Goal: Task Accomplishment & Management: Use online tool/utility

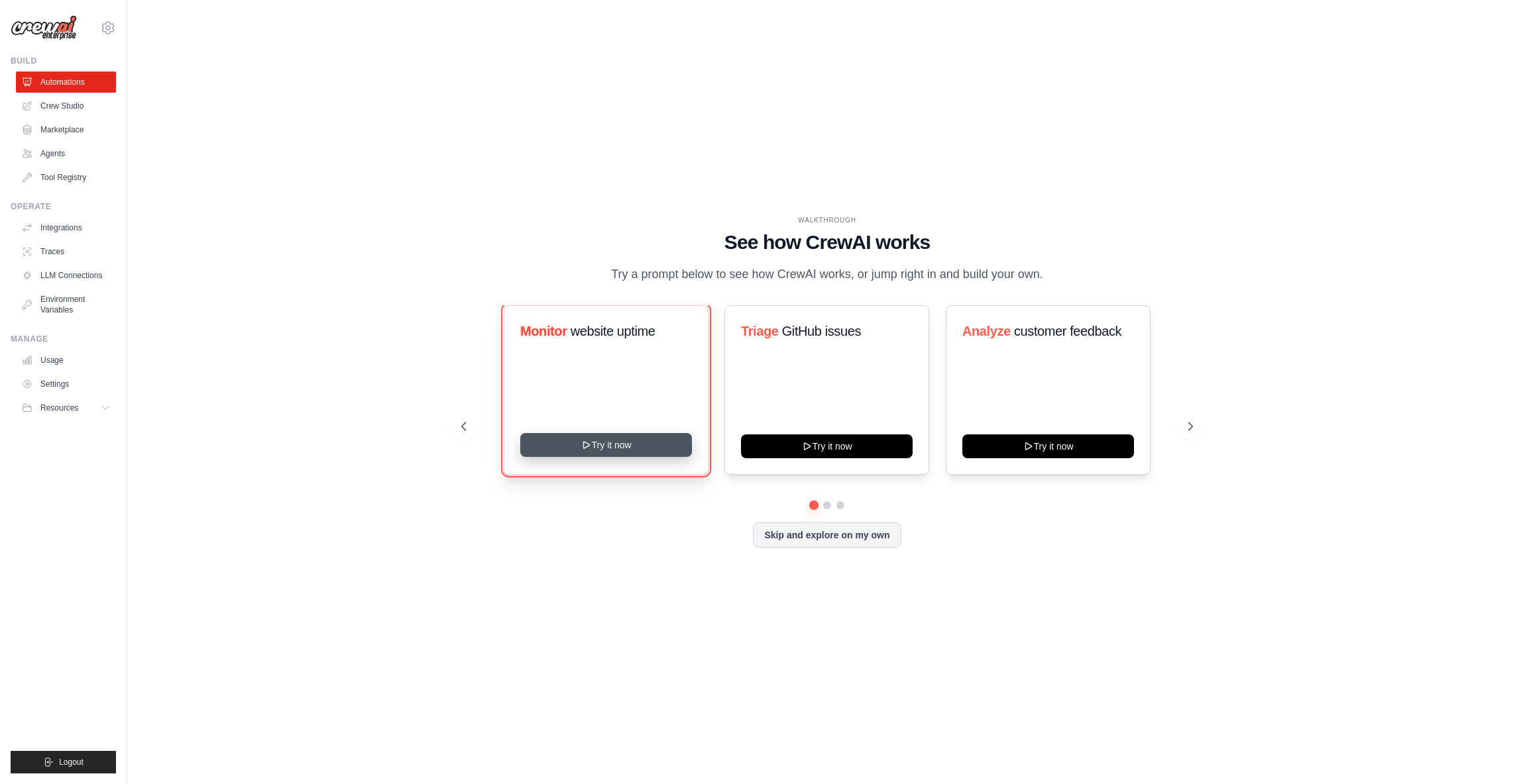
click at [603, 443] on button "Try it now" at bounding box center [606, 445] width 172 height 24
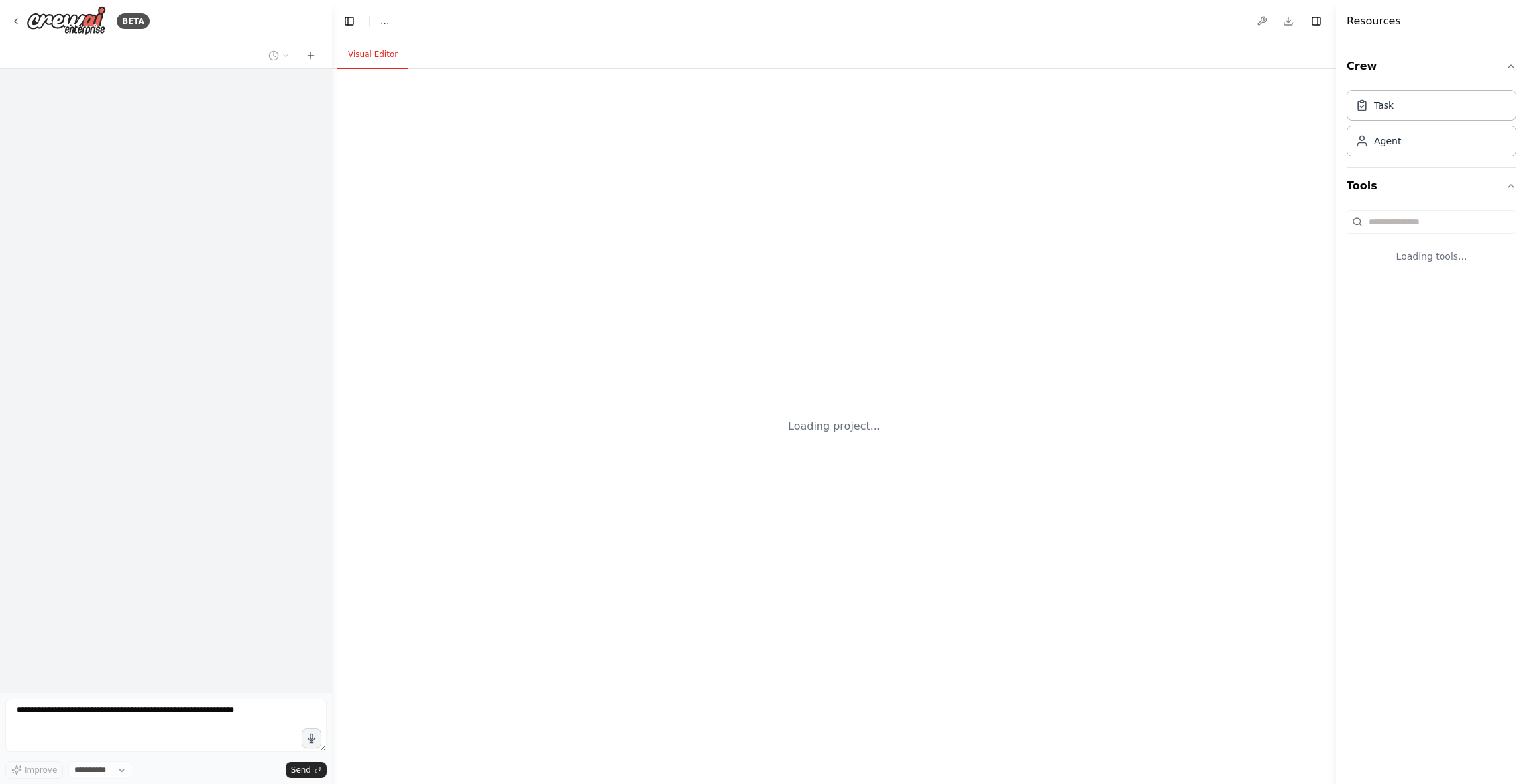
select select "****"
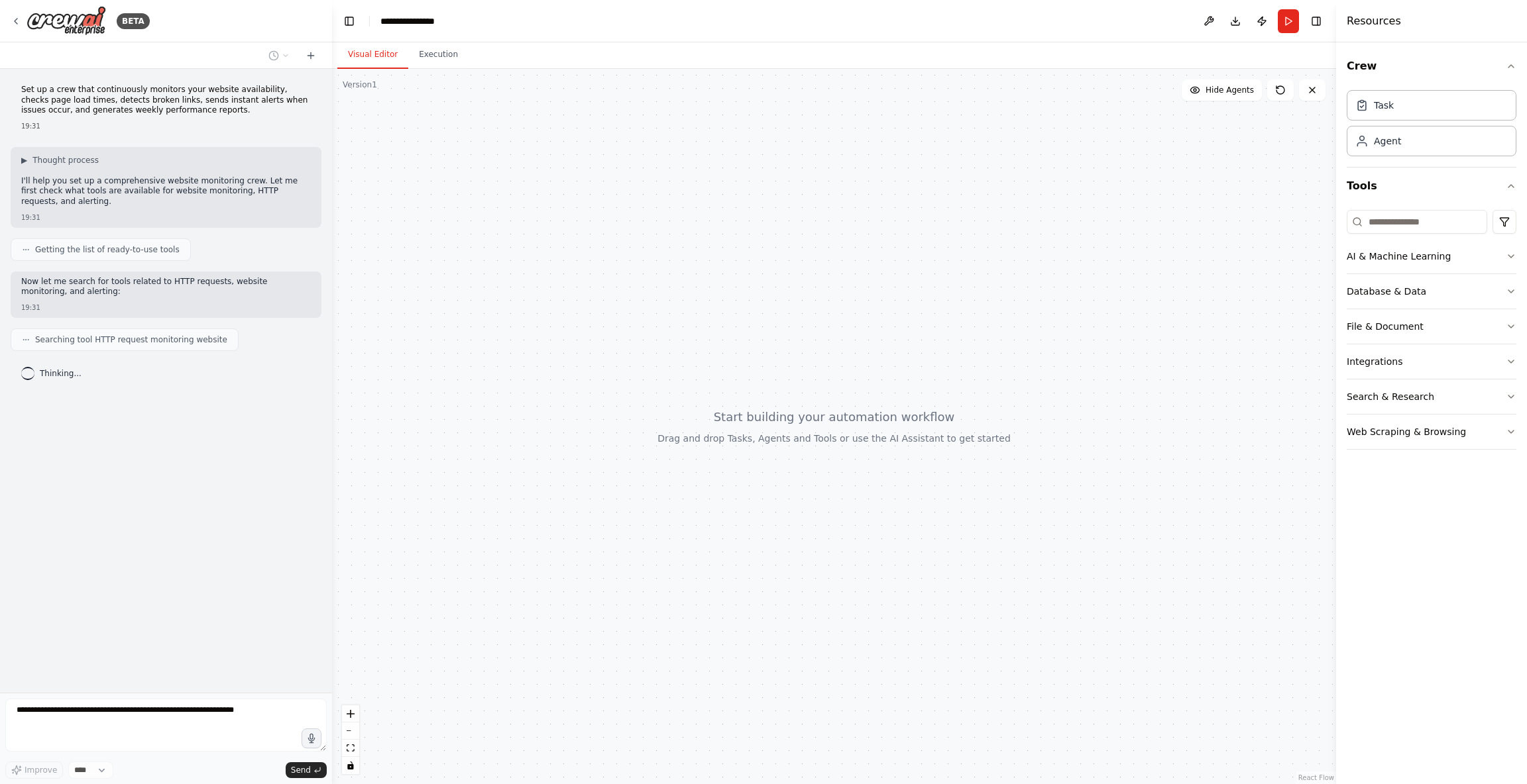
click at [41, 92] on p "Set up a crew that continuously monitors your website availability, checks page…" at bounding box center [166, 100] width 289 height 31
click at [49, 94] on p "Set up a crew that continuously monitors your website availability, checks page…" at bounding box center [166, 100] width 289 height 31
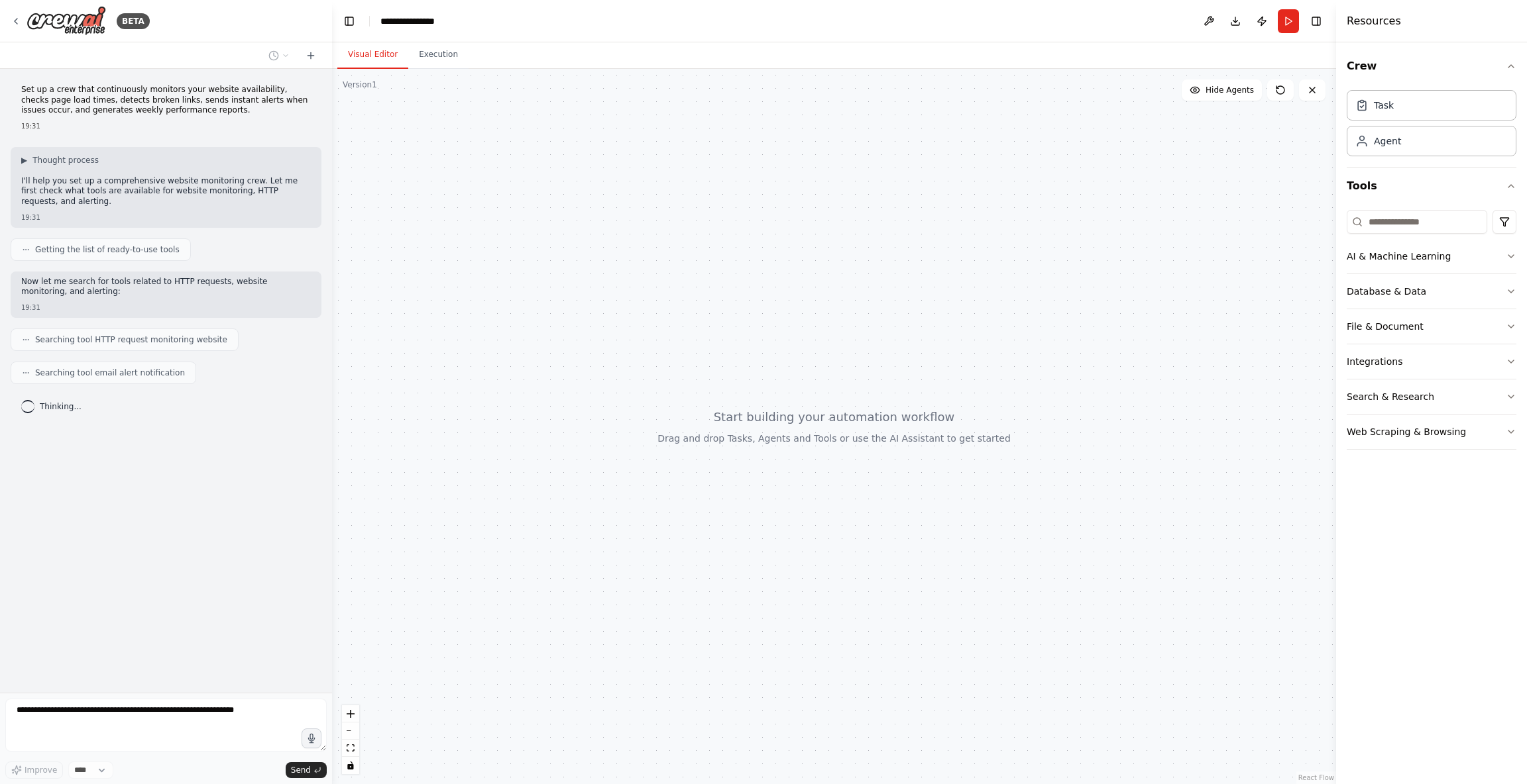
click at [44, 94] on p "Set up a crew that continuously monitors your website availability, checks page…" at bounding box center [166, 100] width 289 height 31
click at [283, 91] on p "Set up a crew that continuously monitors your website availability, checks page…" at bounding box center [166, 100] width 289 height 31
drag, startPoint x: 283, startPoint y: 91, endPoint x: 87, endPoint y: 101, distance: 196.3
click at [79, 102] on p "Set up a crew that continuously monitors your website availability, checks page…" at bounding box center [166, 100] width 289 height 31
click at [100, 101] on p "Set up a crew that continuously monitors your website availability, checks page…" at bounding box center [166, 100] width 289 height 31
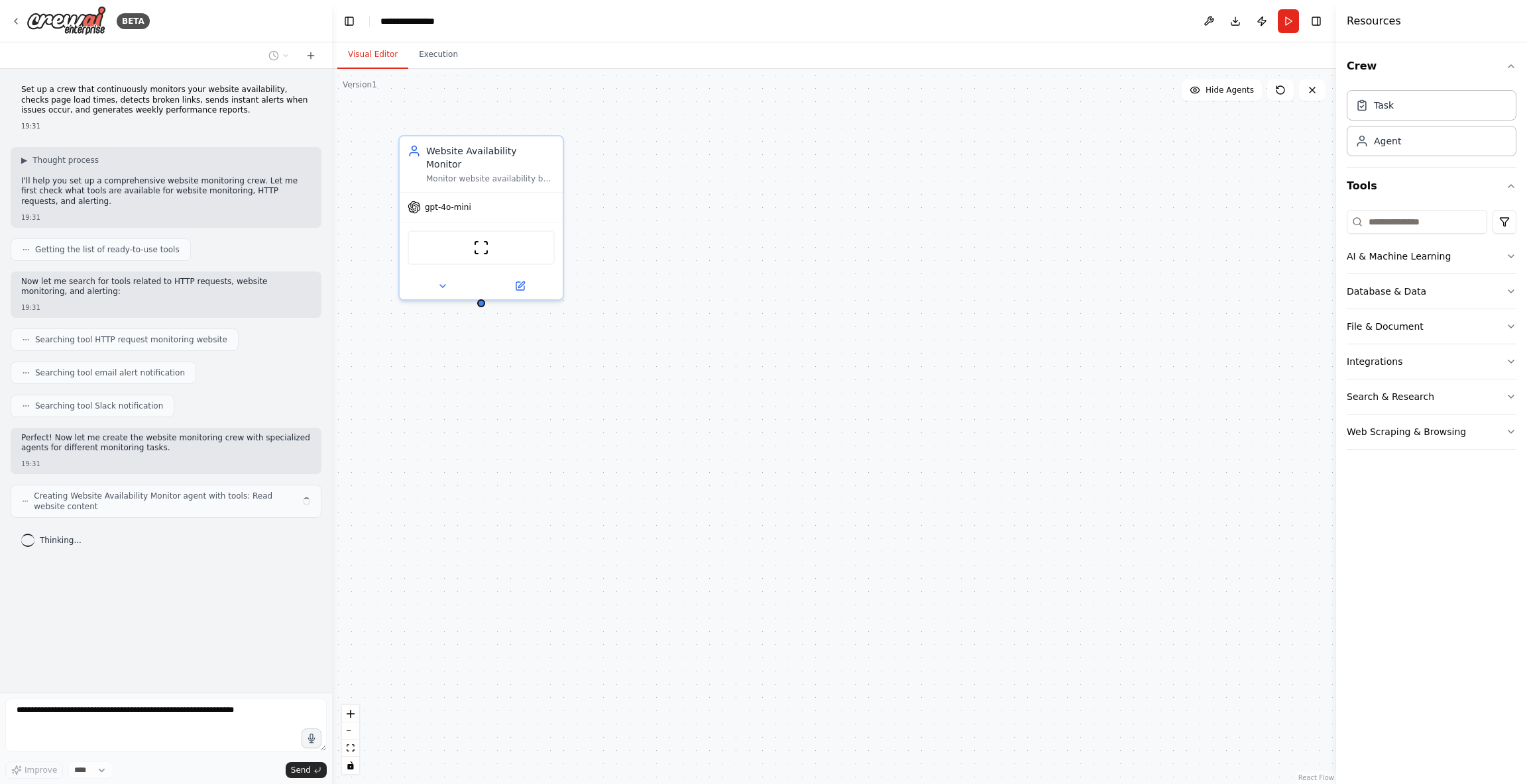
drag, startPoint x: 100, startPoint y: 101, endPoint x: 268, endPoint y: 102, distance: 168.0
click at [268, 102] on p "Set up a crew that continuously monitors your website availability, checks page…" at bounding box center [166, 100] width 289 height 31
click at [253, 103] on p "Set up a crew that continuously monitors your website availability, checks page…" at bounding box center [166, 100] width 289 height 31
drag, startPoint x: 253, startPoint y: 103, endPoint x: 52, endPoint y: 112, distance: 201.2
click at [52, 112] on p "Set up a crew that continuously monitors your website availability, checks page…" at bounding box center [166, 100] width 289 height 31
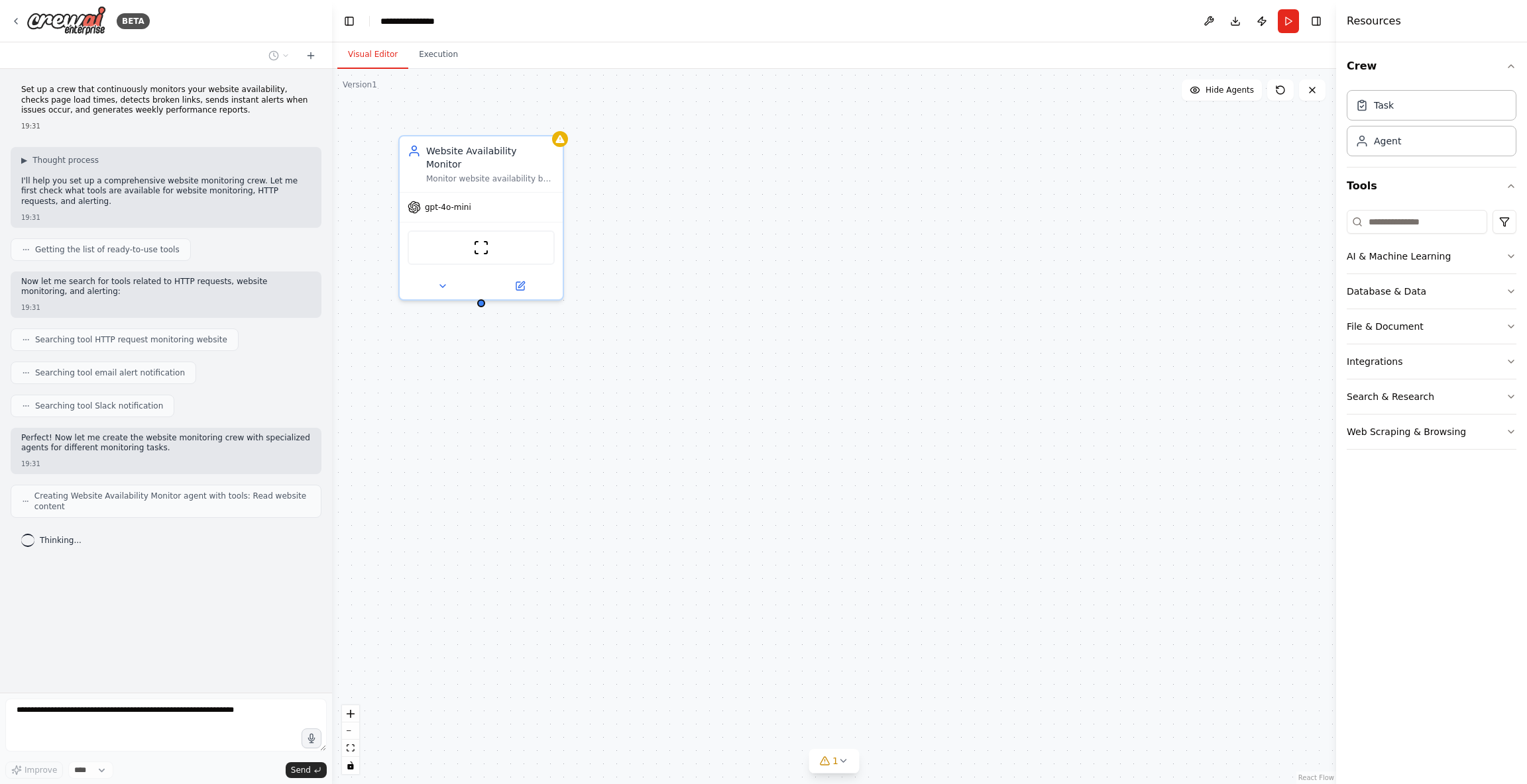
click at [80, 112] on p "Set up a crew that continuously monitors your website availability, checks page…" at bounding box center [166, 100] width 289 height 31
drag, startPoint x: 80, startPoint y: 112, endPoint x: 191, endPoint y: 109, distance: 111.0
click at [191, 109] on p "Set up a crew that continuously monitors your website availability, checks page…" at bounding box center [166, 100] width 289 height 31
click at [175, 95] on p "Set up a crew that continuously monitors your website availability, checks page…" at bounding box center [166, 100] width 289 height 31
click at [136, 100] on p "Set up a crew that continuously monitors your website availability, checks page…" at bounding box center [166, 100] width 289 height 31
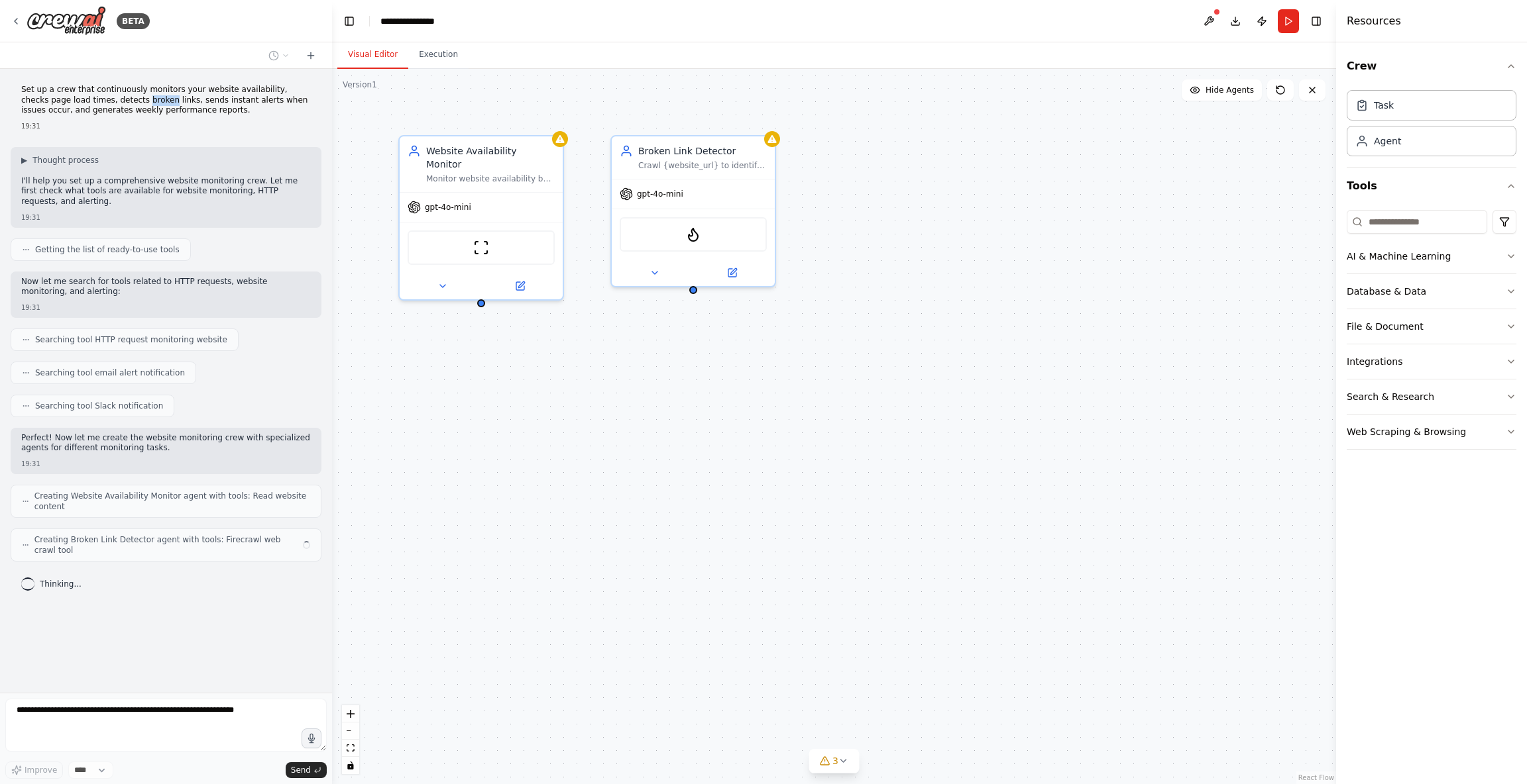
click at [136, 100] on p "Set up a crew that continuously monitors your website availability, checks page…" at bounding box center [166, 100] width 289 height 31
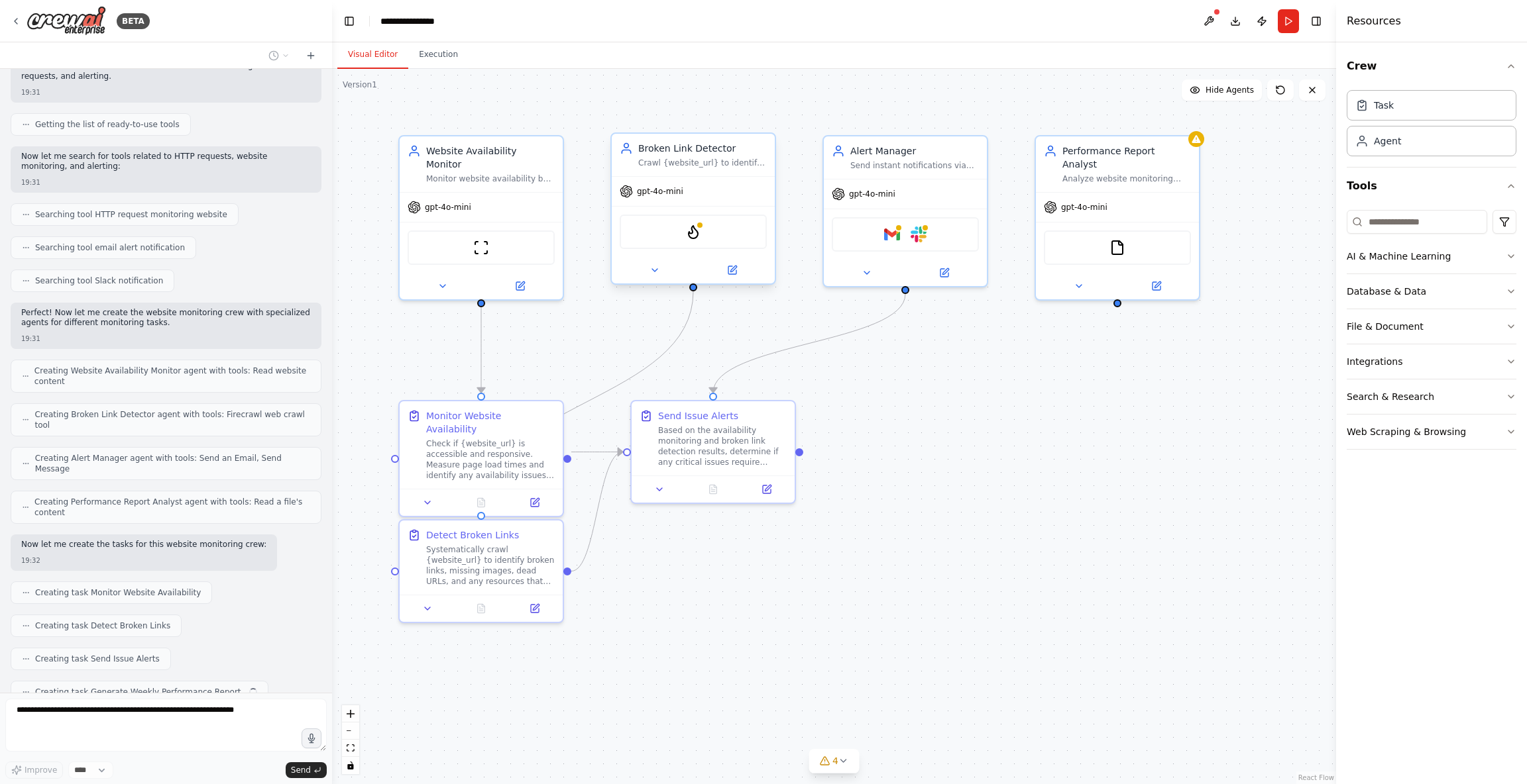
scroll to position [158, 0]
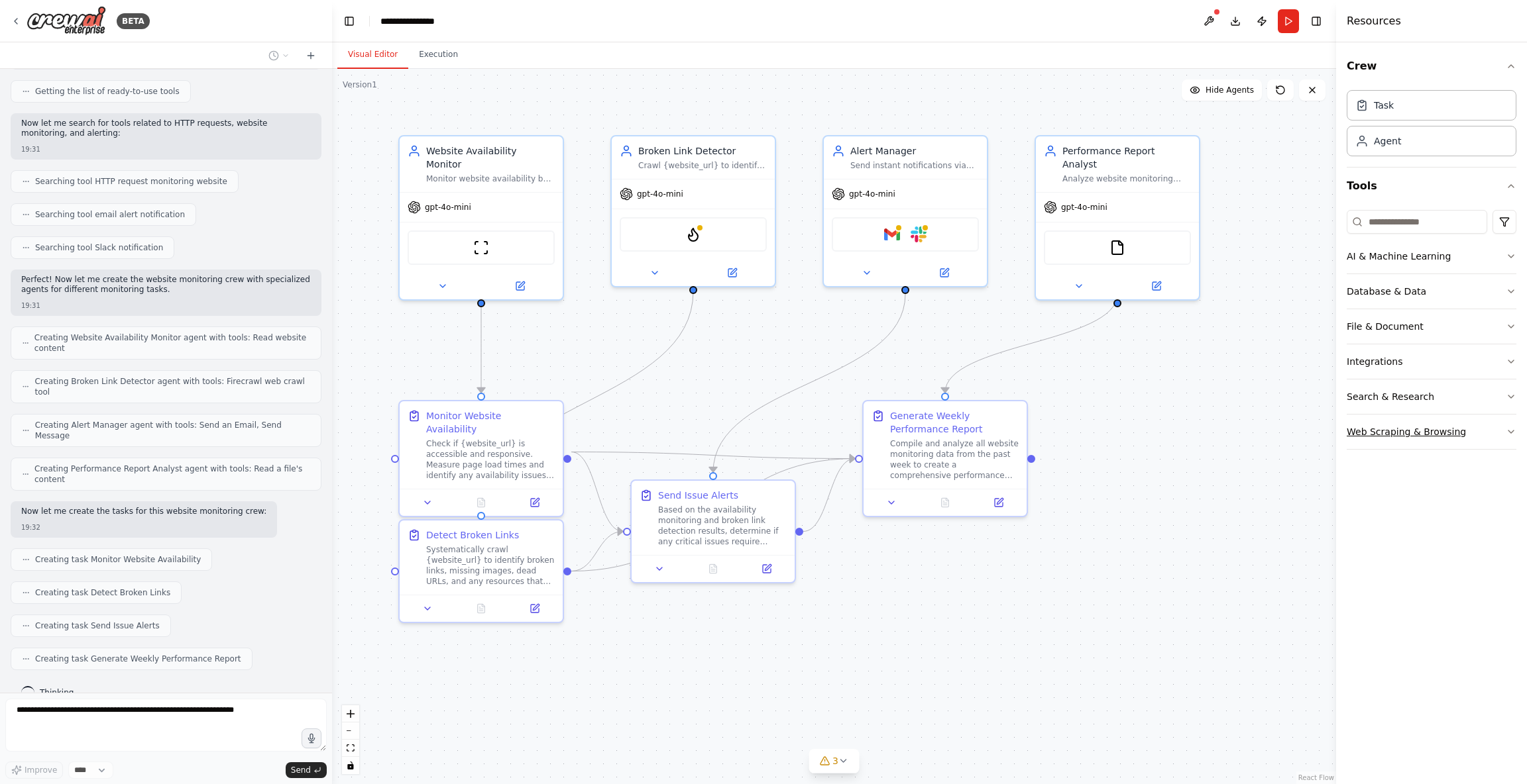
click at [1430, 423] on button "Web Scraping & Browsing" at bounding box center [1431, 432] width 170 height 34
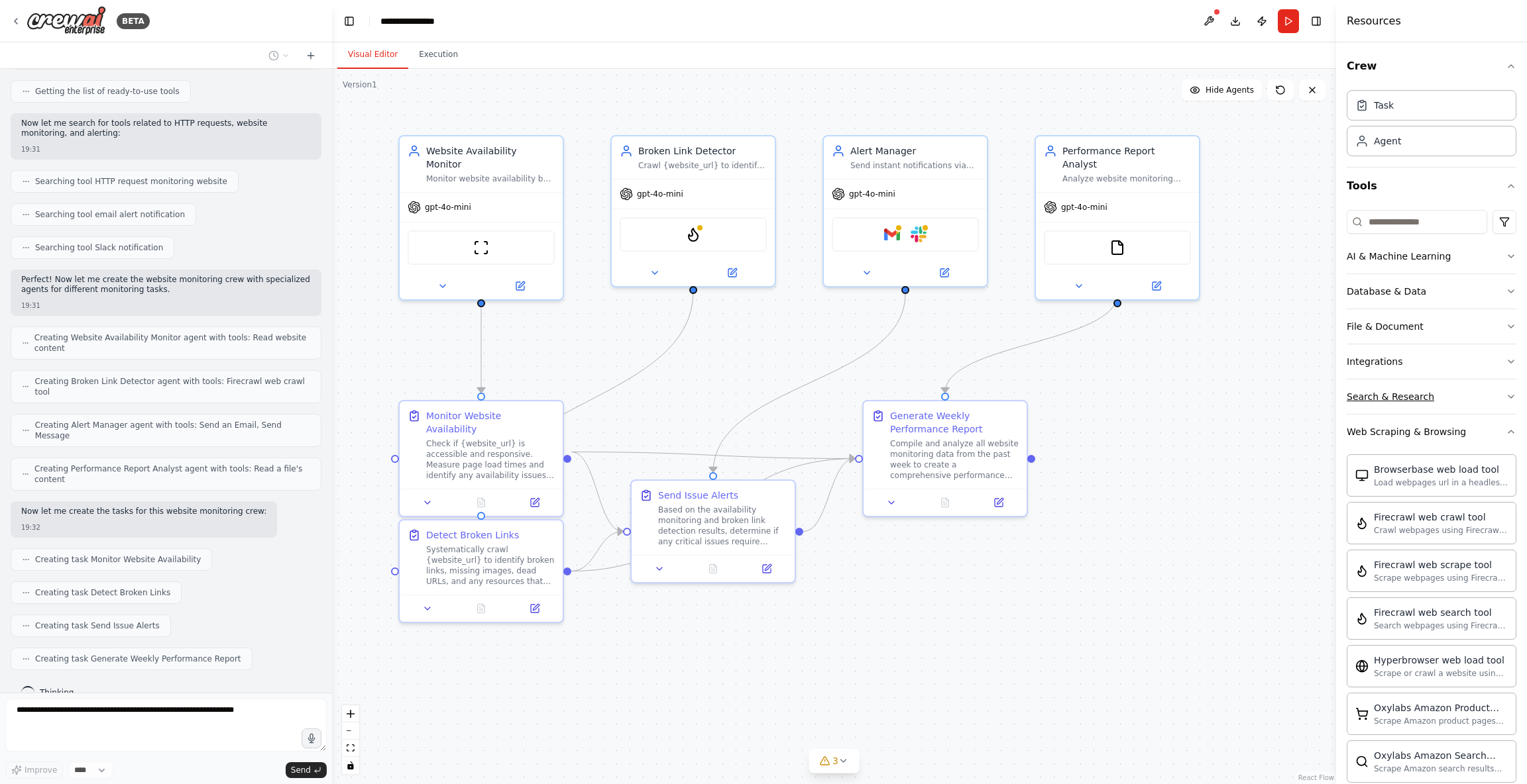
click at [1449, 396] on button "Search & Research" at bounding box center [1431, 397] width 170 height 34
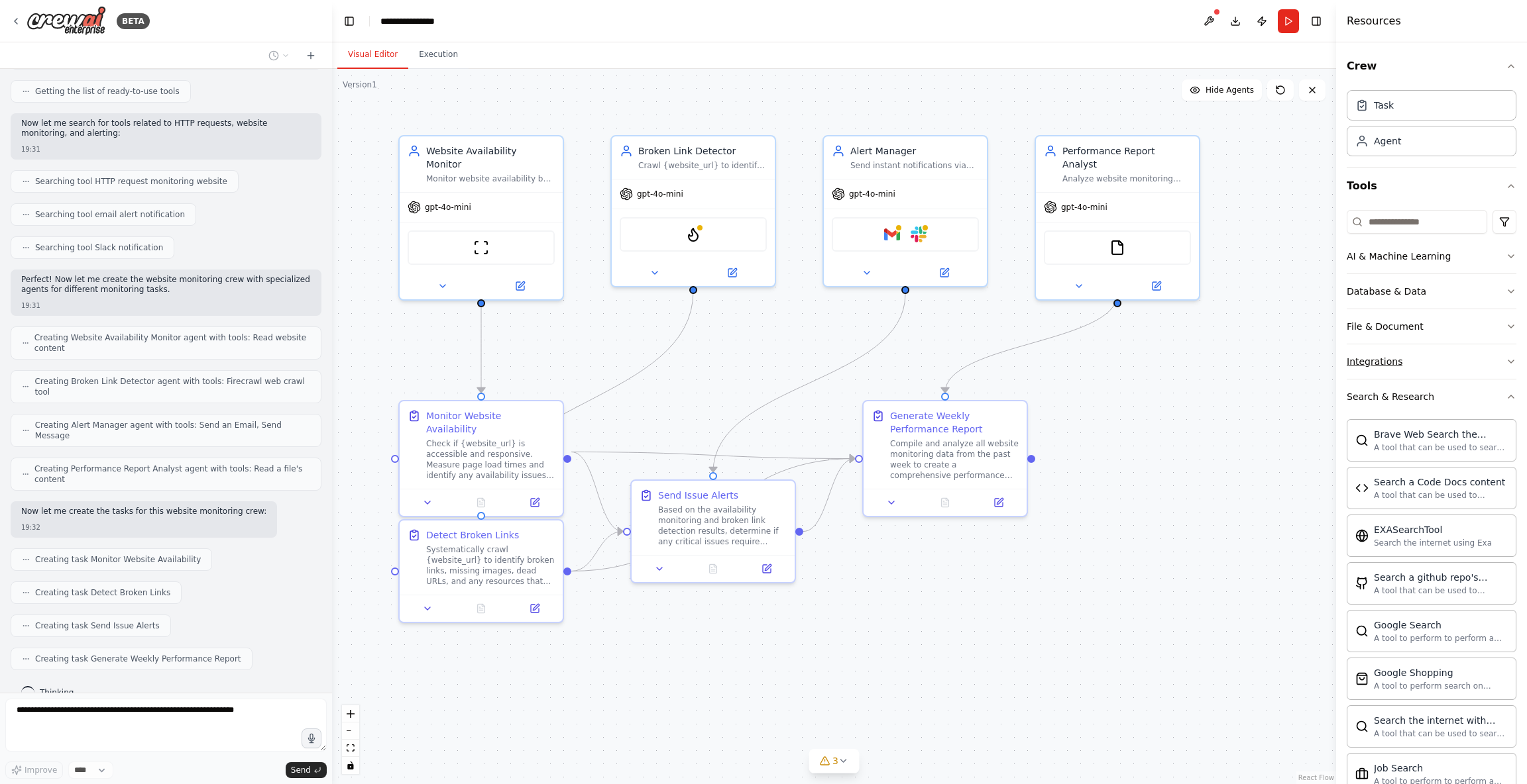
click at [1450, 352] on button "Integrations" at bounding box center [1431, 361] width 170 height 34
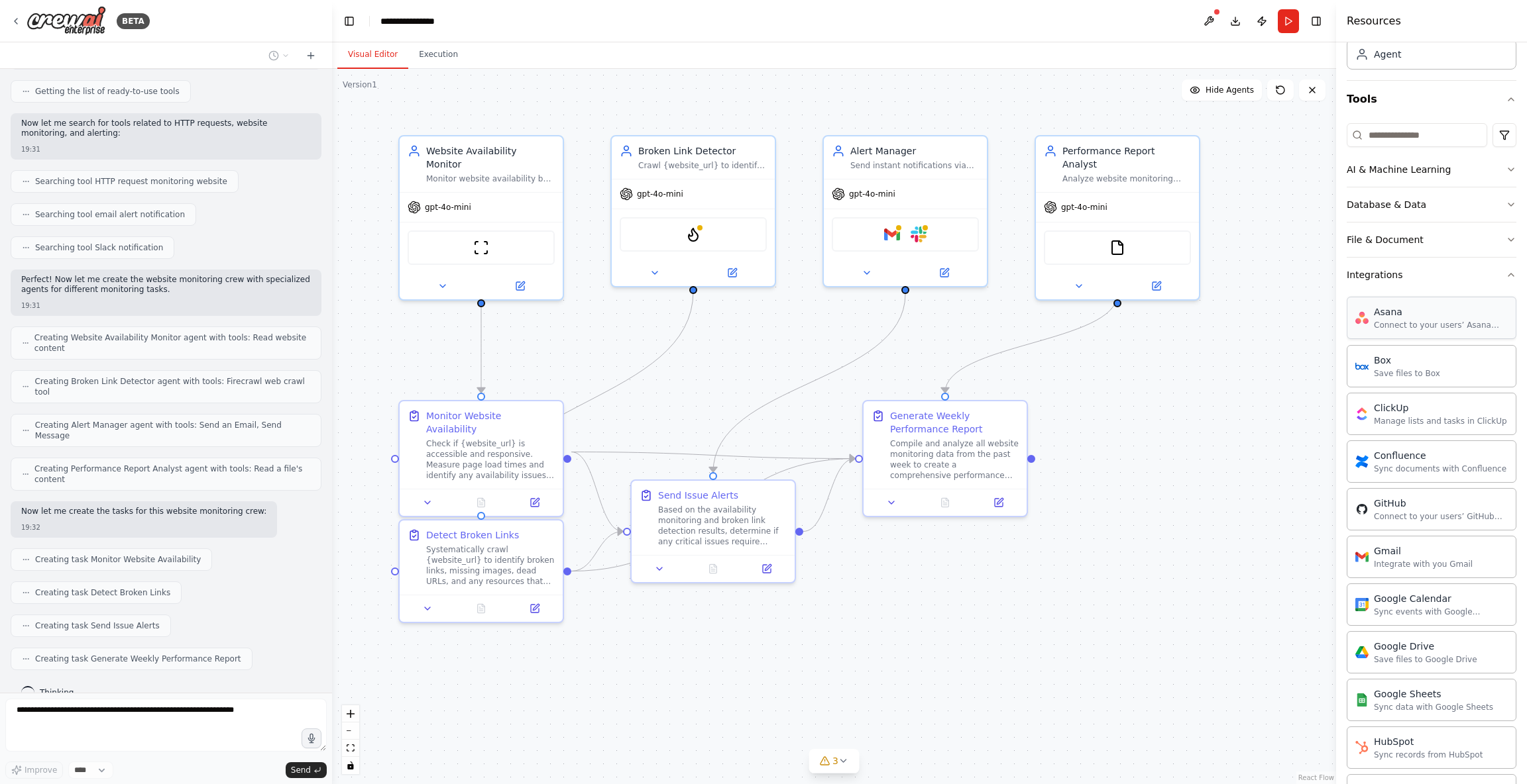
scroll to position [0, 0]
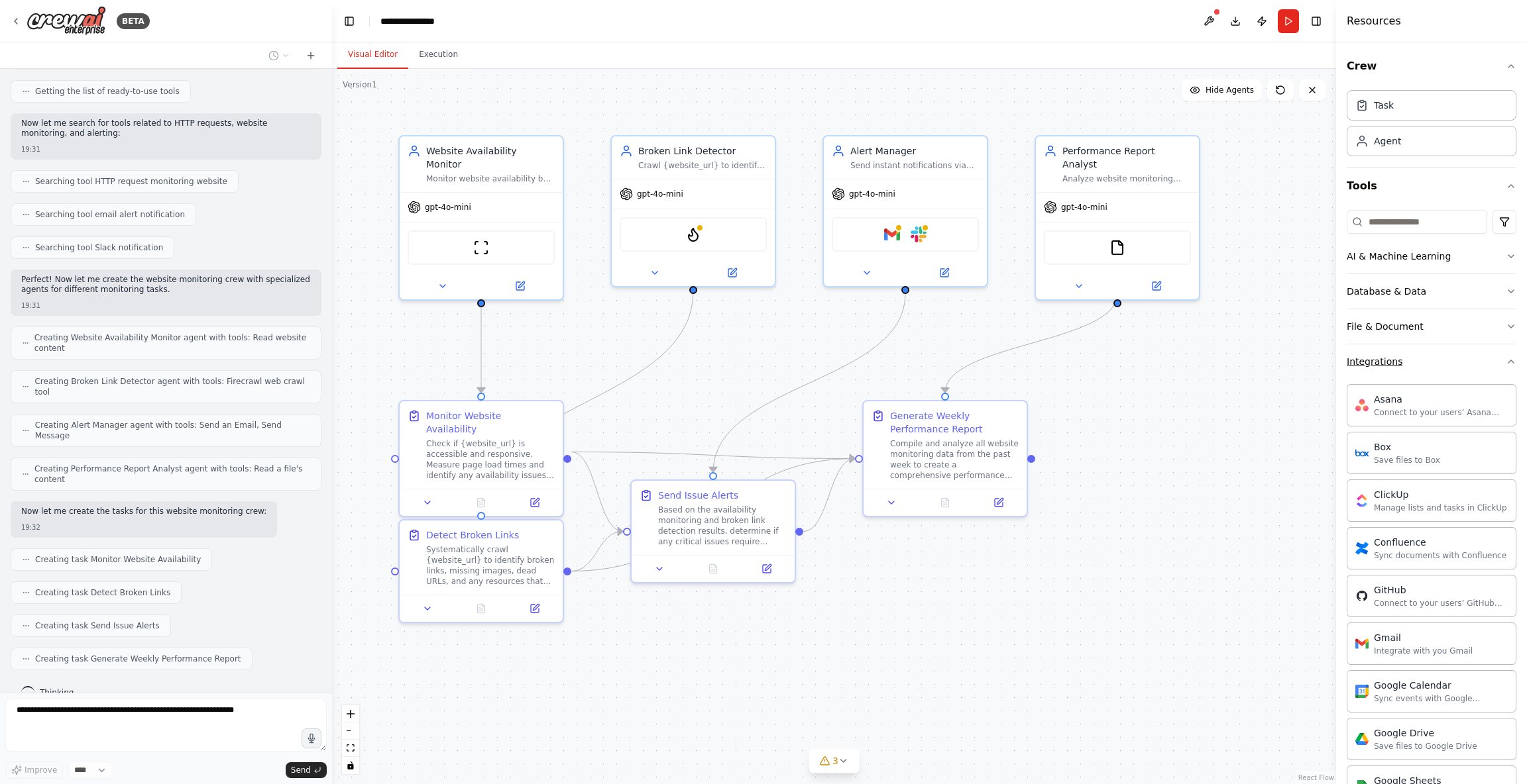
click at [1444, 366] on button "Integrations" at bounding box center [1431, 361] width 170 height 34
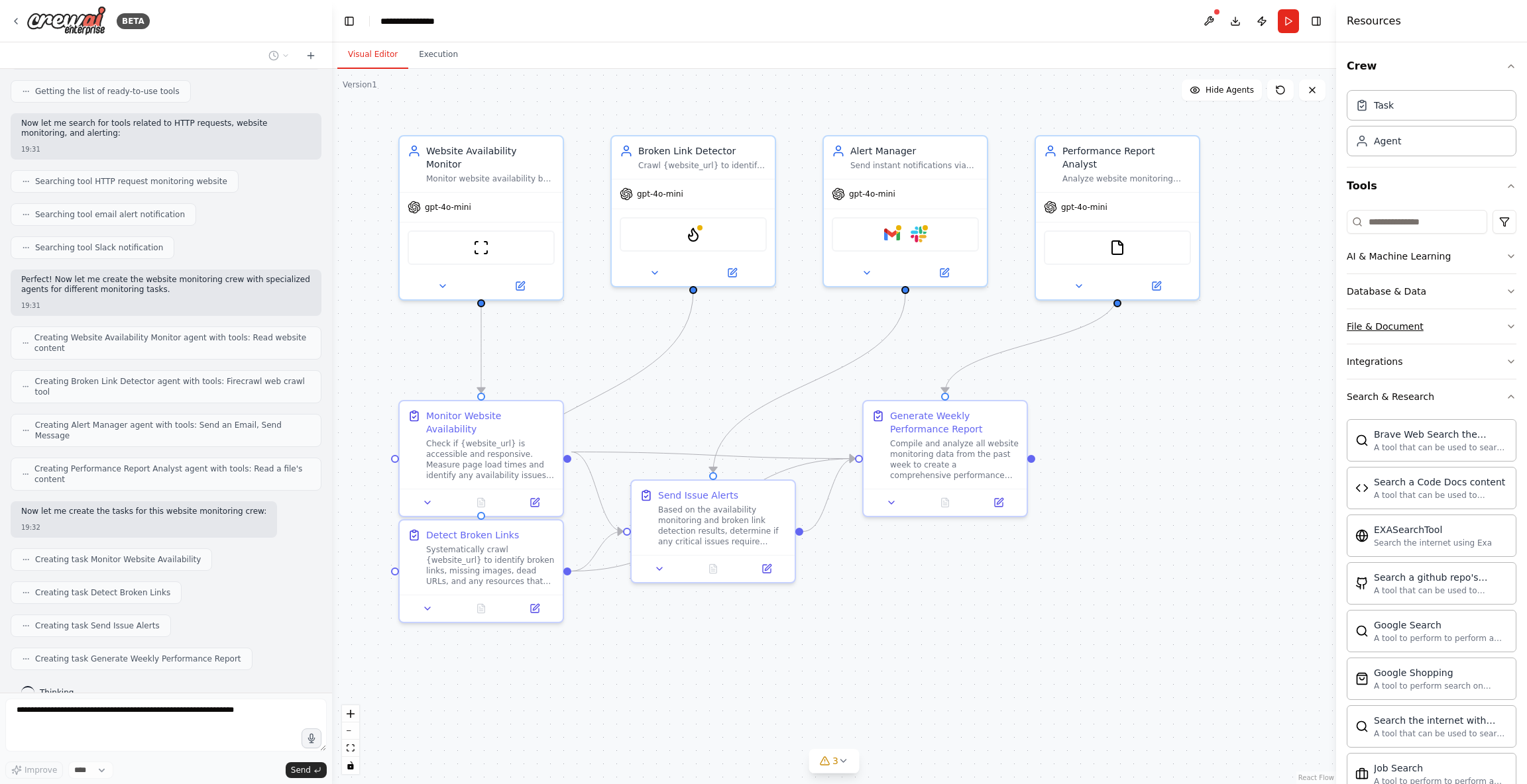
click at [1438, 327] on button "File & Document" at bounding box center [1431, 326] width 170 height 34
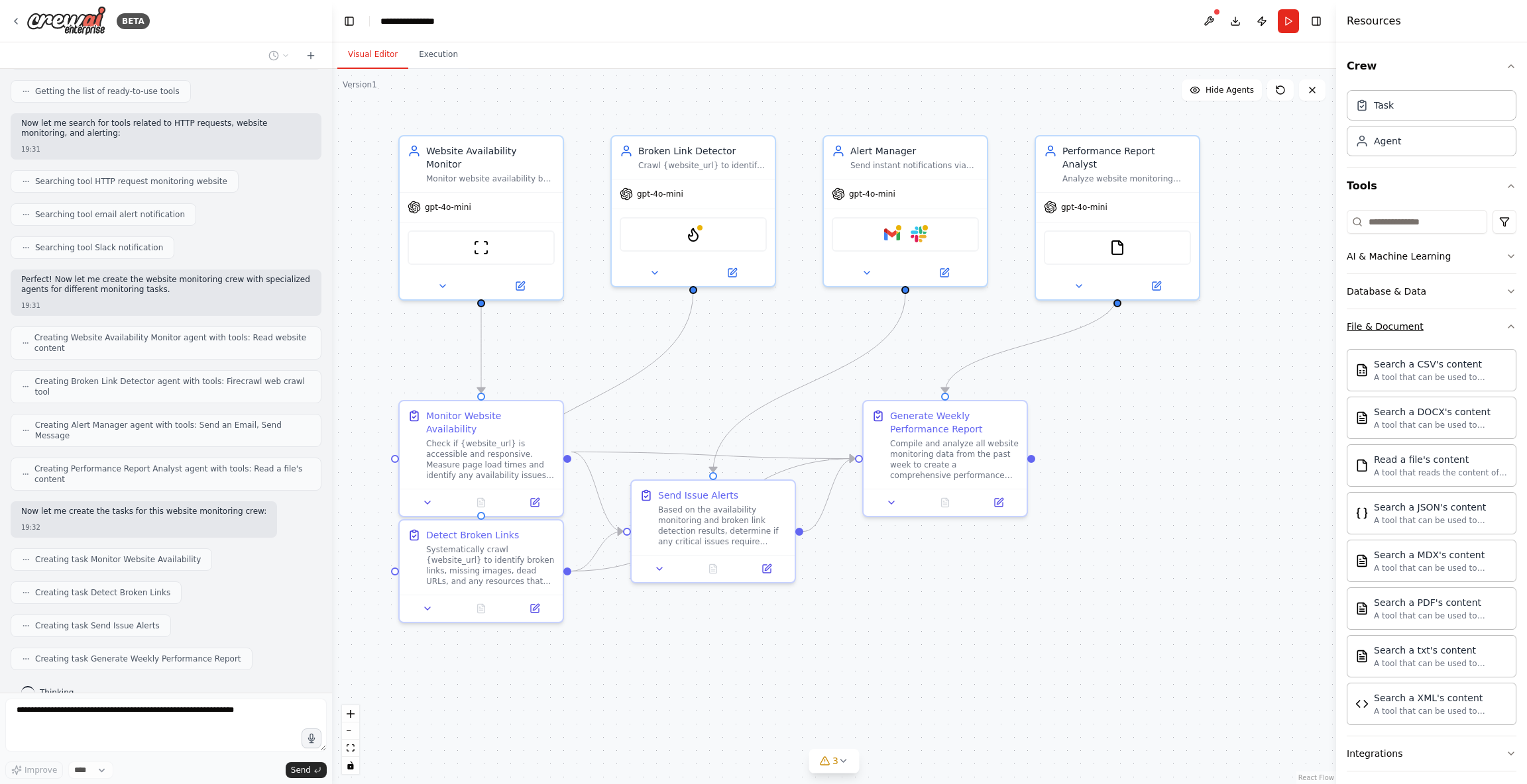
click at [1444, 322] on button "File & Document" at bounding box center [1431, 326] width 170 height 34
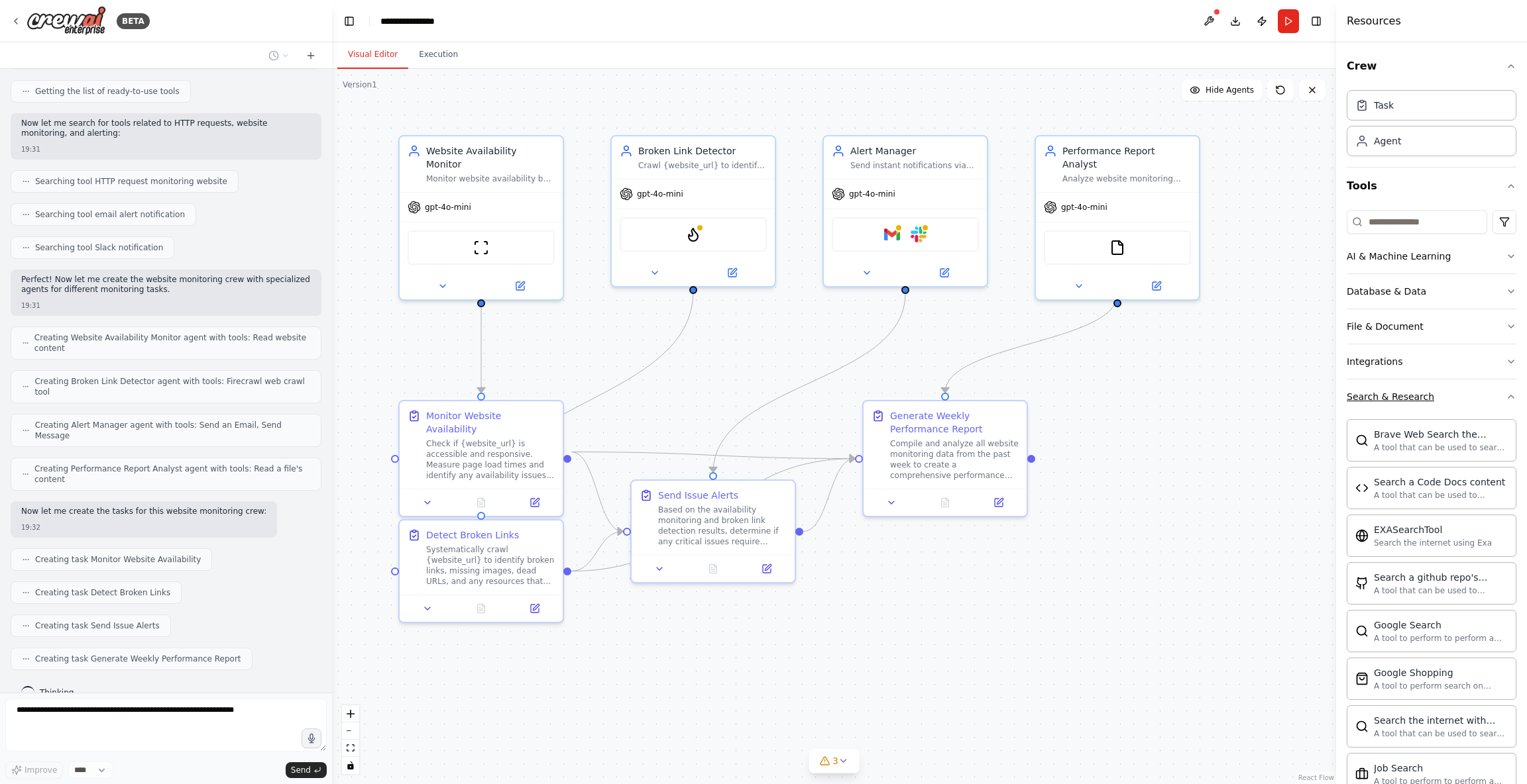
click at [1441, 400] on button "Search & Research" at bounding box center [1431, 397] width 170 height 34
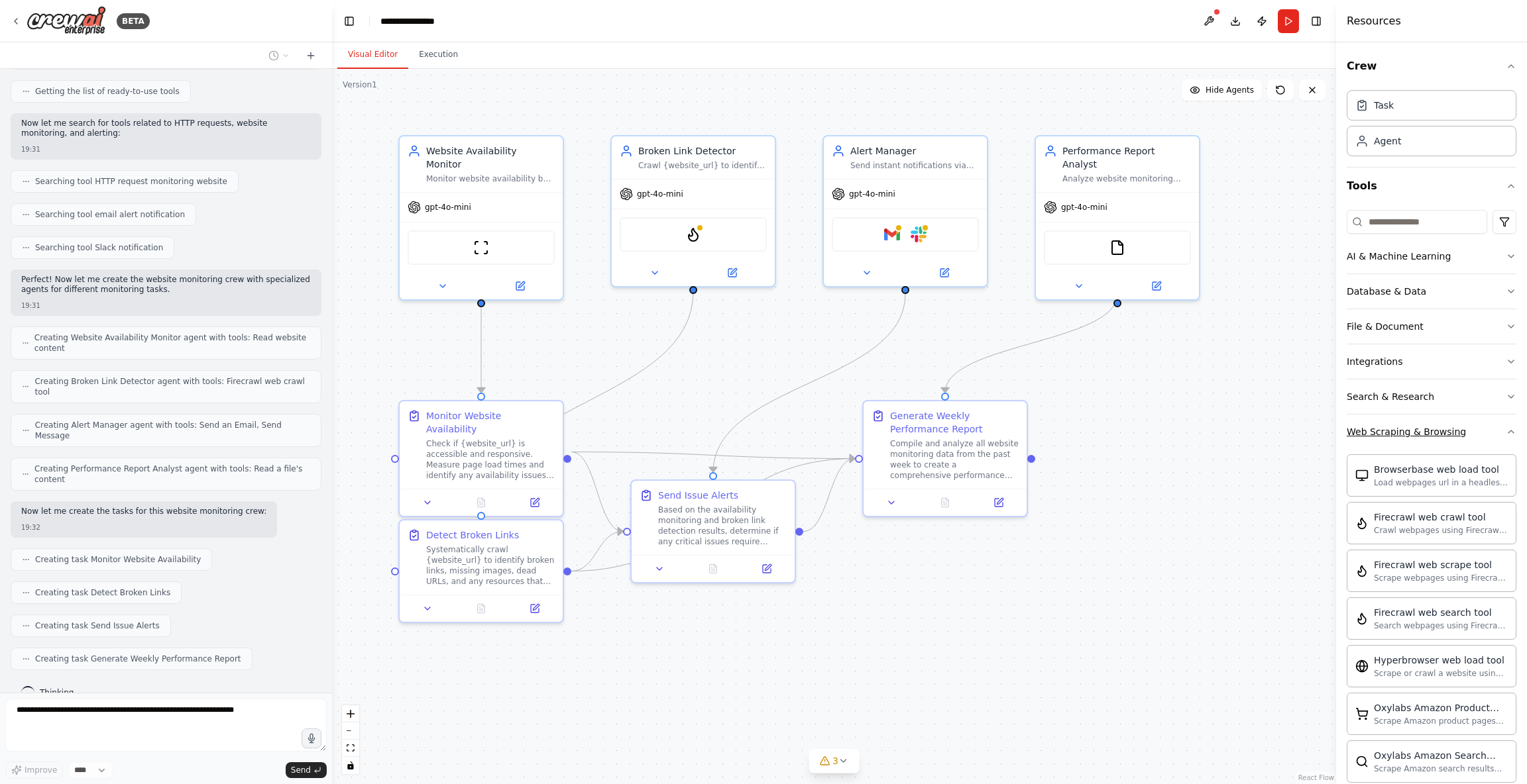
click at [1469, 430] on button "Web Scraping & Browsing" at bounding box center [1431, 432] width 170 height 34
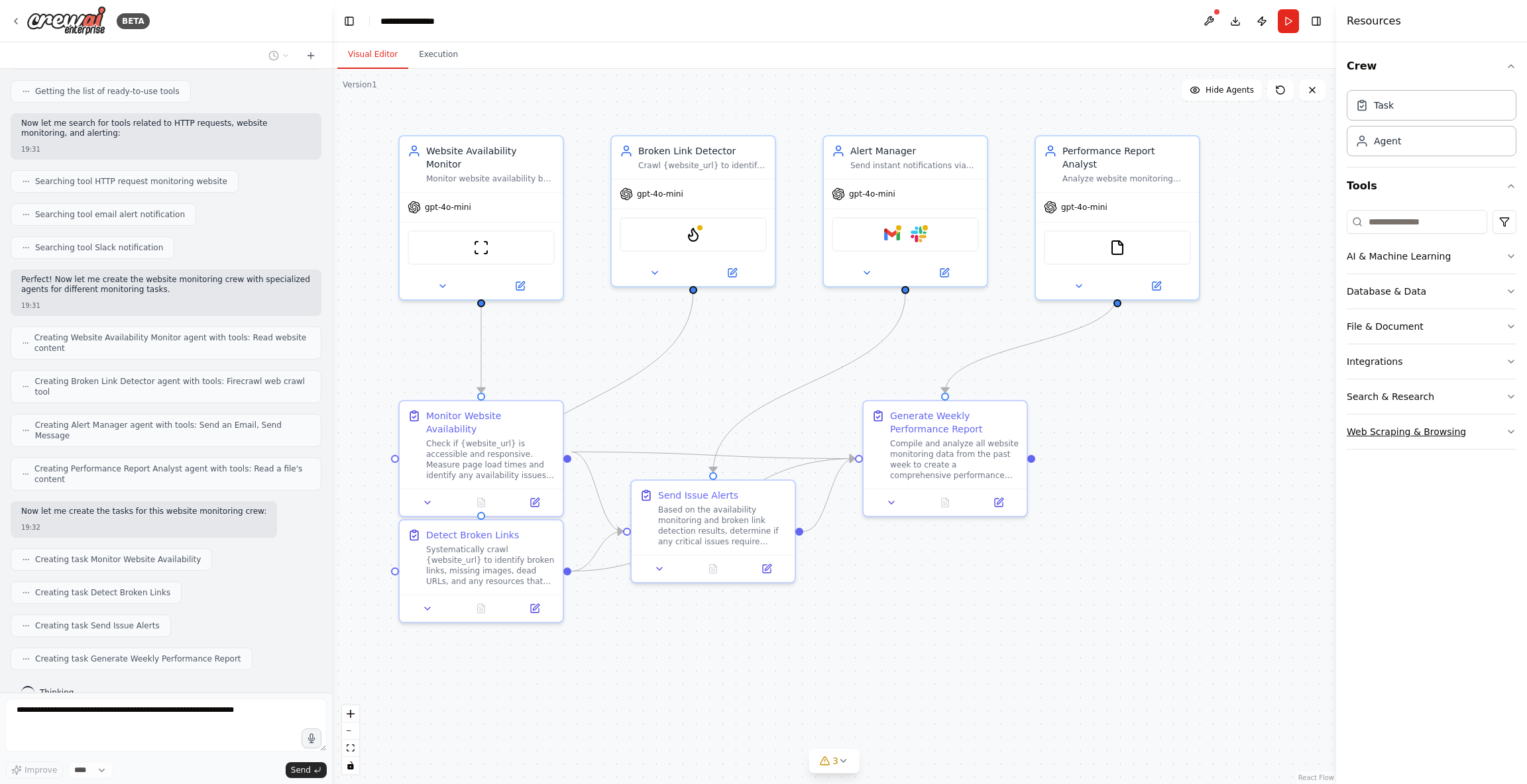
click at [1468, 430] on button "Web Scraping & Browsing" at bounding box center [1431, 432] width 170 height 34
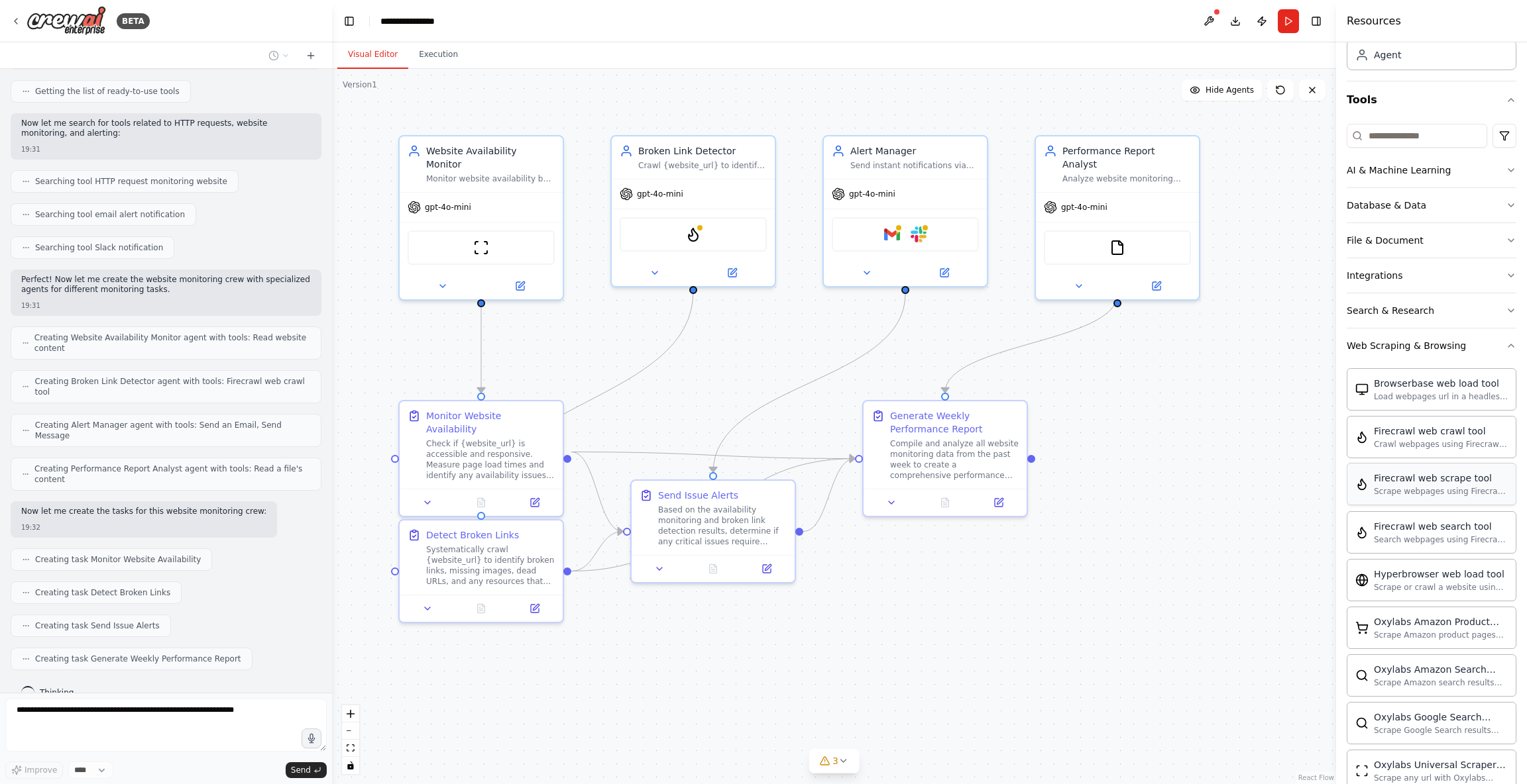
scroll to position [125, 0]
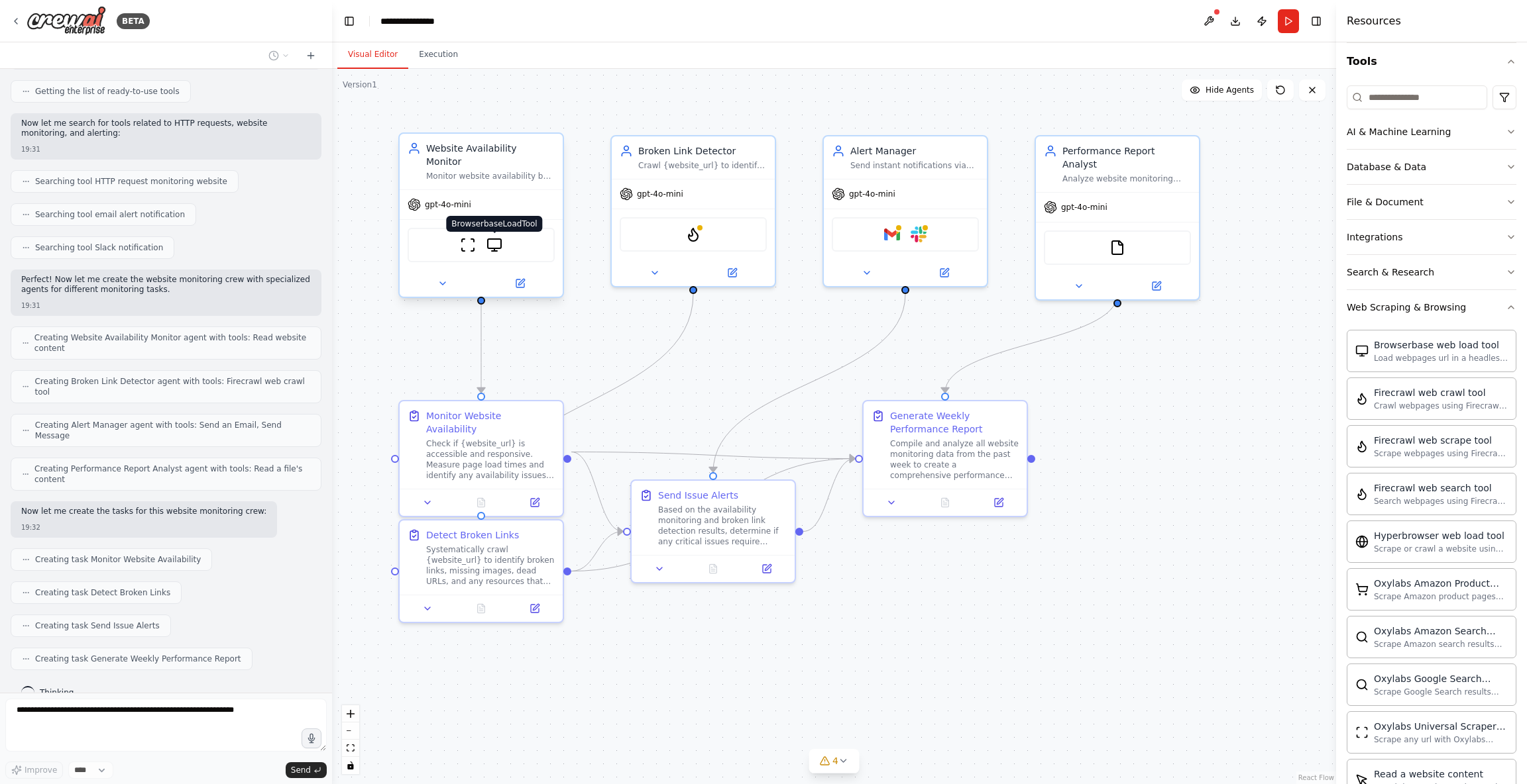
click at [494, 237] on img at bounding box center [494, 245] width 16 height 16
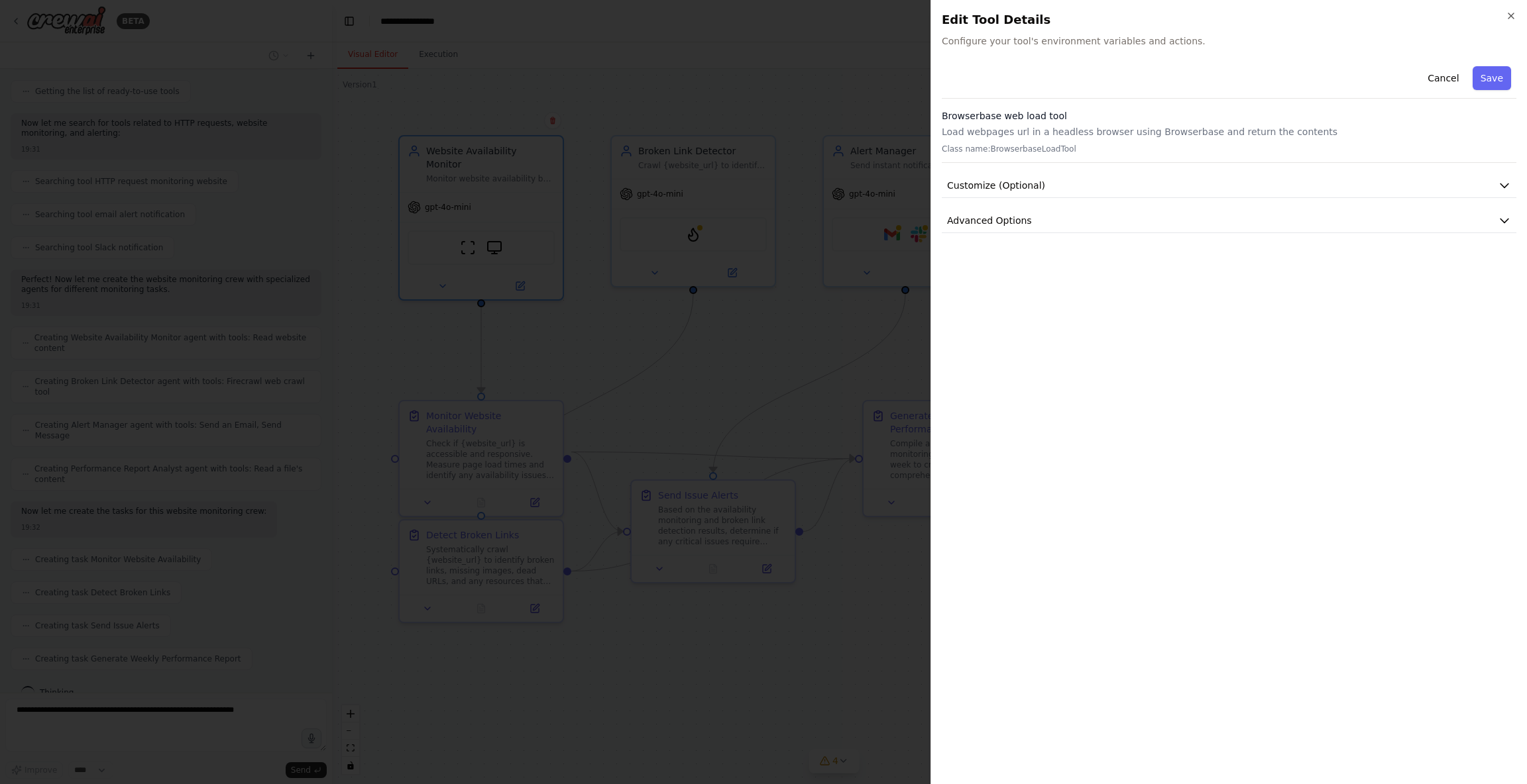
drag, startPoint x: 1512, startPoint y: 16, endPoint x: 1506, endPoint y: 22, distance: 8.5
click at [1512, 16] on icon "button" at bounding box center [1511, 16] width 11 height 11
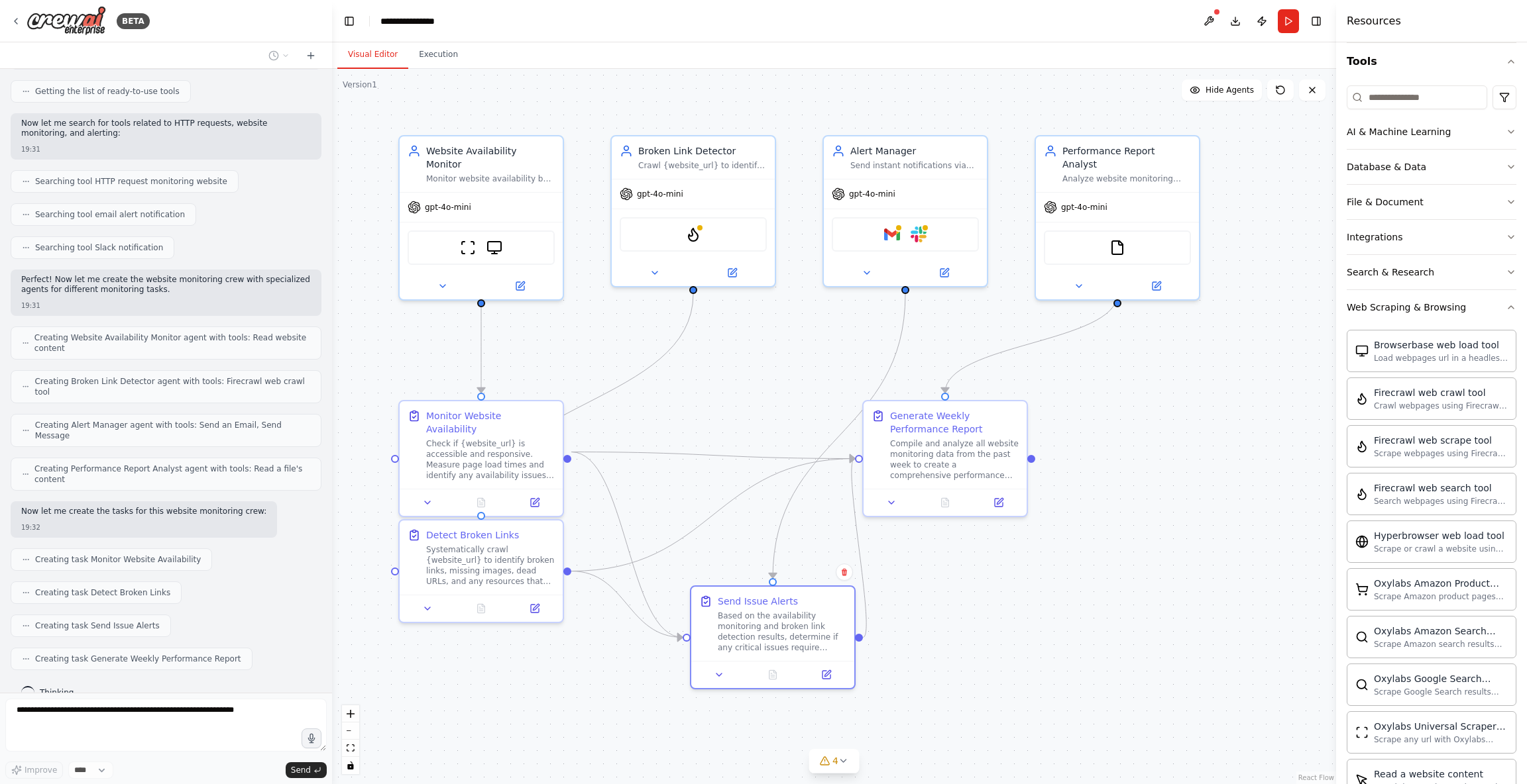
drag, startPoint x: 727, startPoint y: 544, endPoint x: 894, endPoint y: 539, distance: 167.1
click at [776, 629] on div "Based on the availability monitoring and broken link detection results, determi…" at bounding box center [782, 632] width 129 height 42
drag, startPoint x: 938, startPoint y: 468, endPoint x: 1037, endPoint y: 451, distance: 100.4
click at [992, 452] on div "Generate Weekly Performance Report Compile and analyze all website monitoring d…" at bounding box center [1011, 416] width 163 height 87
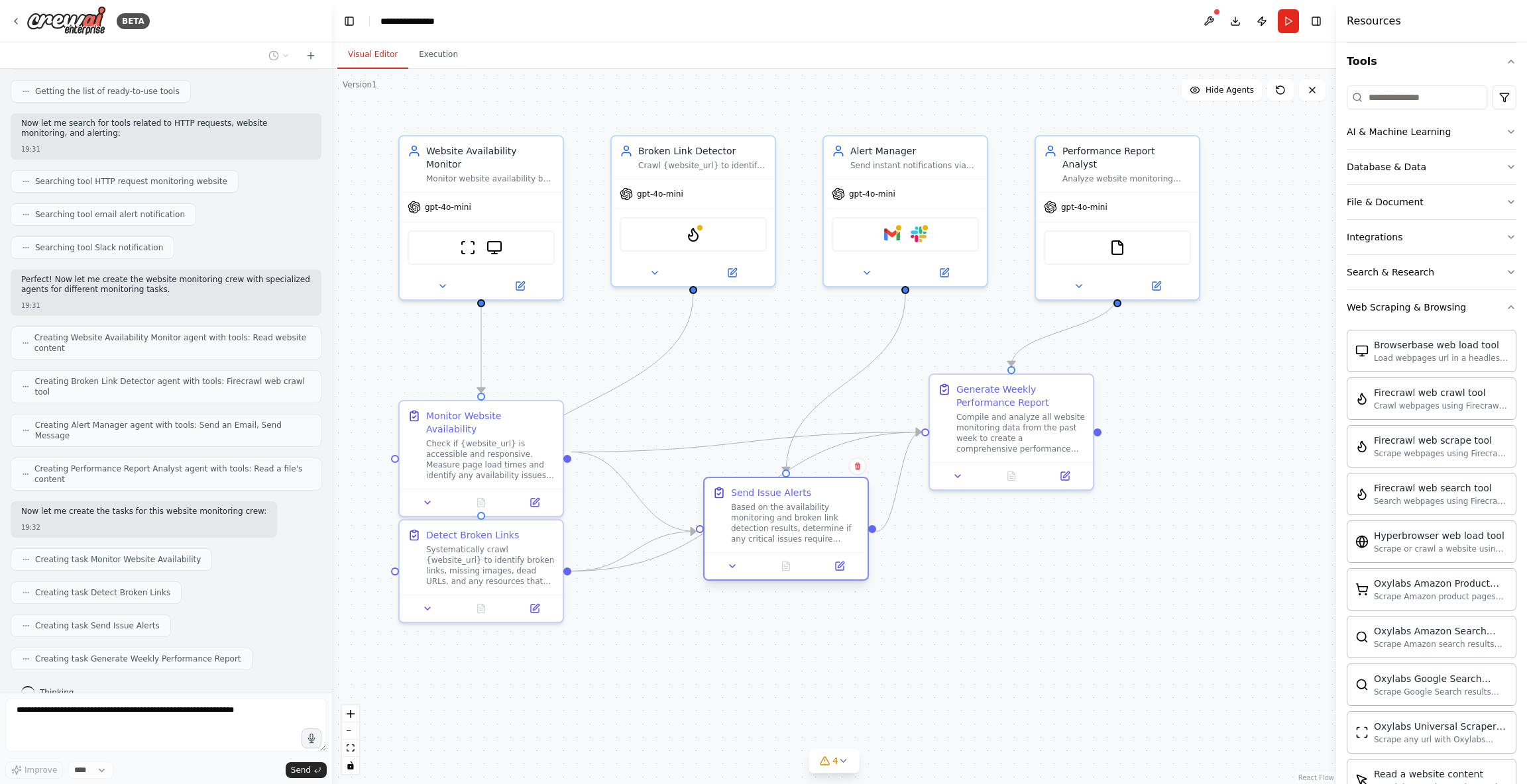
drag, startPoint x: 819, startPoint y: 601, endPoint x: 824, endPoint y: 514, distance: 87.1
click at [827, 514] on div "Based on the availability monitoring and broken link detection results, determi…" at bounding box center [795, 523] width 129 height 42
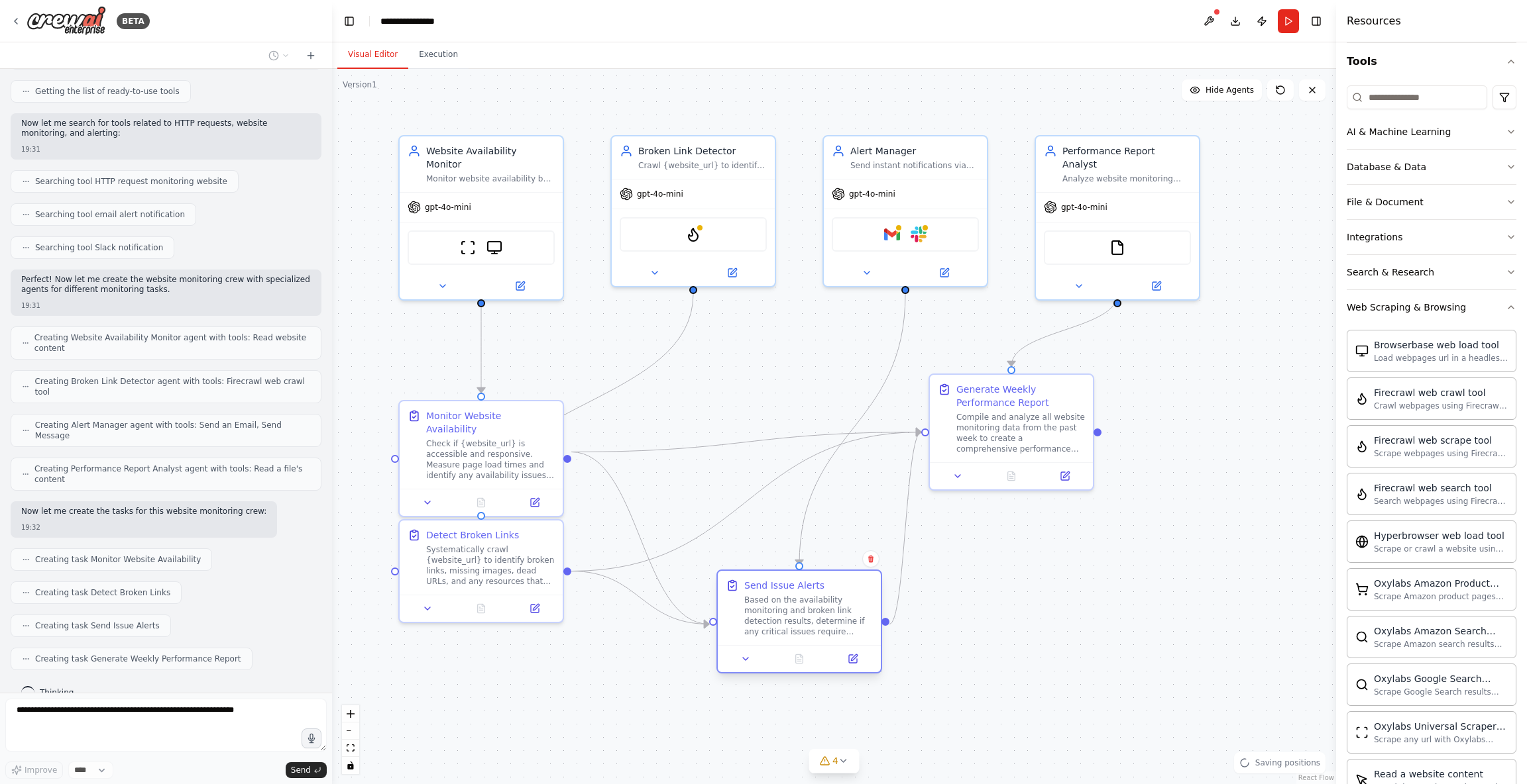
drag, startPoint x: 809, startPoint y: 511, endPoint x: 797, endPoint y: 622, distance: 111.6
click at [824, 606] on div "Based on the availability monitoring and broken link detection results, determi…" at bounding box center [809, 616] width 129 height 42
click at [15, 15] on div "BETA" at bounding box center [80, 21] width 139 height 30
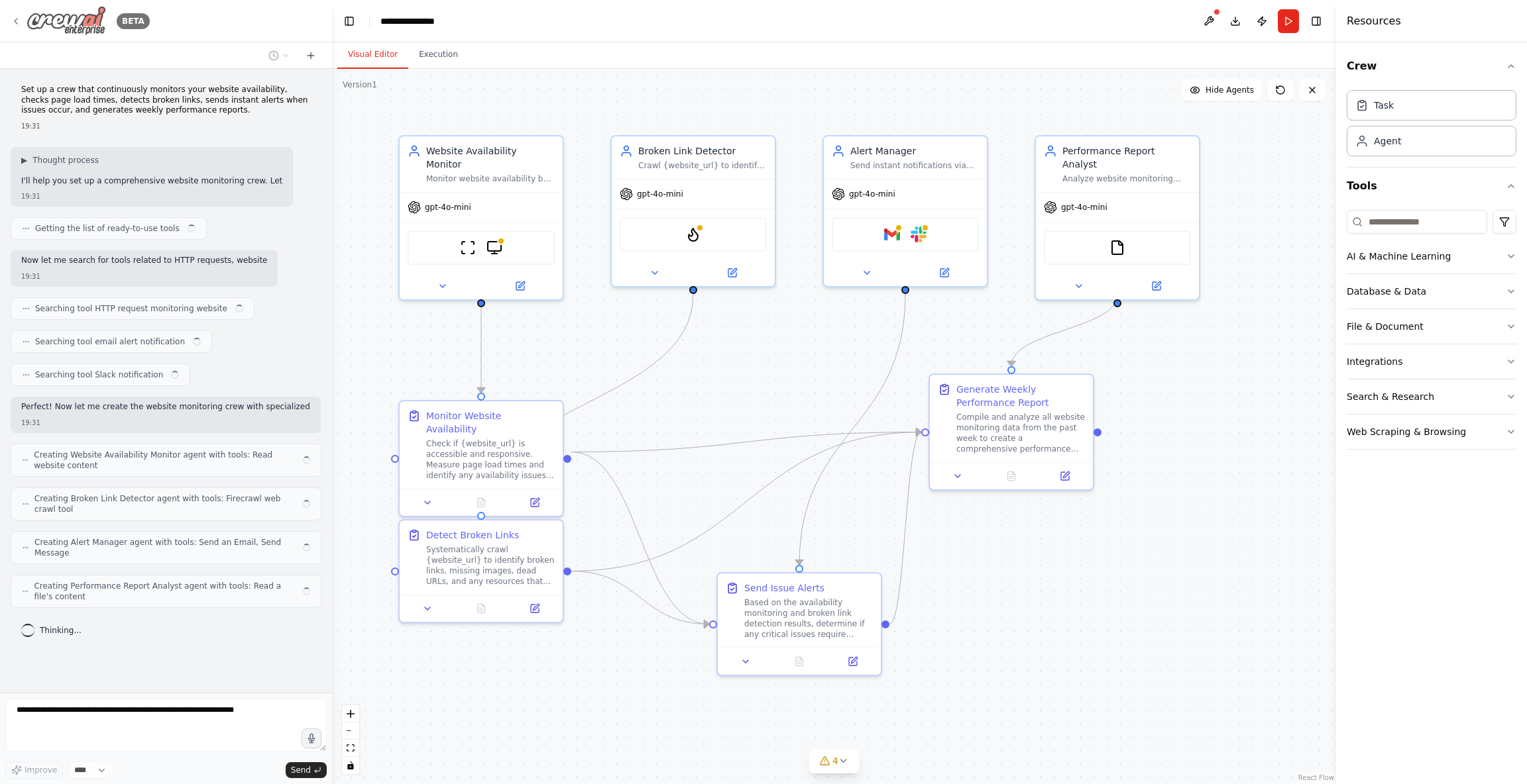
click at [101, 21] on img at bounding box center [67, 21] width 80 height 30
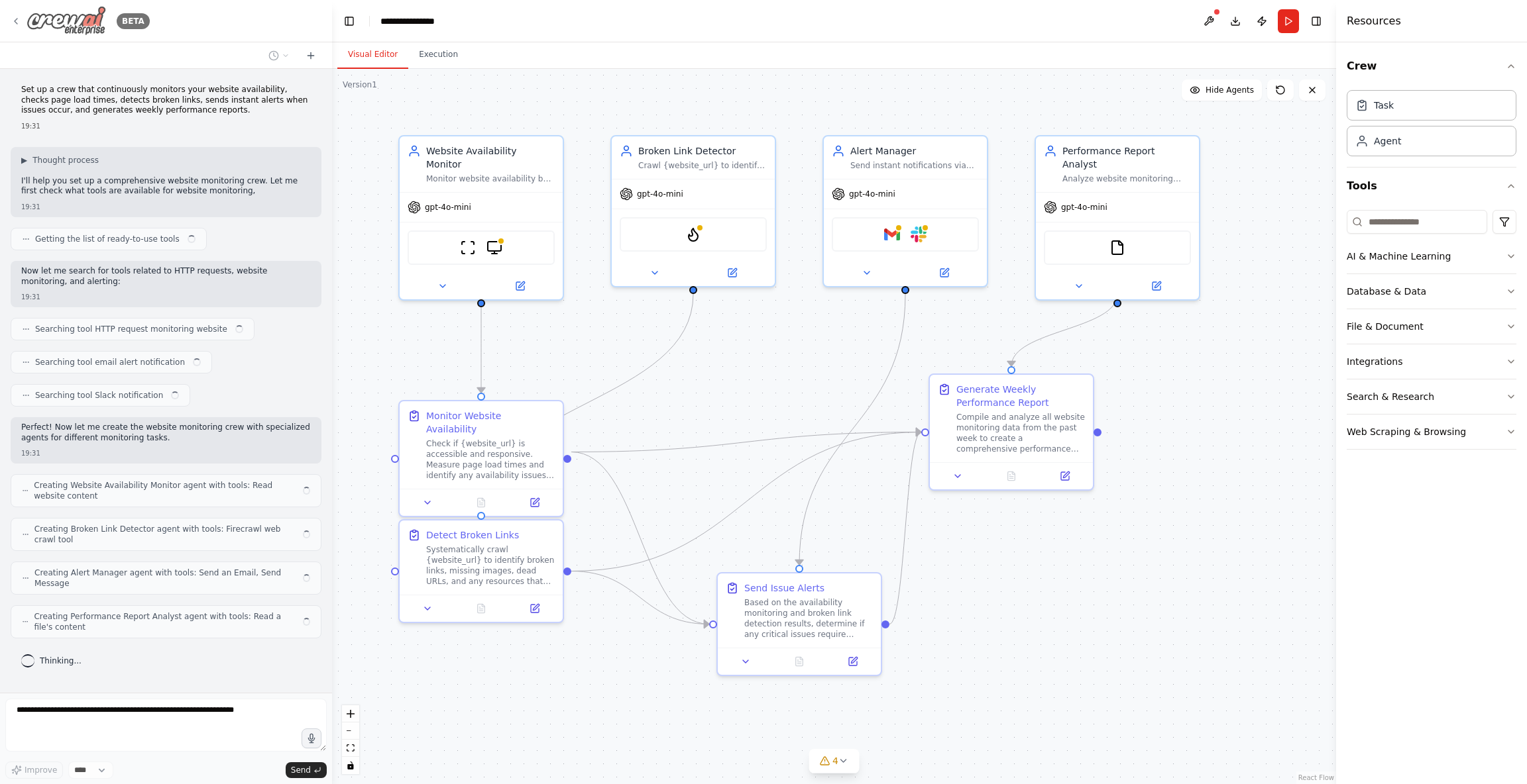
scroll to position [1, 0]
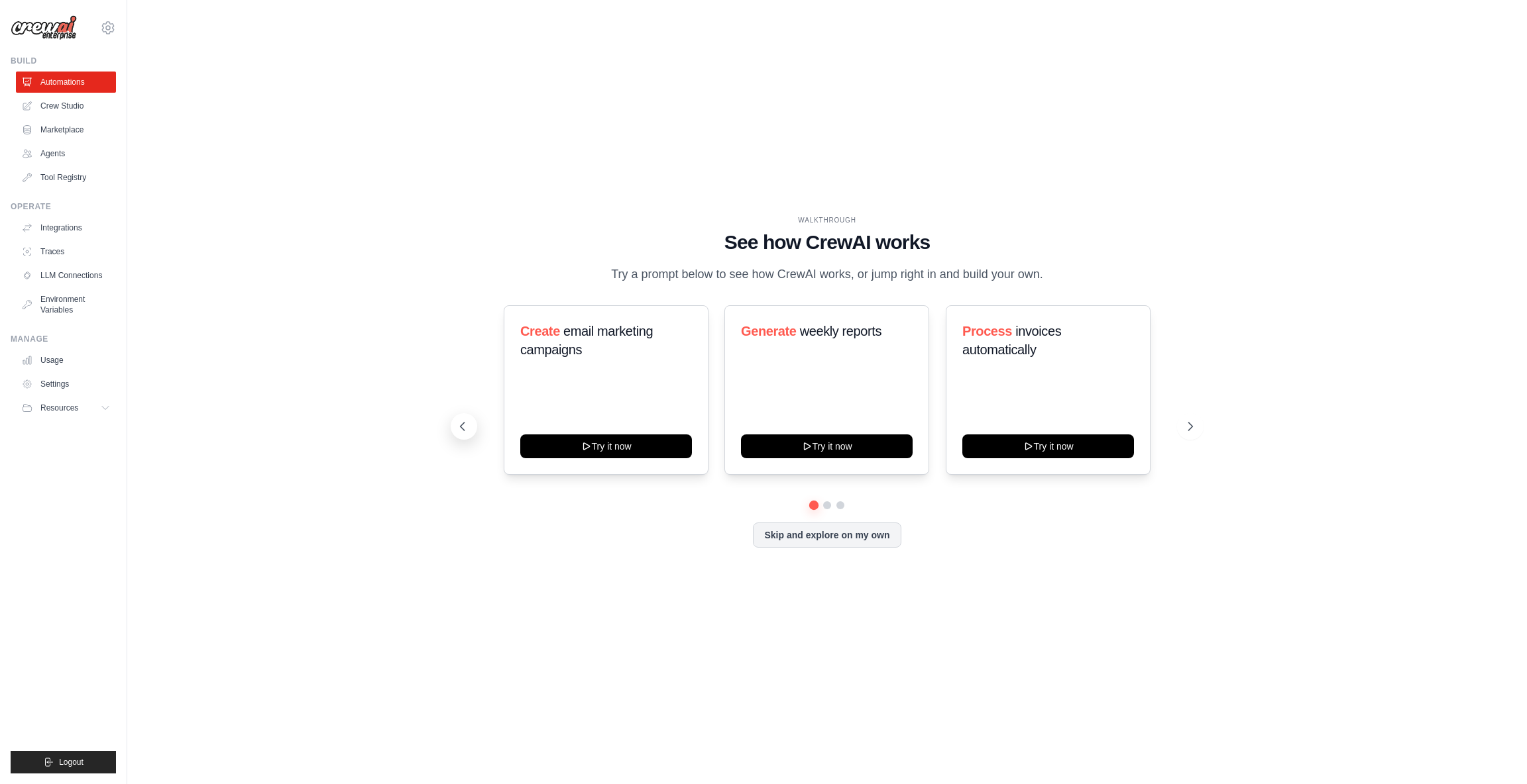
click at [459, 425] on icon at bounding box center [462, 426] width 13 height 13
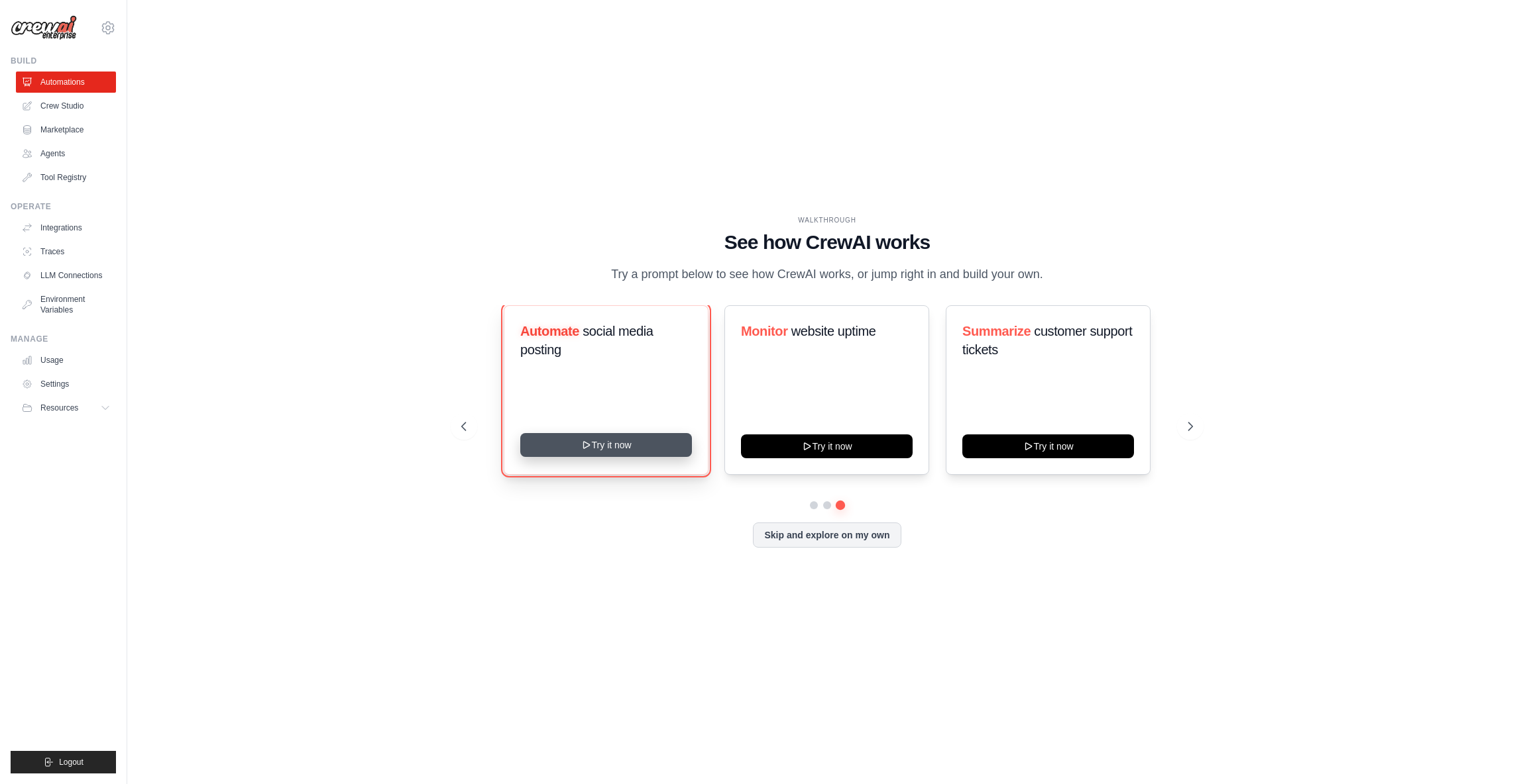
click at [662, 447] on button "Try it now" at bounding box center [606, 445] width 172 height 24
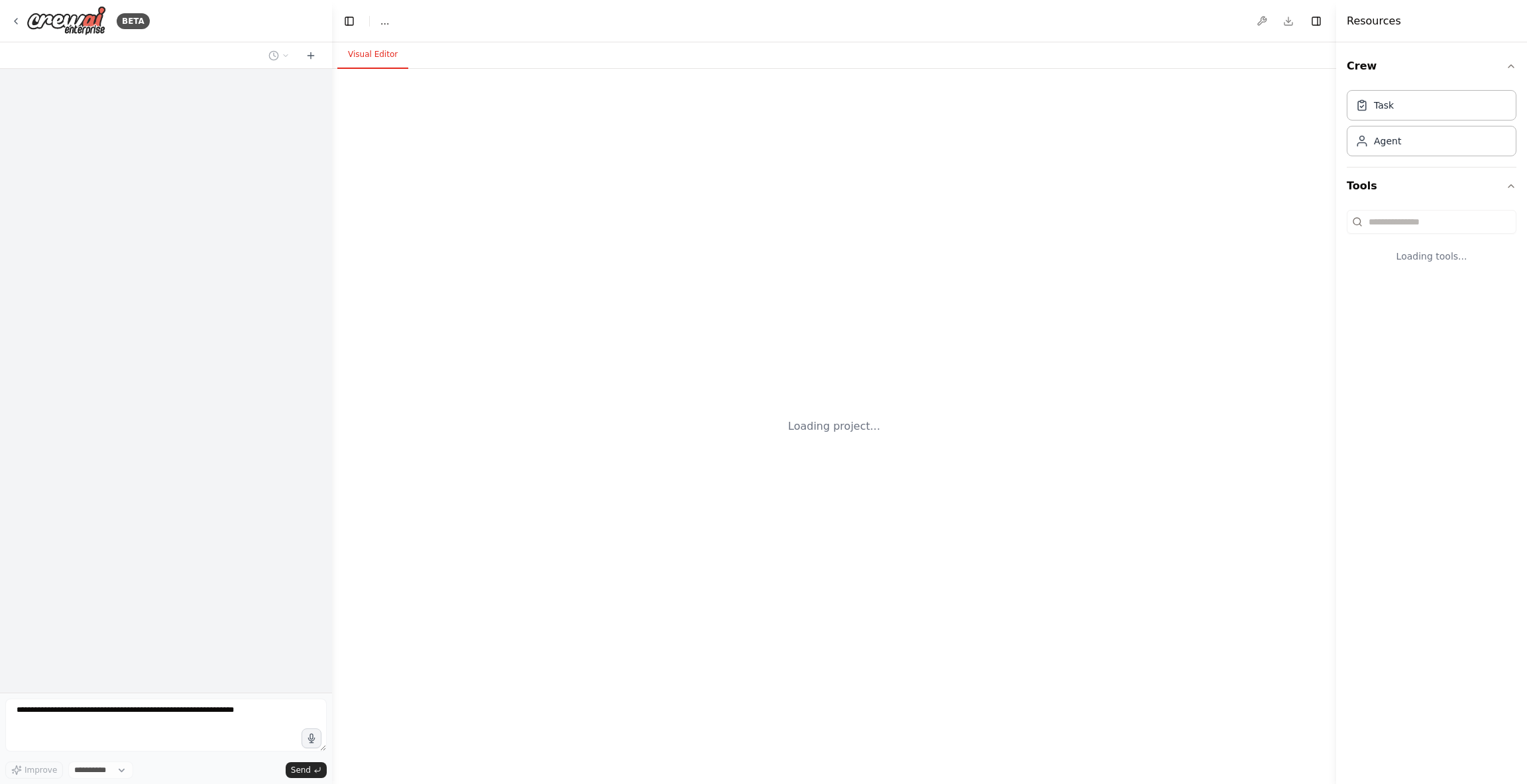
select select "****"
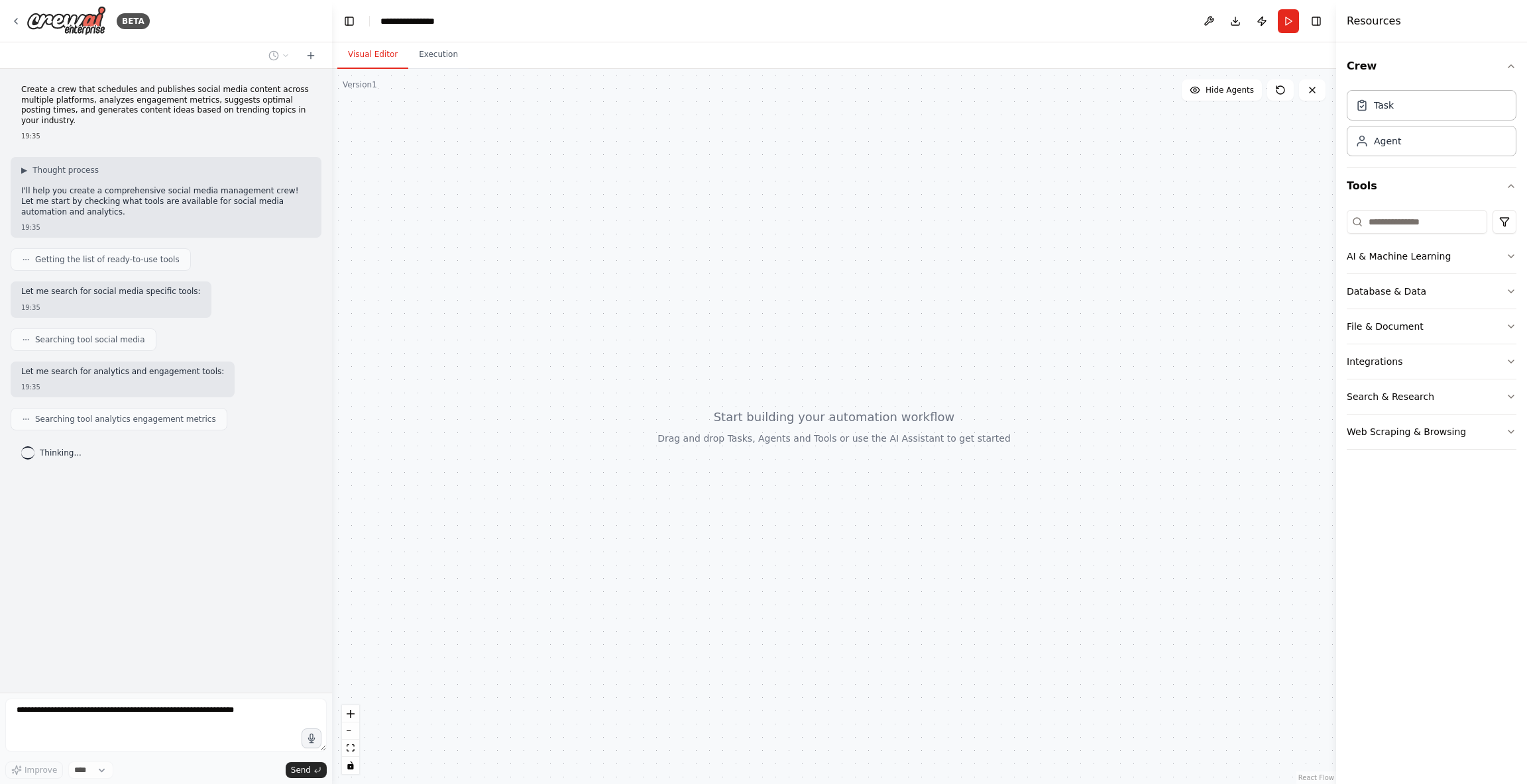
click at [156, 99] on p "Create a crew that schedules and publishes social media content across multiple…" at bounding box center [166, 106] width 289 height 41
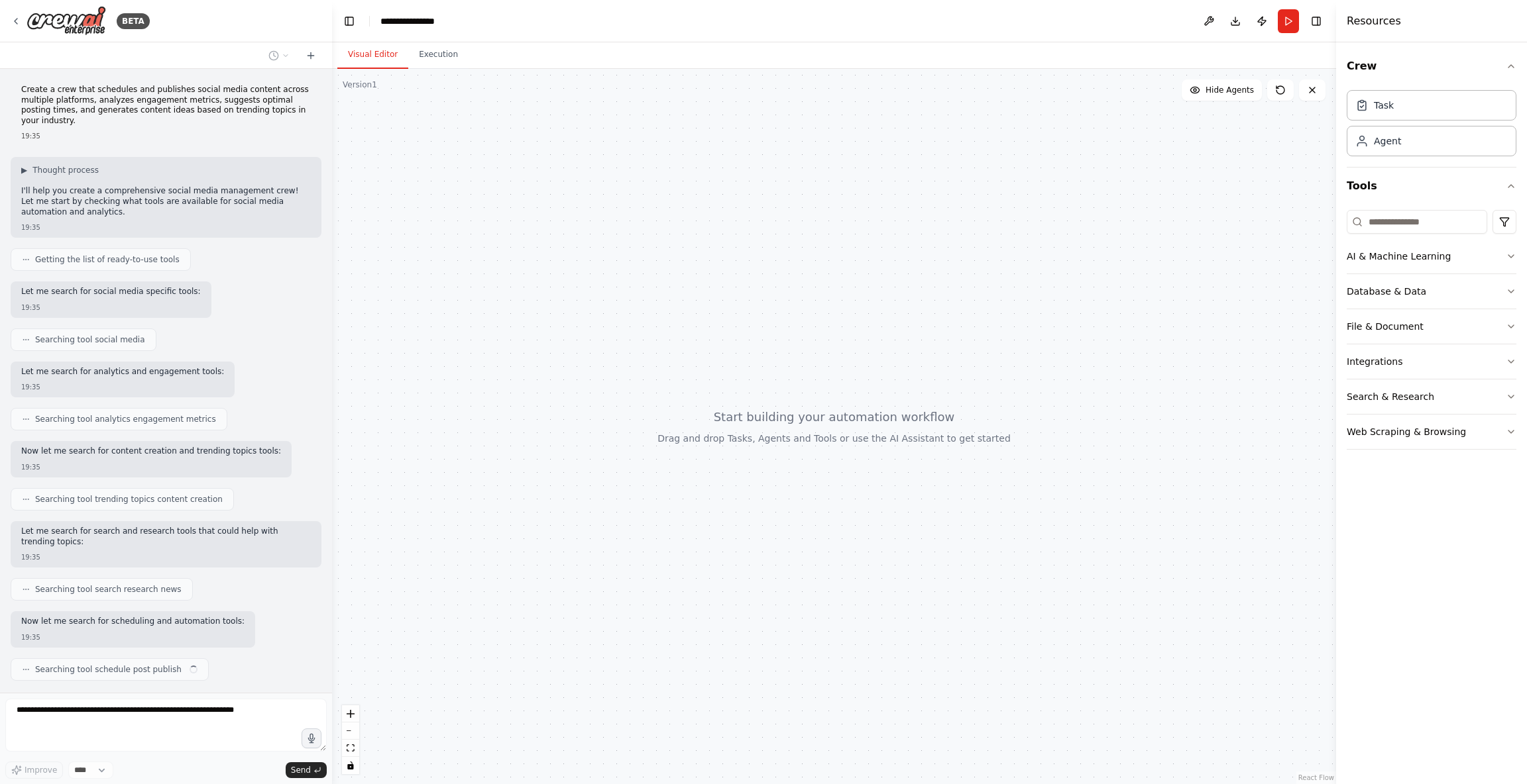
scroll to position [22, 0]
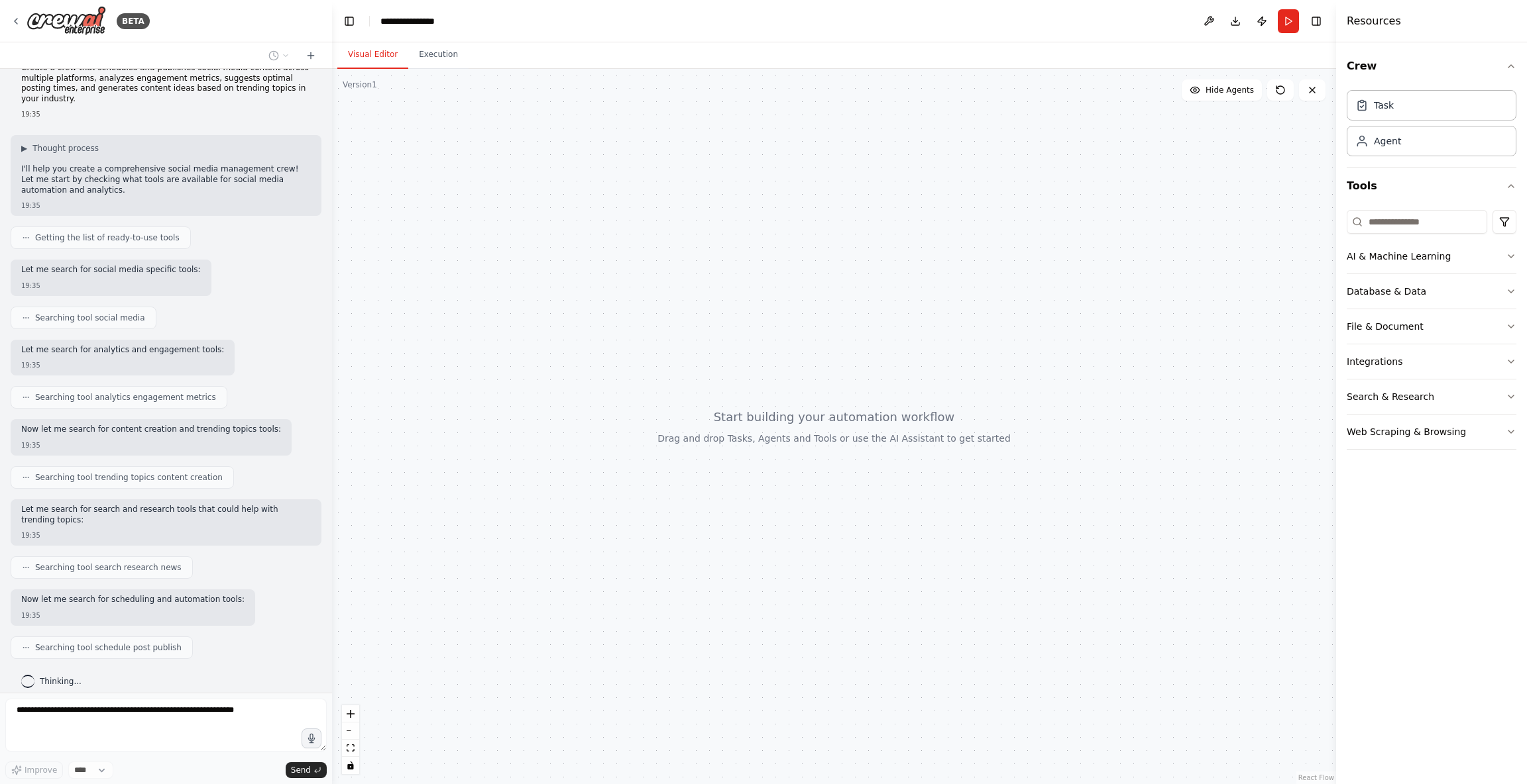
click at [176, 265] on p "Let me search for social media specific tools:" at bounding box center [111, 270] width 179 height 11
drag, startPoint x: 176, startPoint y: 258, endPoint x: 127, endPoint y: 260, distance: 49.0
click at [127, 265] on p "Let me search for social media specific tools:" at bounding box center [111, 270] width 179 height 11
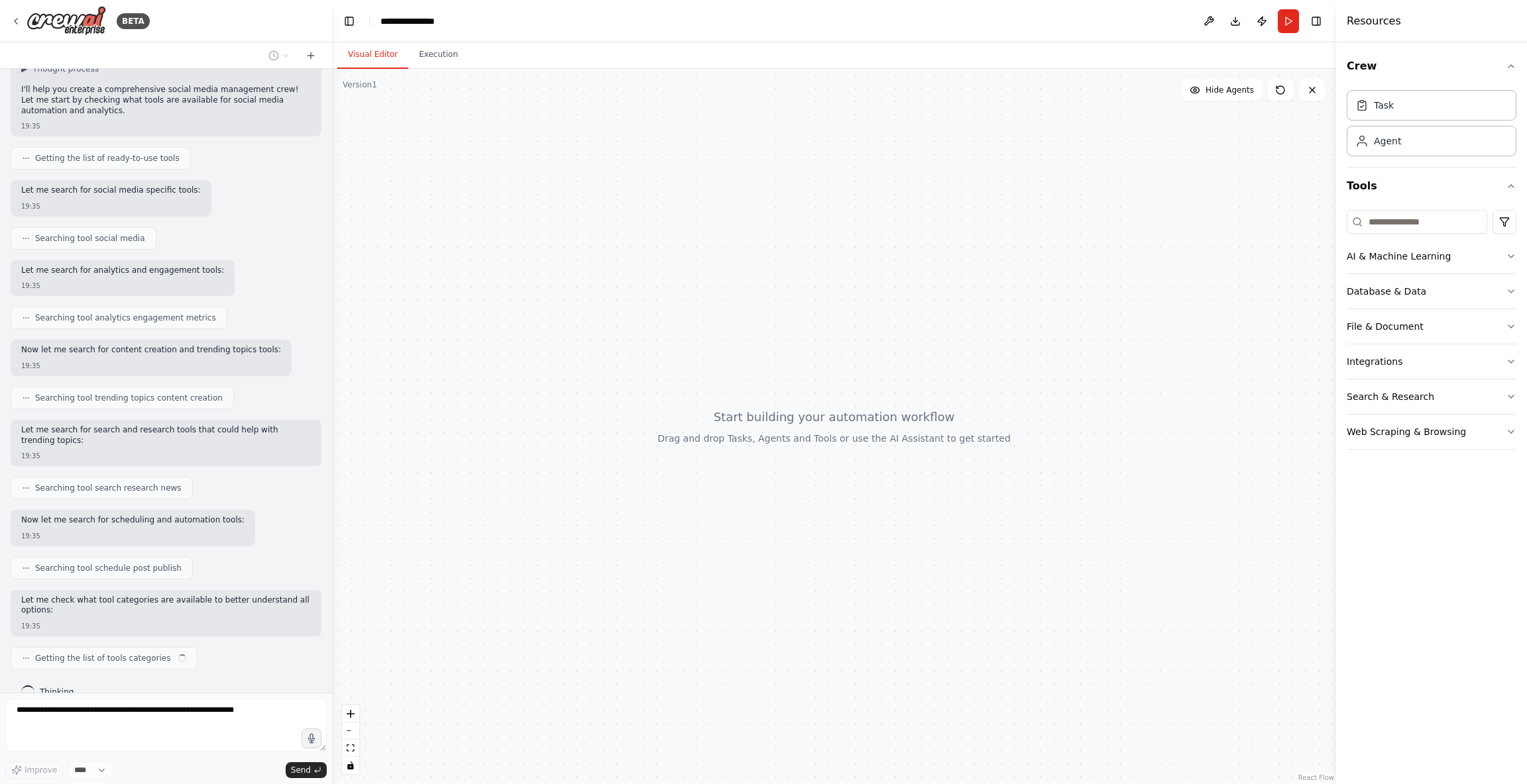
scroll to position [112, 0]
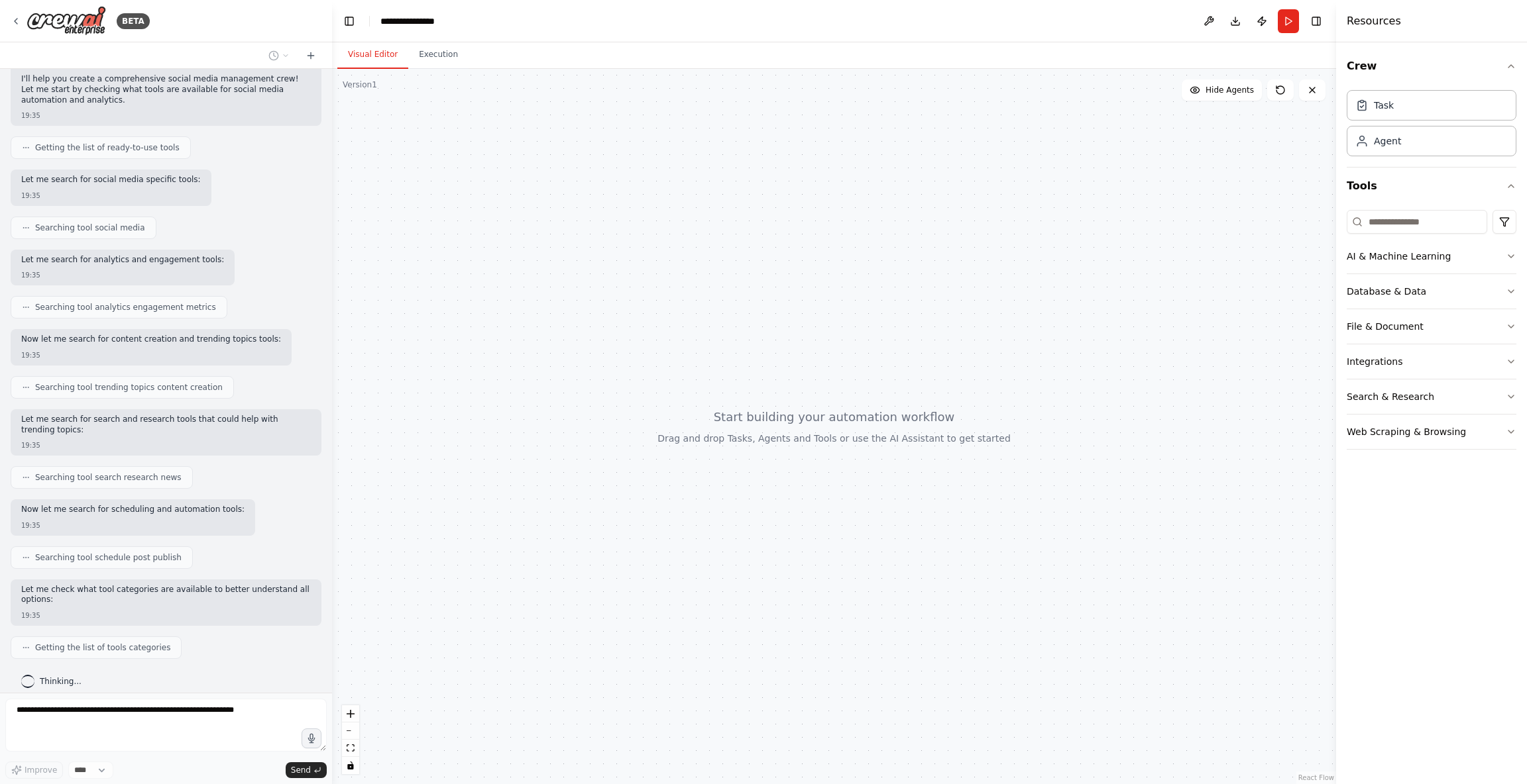
click at [198, 255] on p "Let me search for analytics and engagement tools:" at bounding box center [123, 260] width 203 height 11
drag, startPoint x: 198, startPoint y: 247, endPoint x: 175, endPoint y: 248, distance: 23.0
click at [175, 255] on p "Let me search for analytics and engagement tools:" at bounding box center [123, 260] width 203 height 11
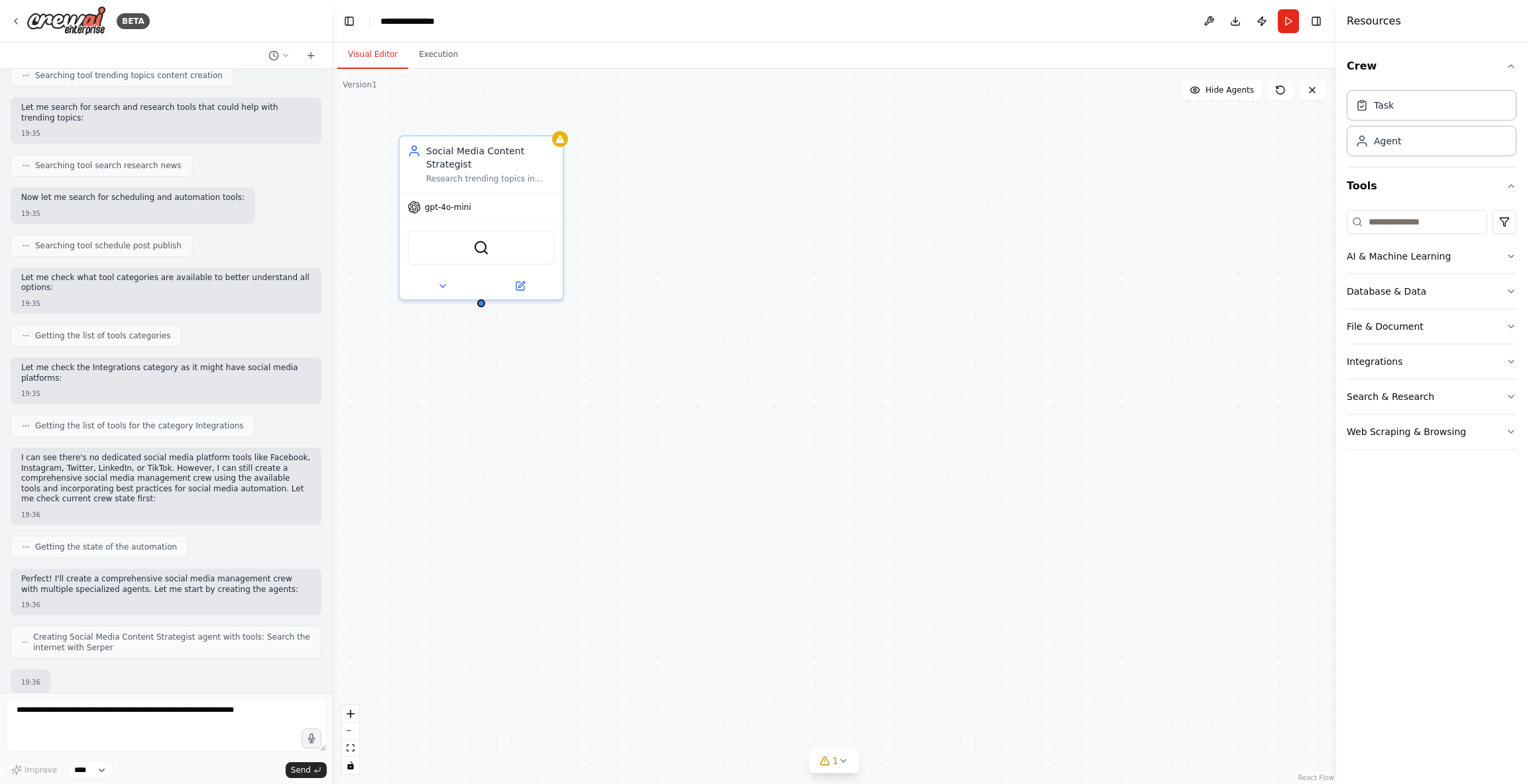
scroll to position [514, 0]
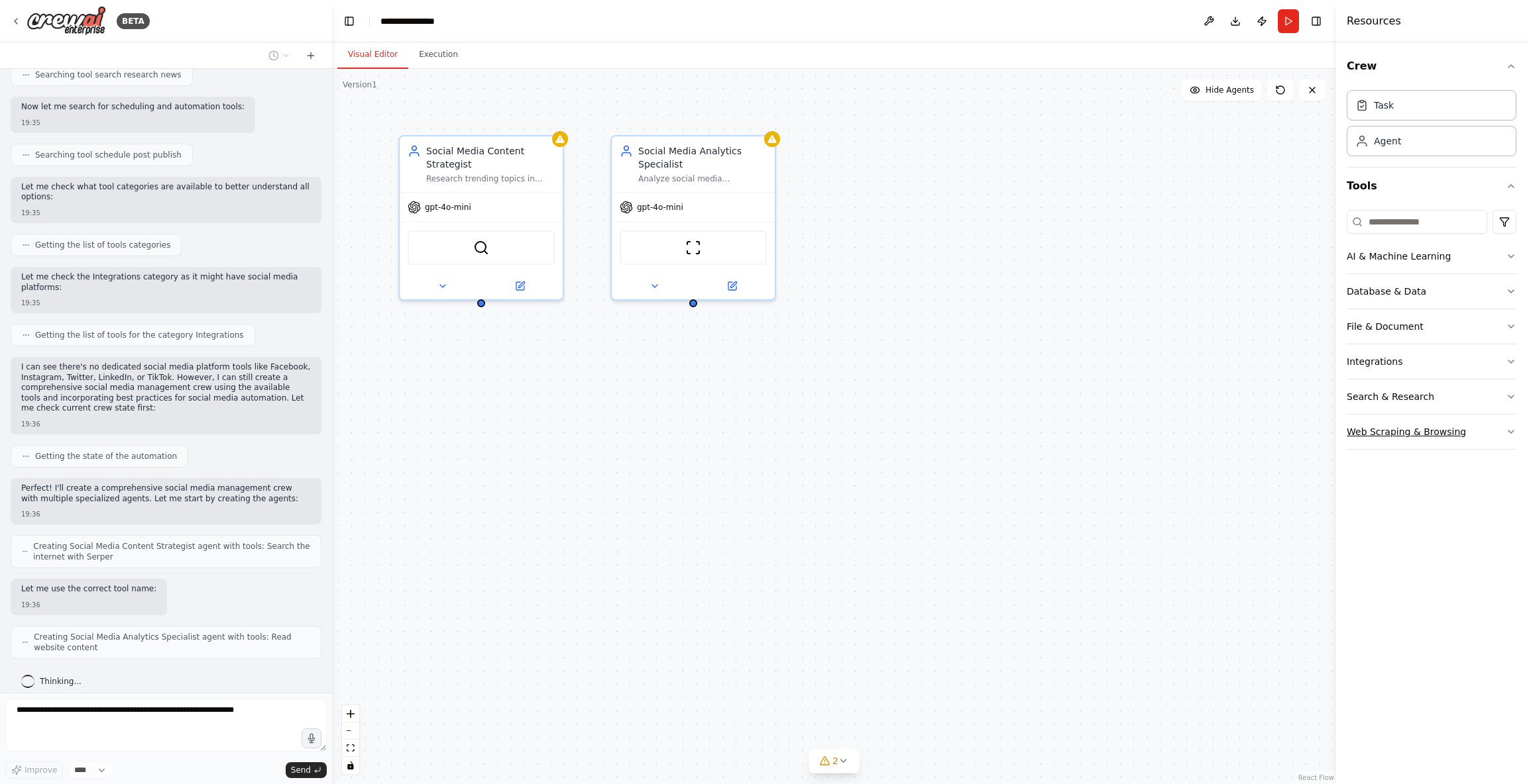
click at [1458, 430] on div "Web Scraping & Browsing" at bounding box center [1406, 431] width 119 height 13
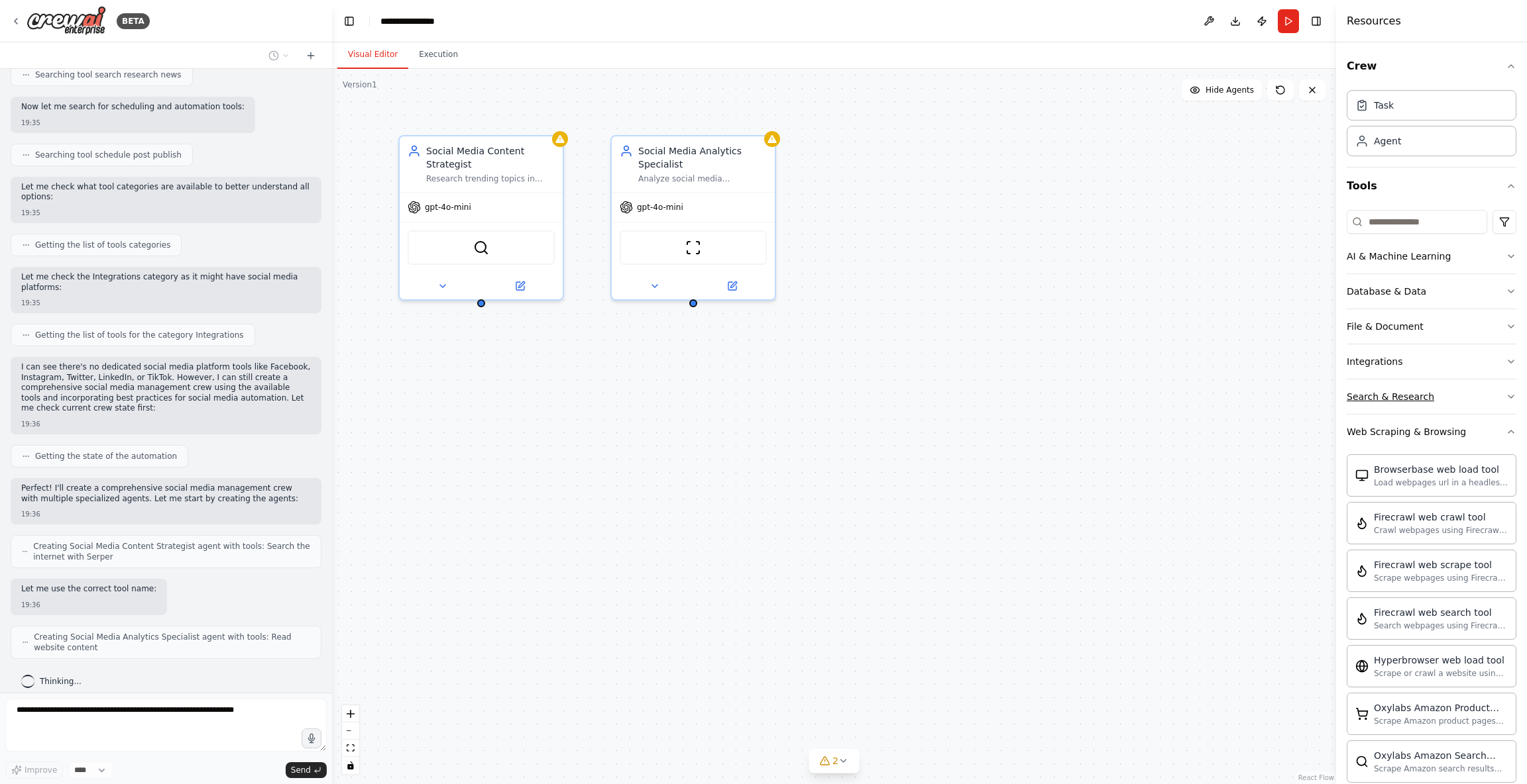
click at [1446, 390] on button "Search & Research" at bounding box center [1431, 397] width 170 height 34
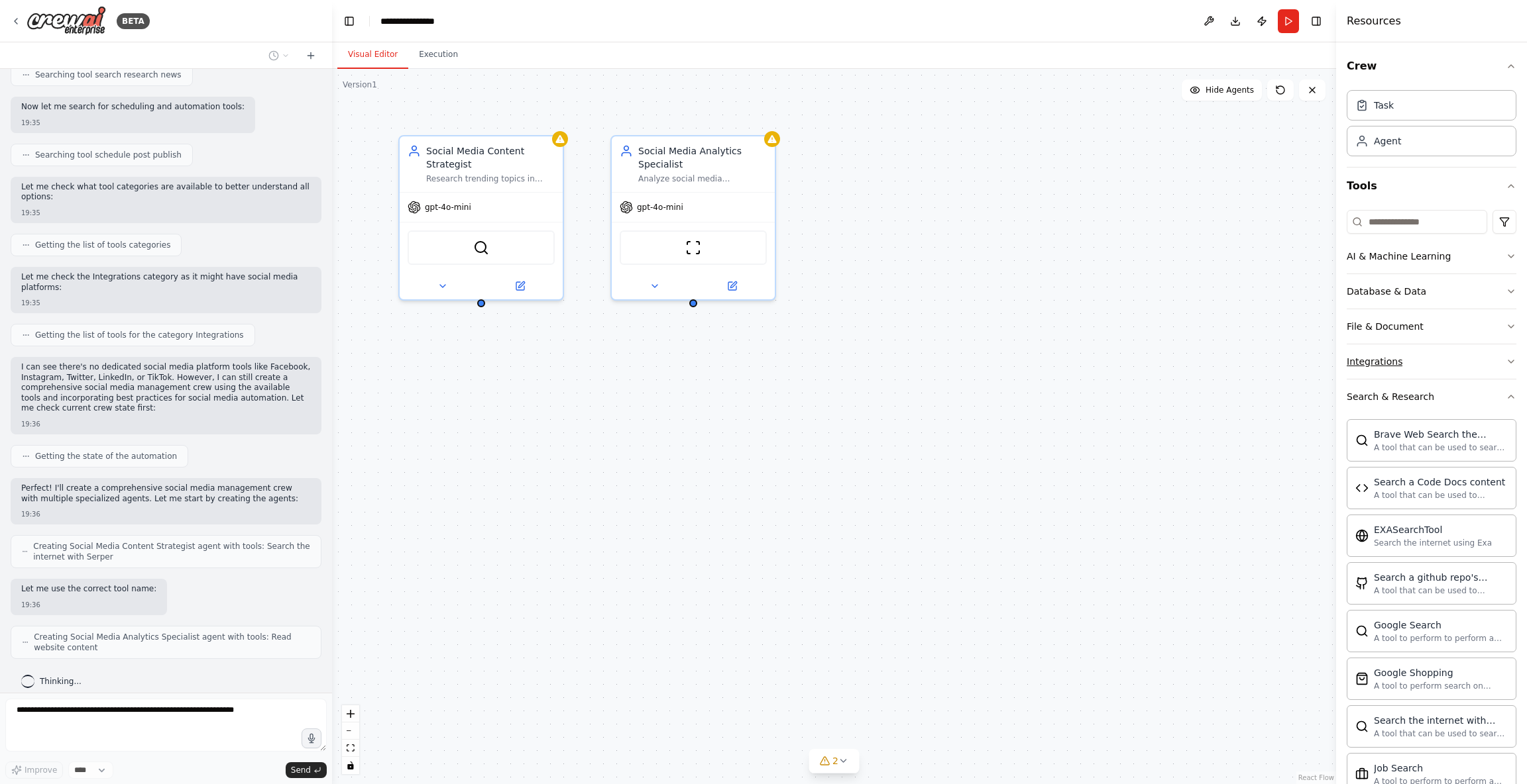
click at [1443, 358] on button "Integrations" at bounding box center [1431, 361] width 170 height 34
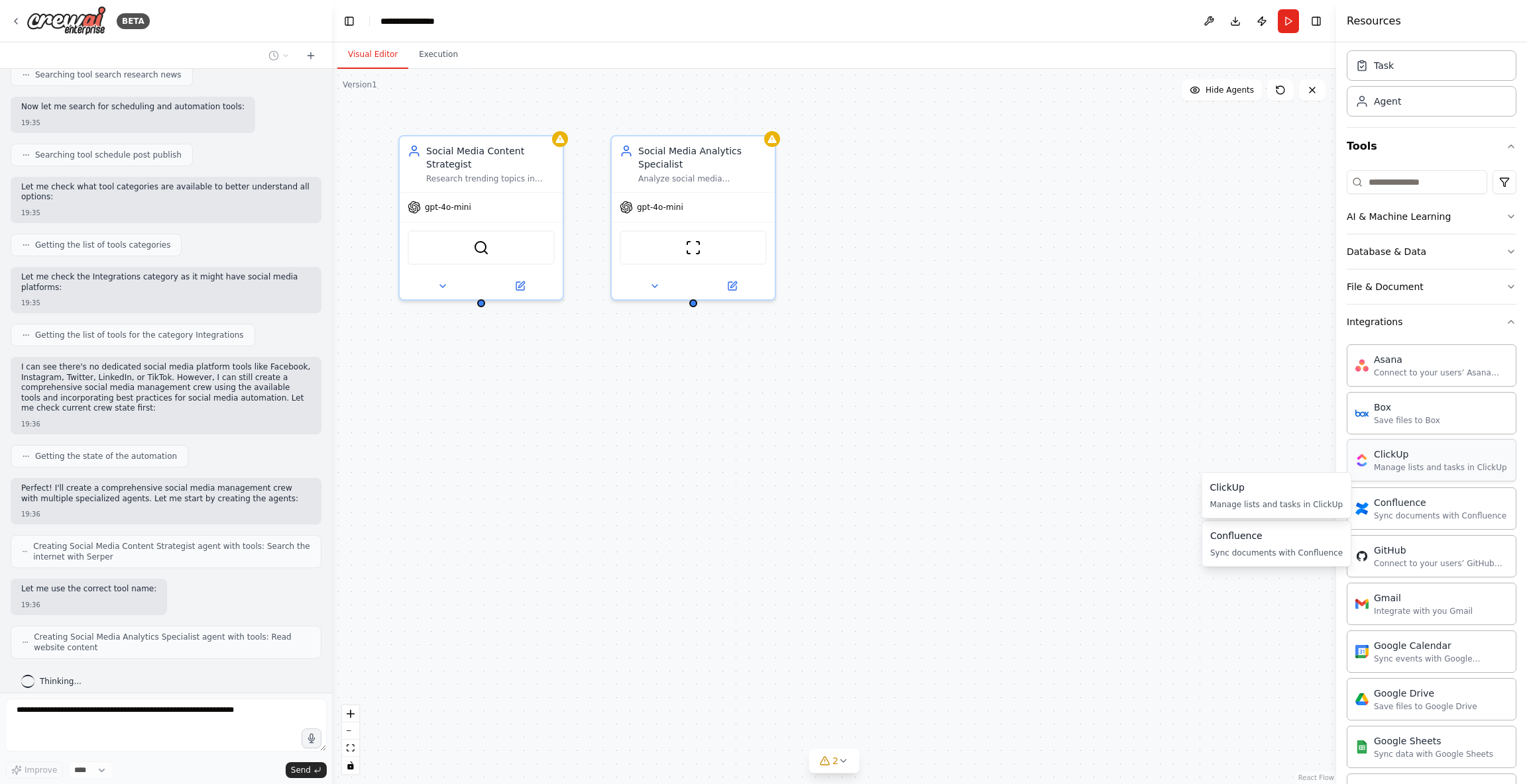
scroll to position [0, 0]
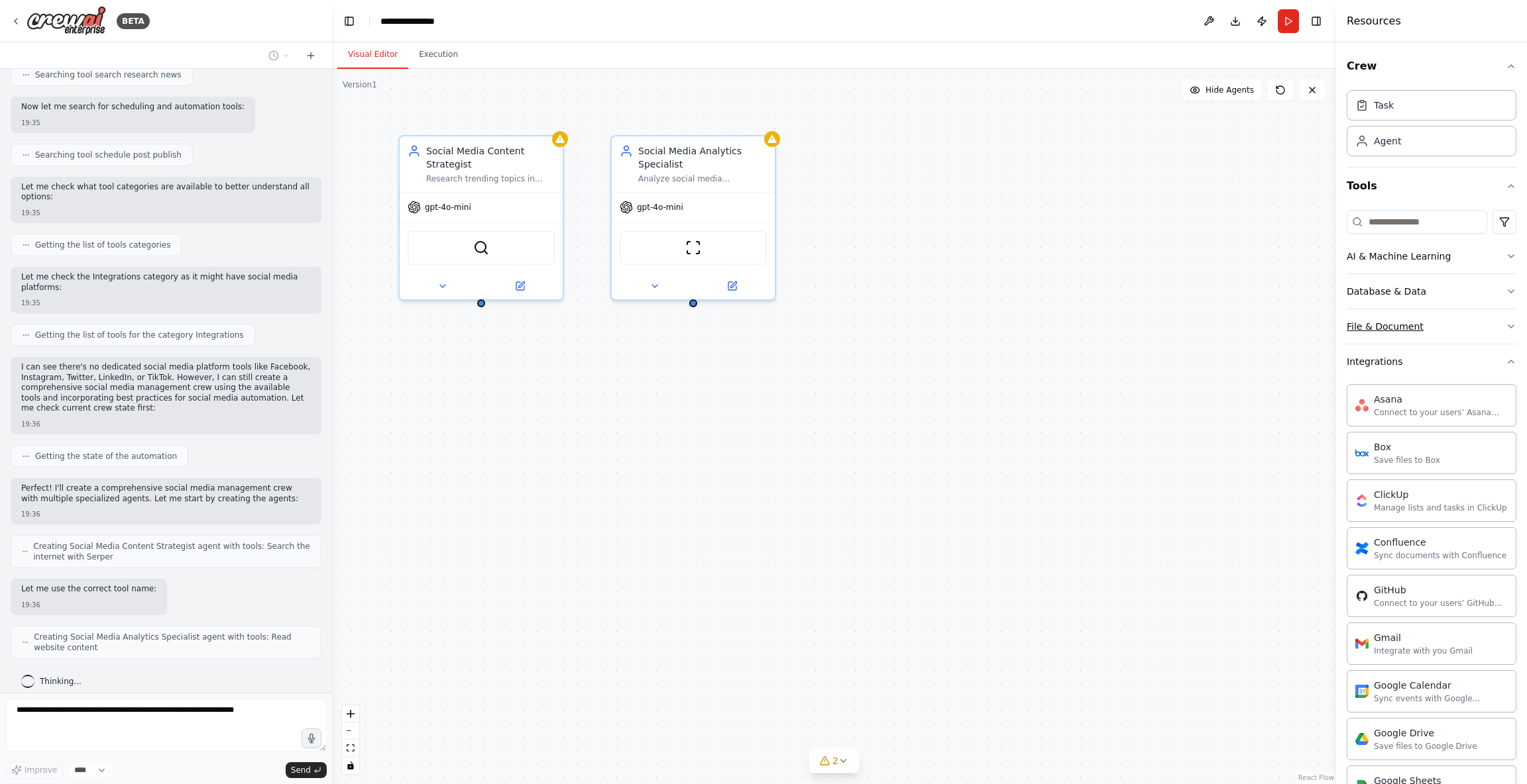
click at [1434, 332] on button "File & Document" at bounding box center [1431, 326] width 170 height 34
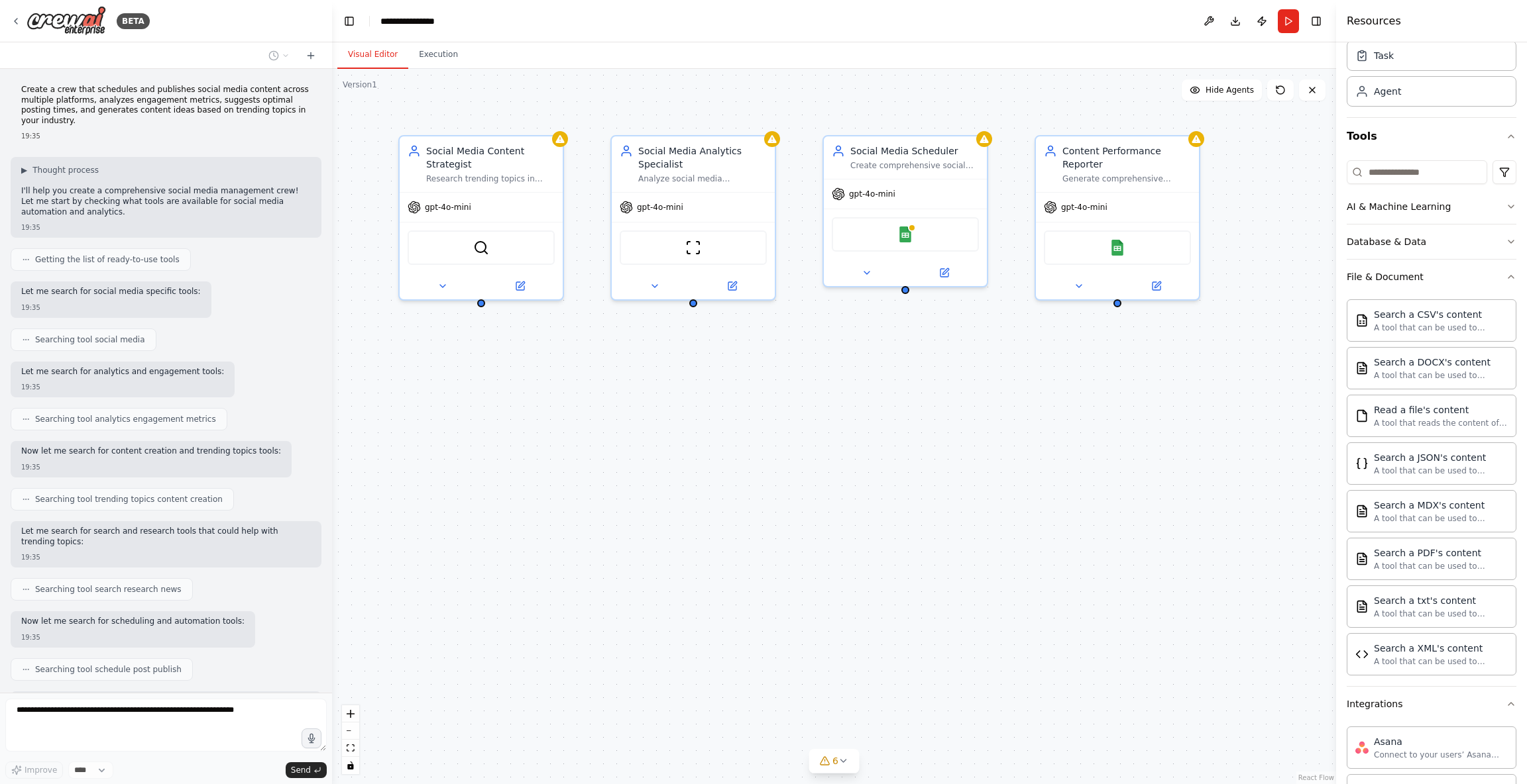
click at [107, 91] on p "Create a crew that schedules and publishes social media content across multiple…" at bounding box center [166, 106] width 289 height 41
click at [164, 91] on p "Create a crew that schedules and publishes social media content across multiple…" at bounding box center [166, 106] width 289 height 41
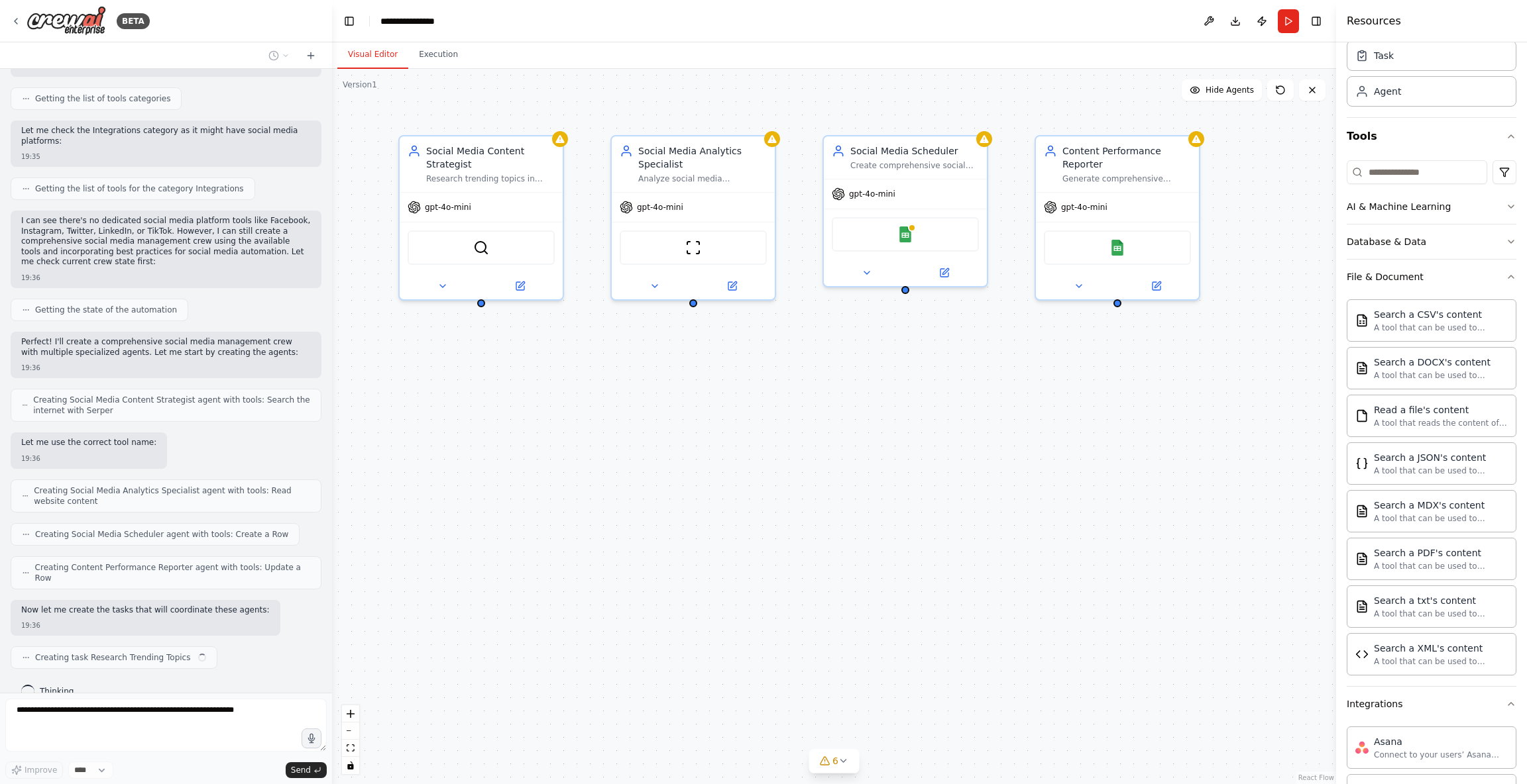
drag, startPoint x: 164, startPoint y: 91, endPoint x: 204, endPoint y: 113, distance: 45.7
click at [224, 89] on div "Create a crew that schedules and publishes social media content across multiple…" at bounding box center [165, 381] width 332 height 624
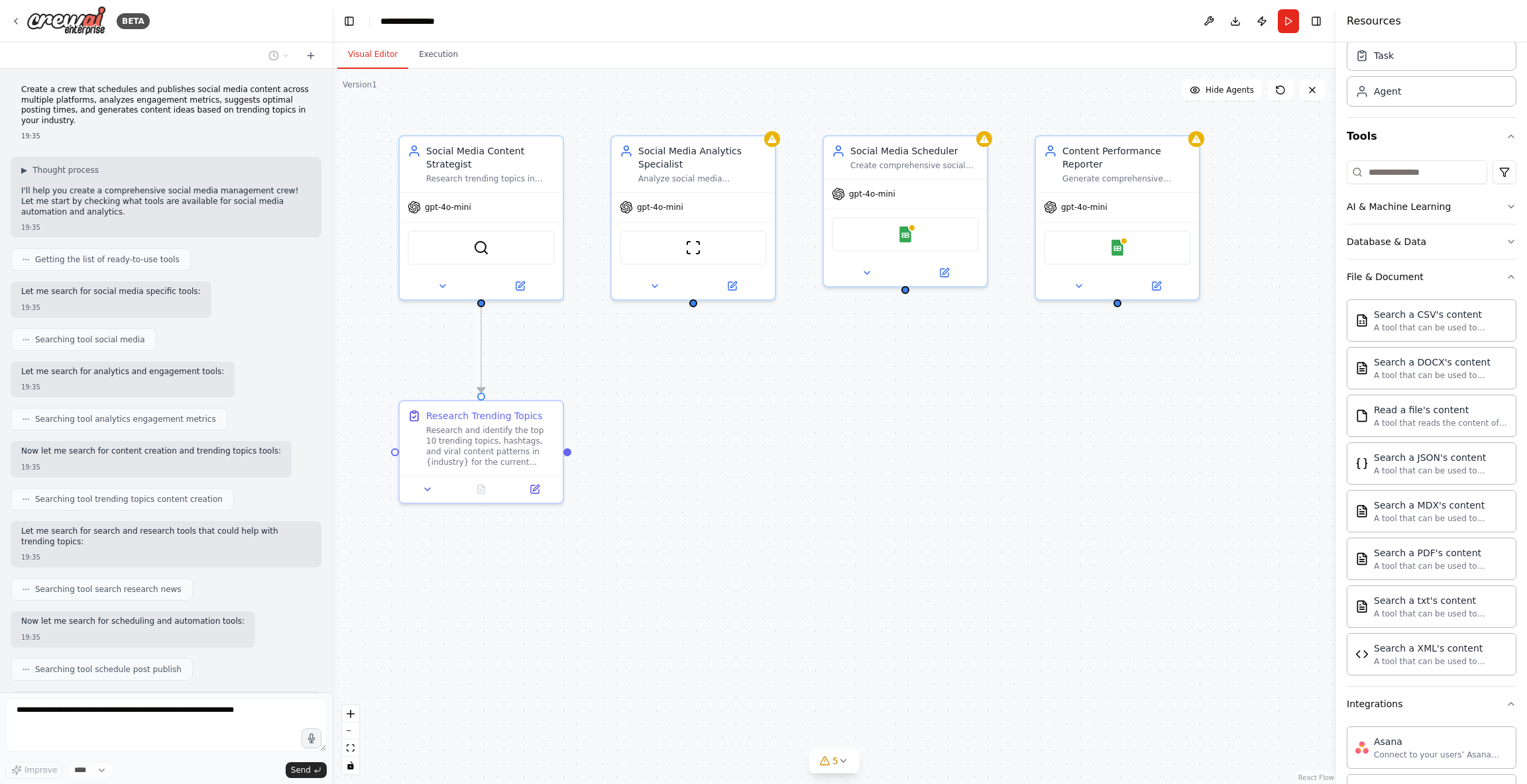
click at [111, 101] on p "Create a crew that schedules and publishes social media content across multiple…" at bounding box center [166, 106] width 289 height 41
drag, startPoint x: 111, startPoint y: 101, endPoint x: 190, endPoint y: 99, distance: 79.0
click at [190, 99] on p "Create a crew that schedules and publishes social media content across multiple…" at bounding box center [166, 106] width 289 height 41
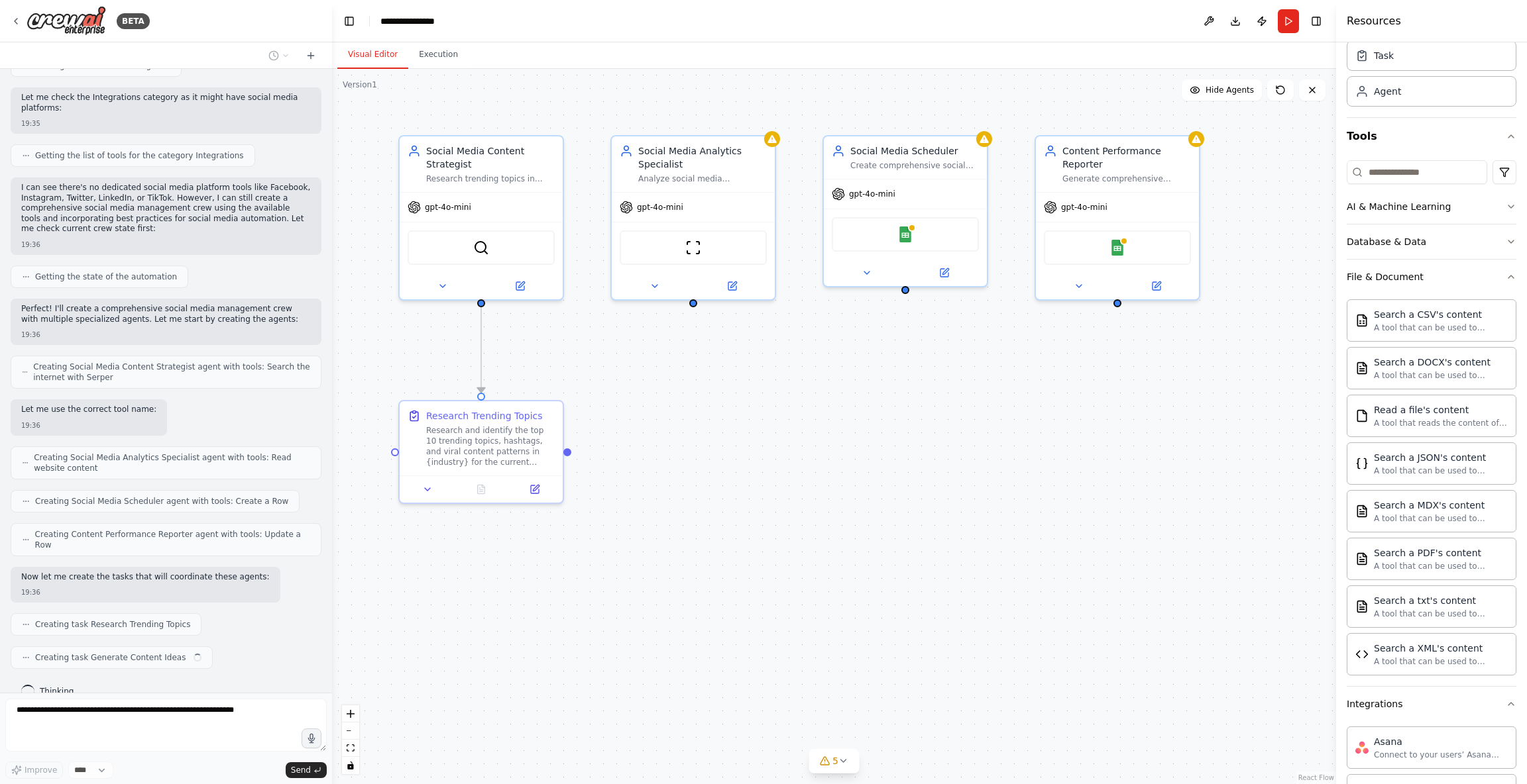
click at [219, 101] on p "Let me check the Integrations category as it might have social media platforms:" at bounding box center [166, 103] width 289 height 21
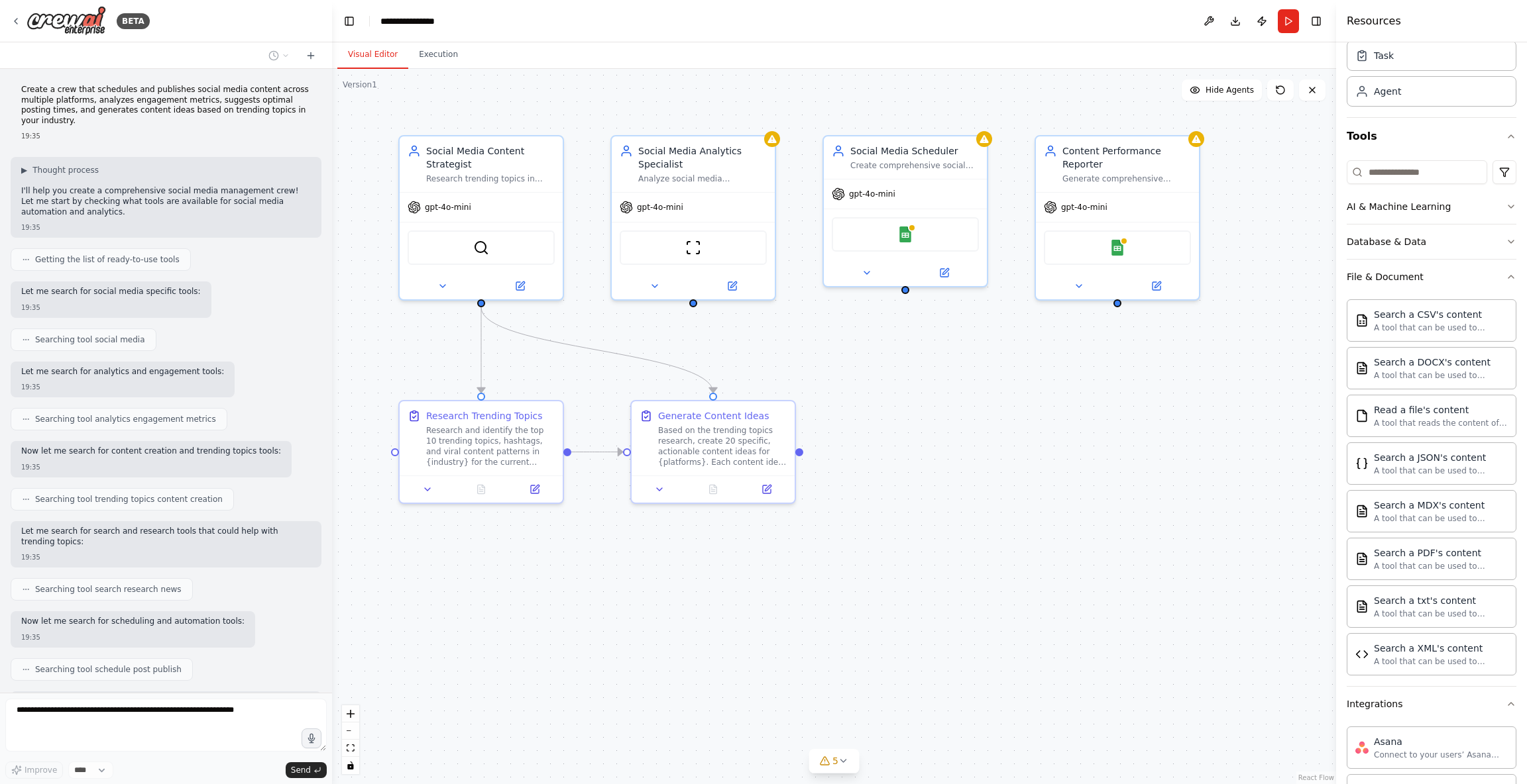
click at [234, 100] on p "Create a crew that schedules and publishes social media content across multiple…" at bounding box center [166, 106] width 289 height 41
drag, startPoint x: 234, startPoint y: 100, endPoint x: 261, endPoint y: 103, distance: 27.2
click at [285, 100] on p "Create a crew that schedules and publishes social media content across multiple…" at bounding box center [166, 106] width 289 height 41
click at [112, 112] on p "Create a crew that schedules and publishes social media content across multiple…" at bounding box center [166, 106] width 289 height 41
click at [455, 433] on div "Research and identify the top 10 trending topics, hashtags, and viral content p…" at bounding box center [490, 443] width 129 height 42
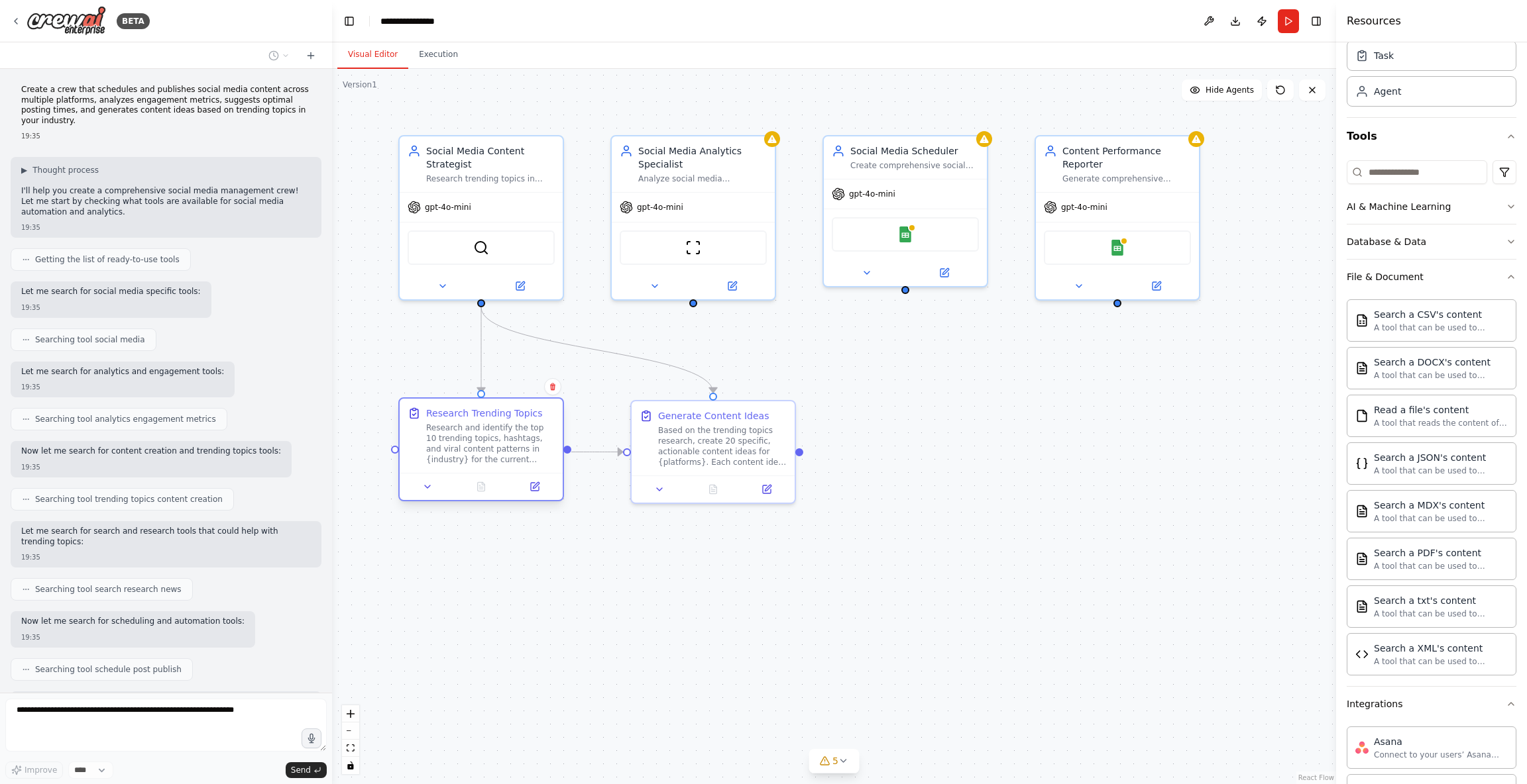
click at [455, 433] on div "Research and identify the top 10 trending topics, hashtags, and viral content p…" at bounding box center [490, 443] width 129 height 42
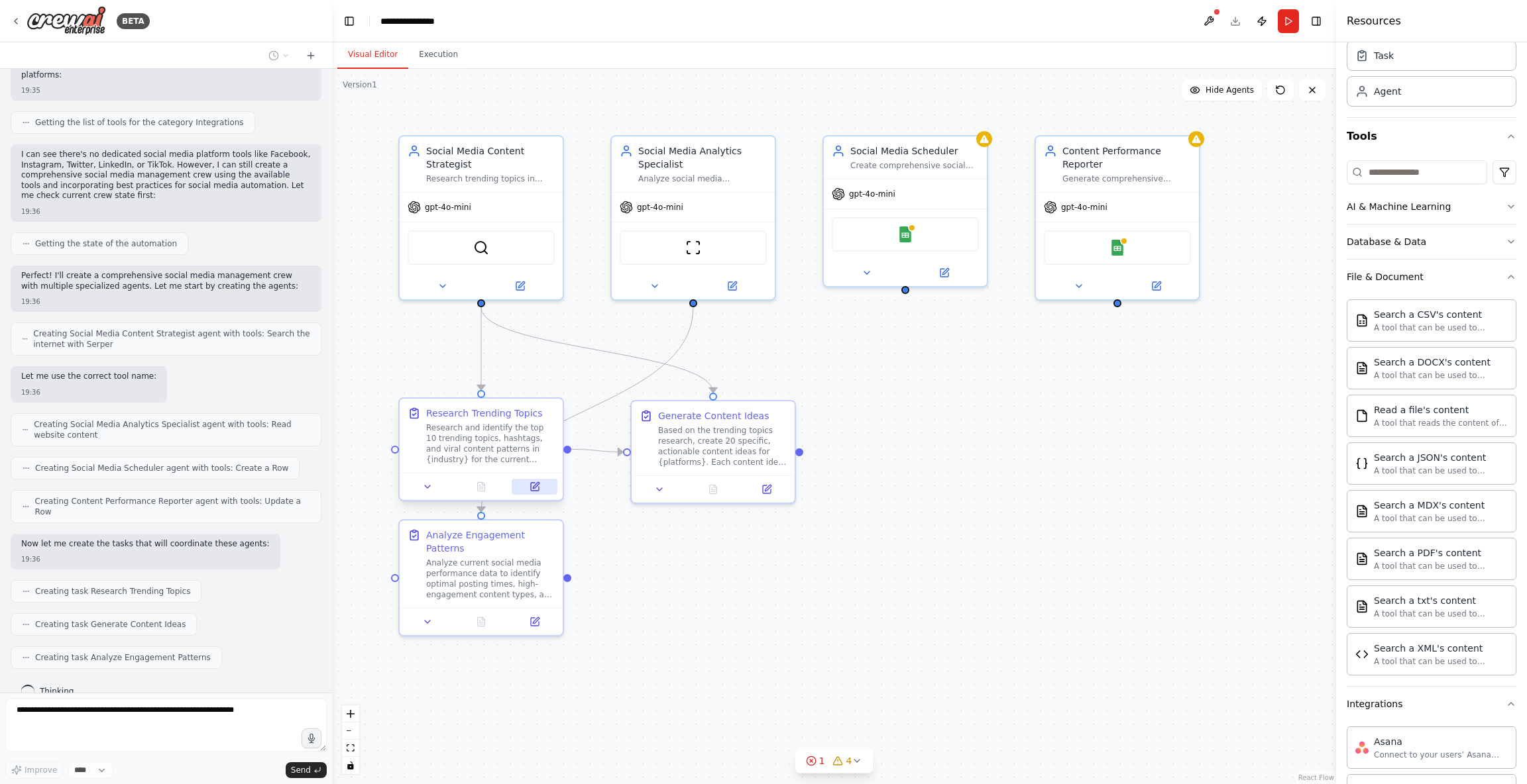
click at [534, 485] on icon at bounding box center [536, 485] width 6 height 6
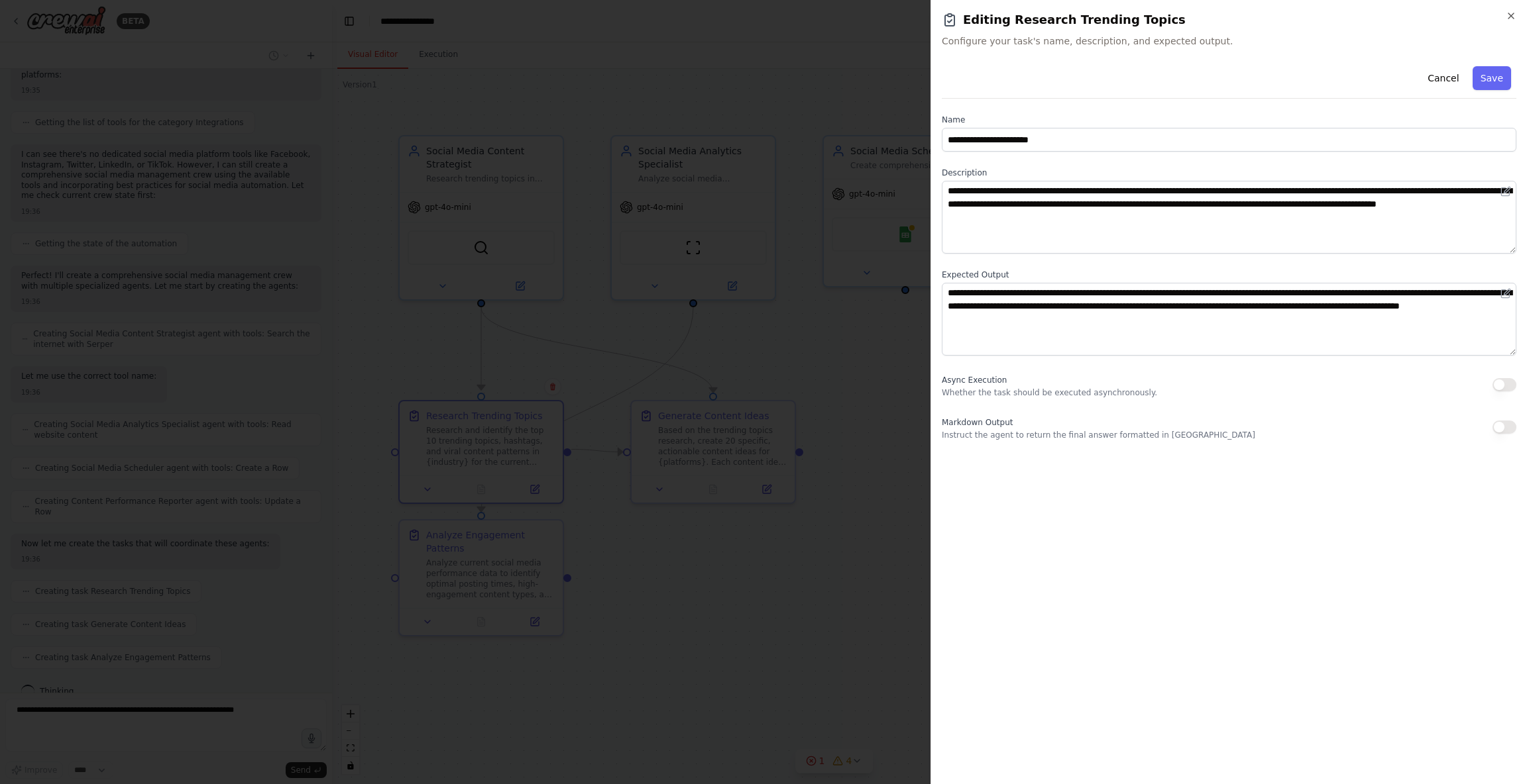
click at [1040, 101] on div "**********" at bounding box center [1229, 251] width 574 height 380
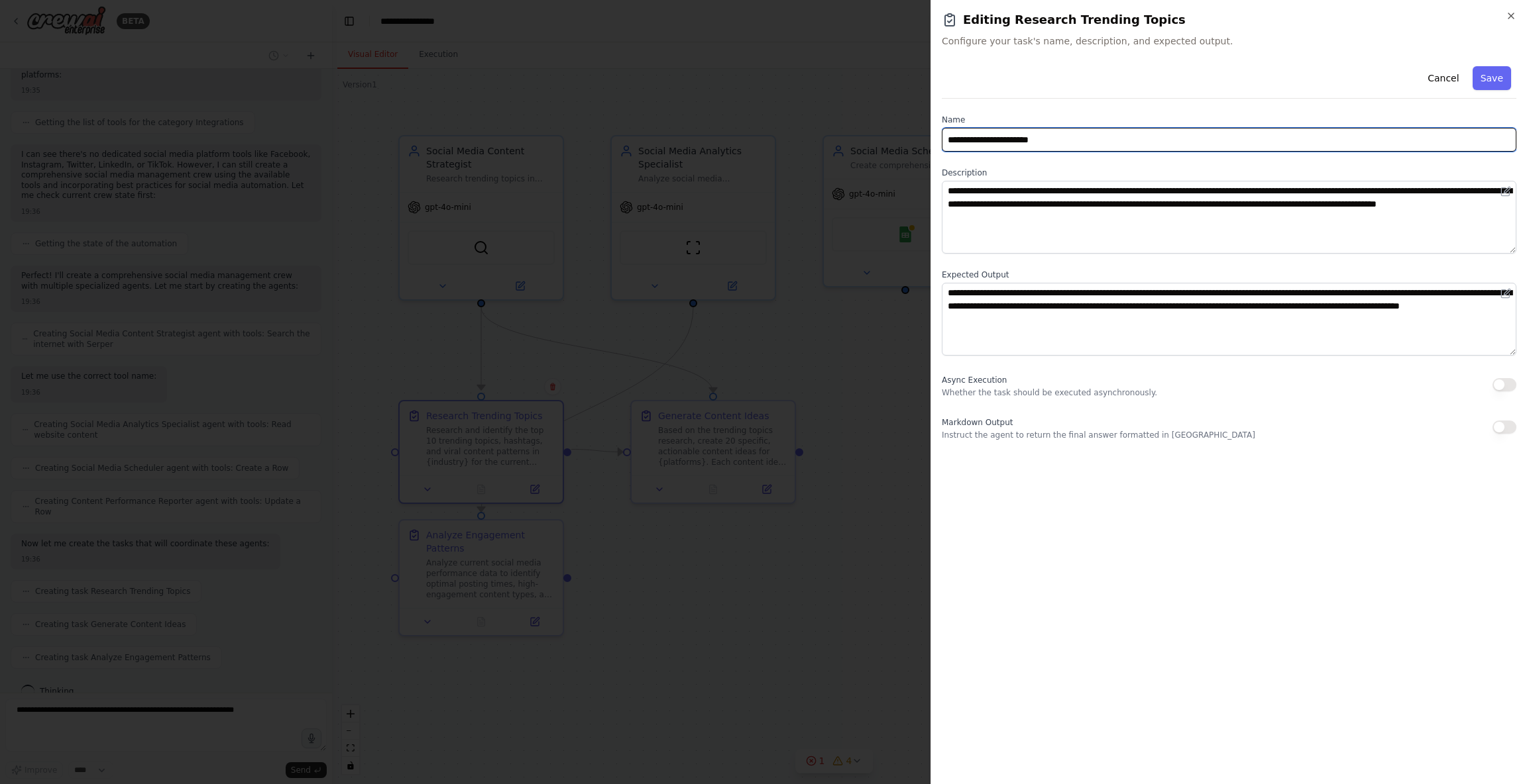
click at [1003, 137] on input "**********" at bounding box center [1229, 139] width 574 height 24
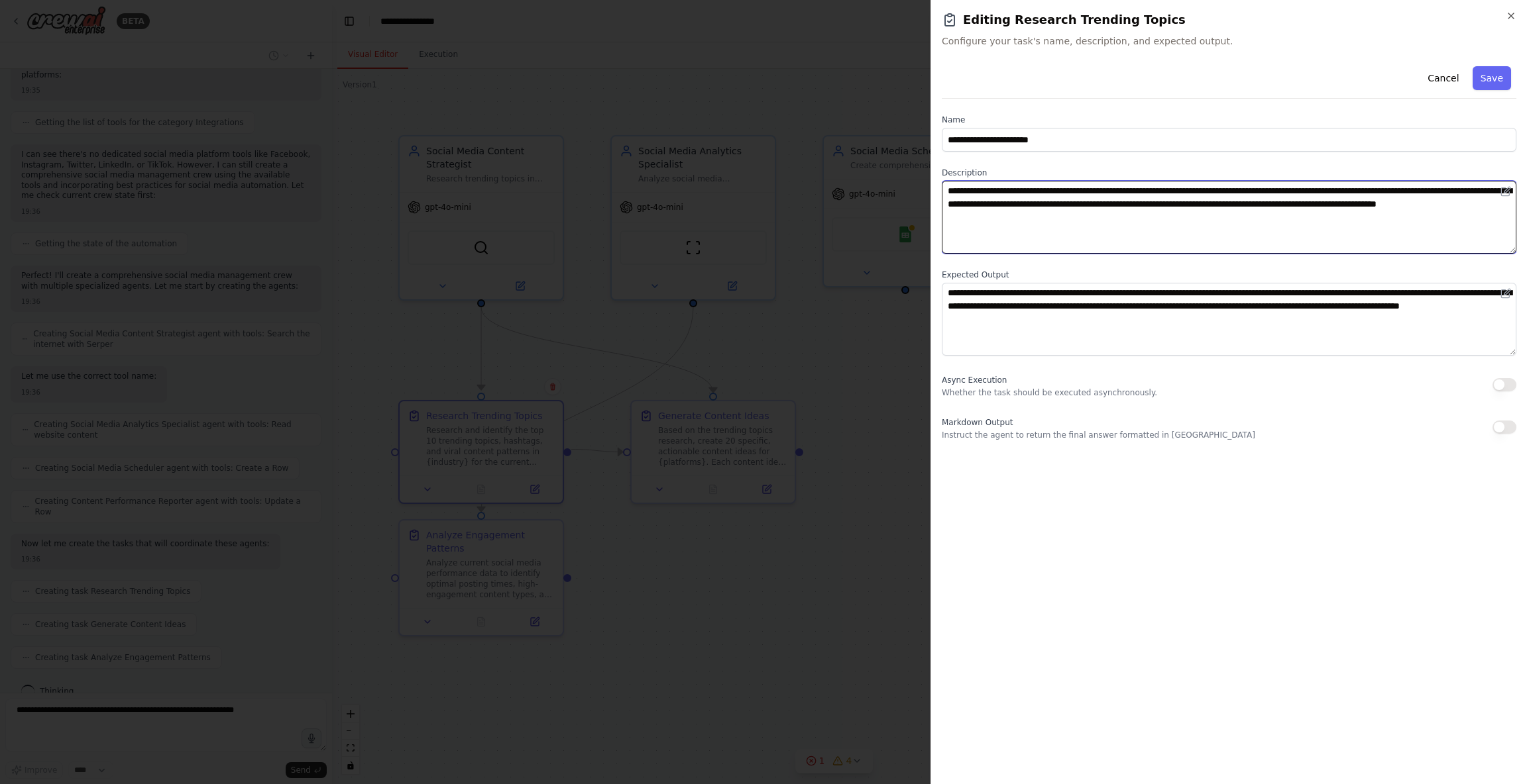
click at [1000, 204] on textarea "**********" at bounding box center [1229, 217] width 574 height 73
click at [968, 191] on textarea "**********" at bounding box center [1229, 217] width 574 height 73
drag, startPoint x: 968, startPoint y: 191, endPoint x: 1179, endPoint y: 193, distance: 211.0
click at [1179, 193] on textarea "**********" at bounding box center [1229, 217] width 574 height 73
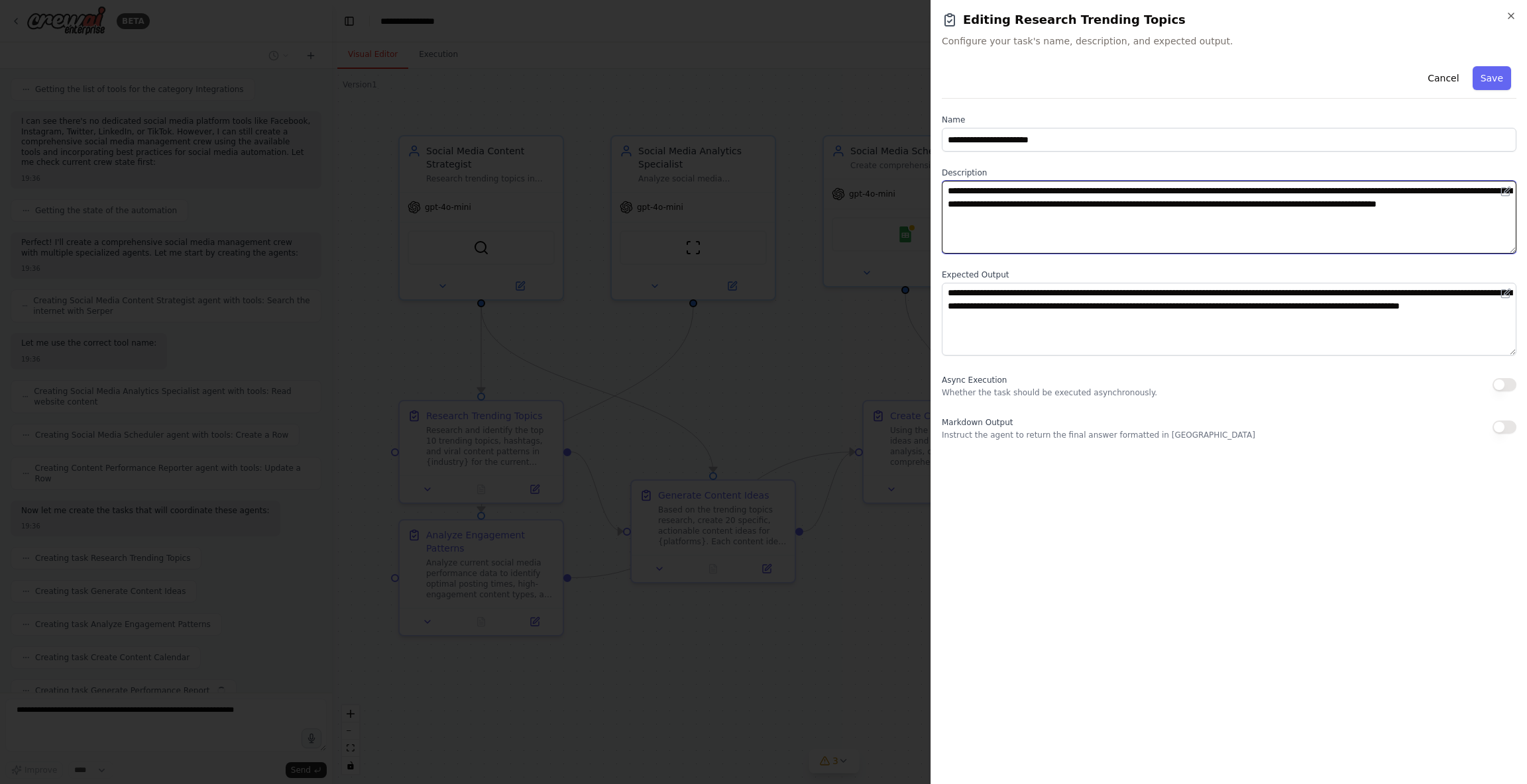
scroll to position [794, 0]
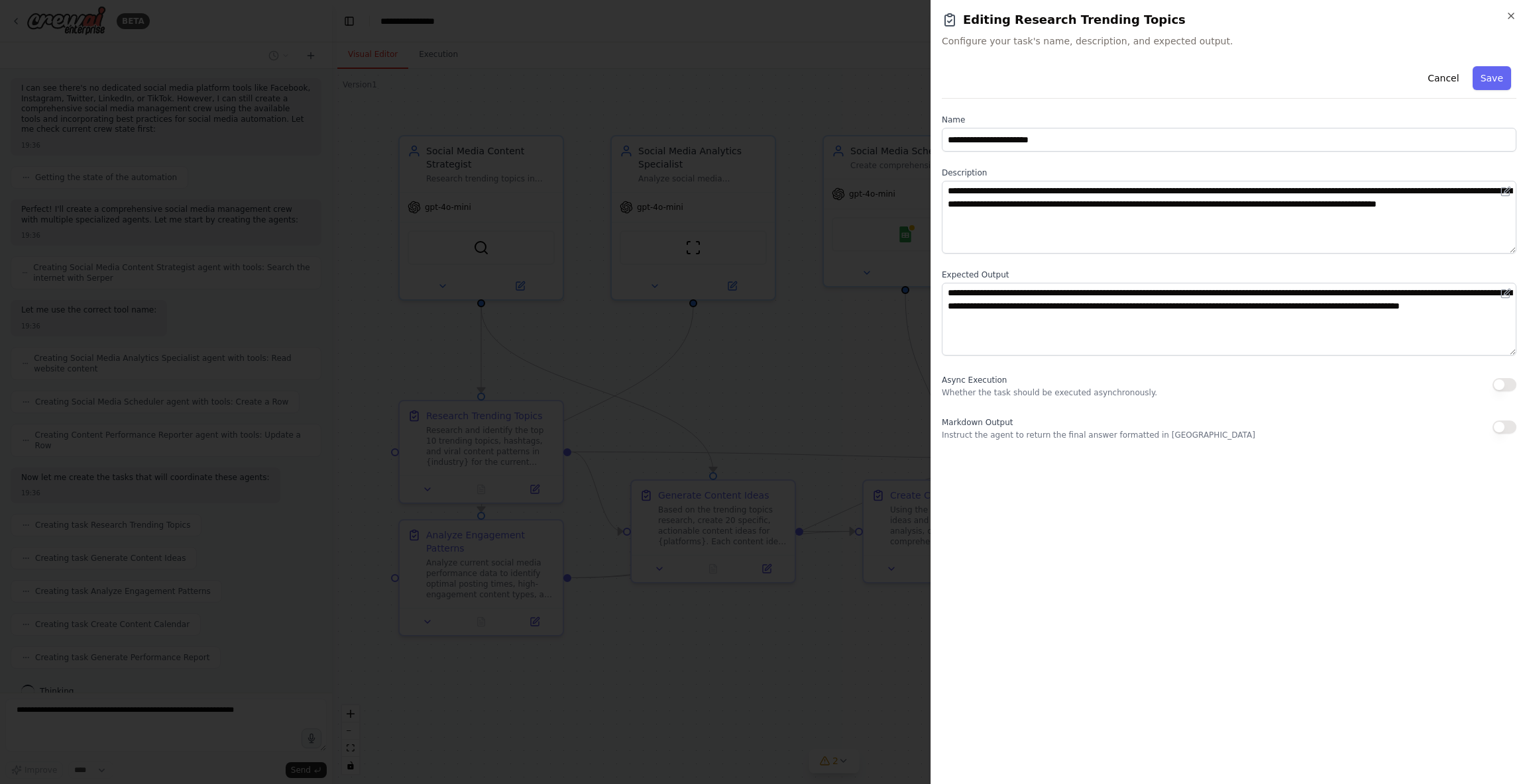
click at [1177, 170] on label "Description" at bounding box center [1229, 173] width 574 height 11
click at [1071, 168] on label "Description" at bounding box center [1229, 173] width 574 height 11
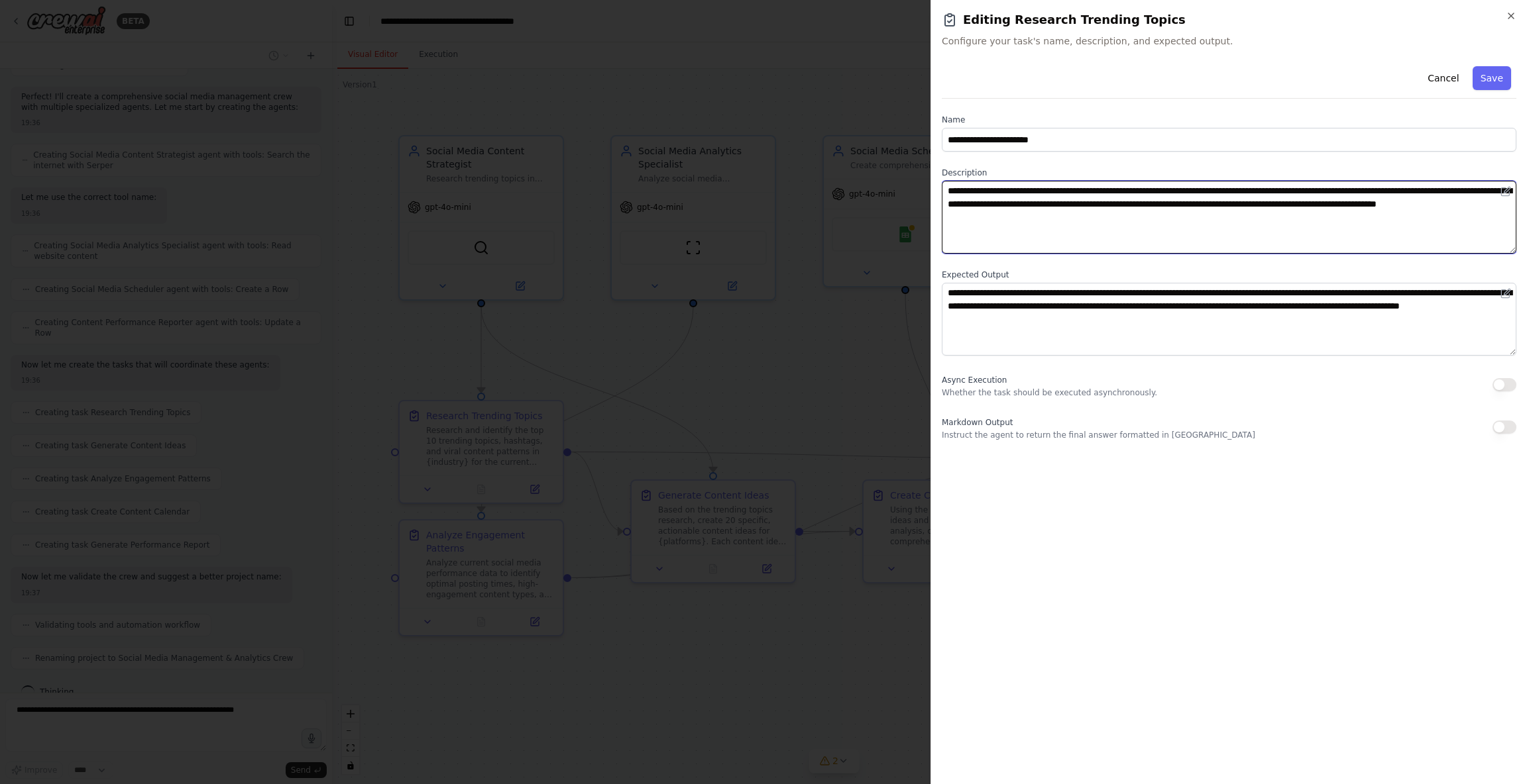
click at [1080, 192] on textarea "**********" at bounding box center [1229, 217] width 574 height 73
drag, startPoint x: 1080, startPoint y: 192, endPoint x: 1133, endPoint y: 190, distance: 53.0
click at [1133, 189] on textarea "**********" at bounding box center [1229, 217] width 574 height 73
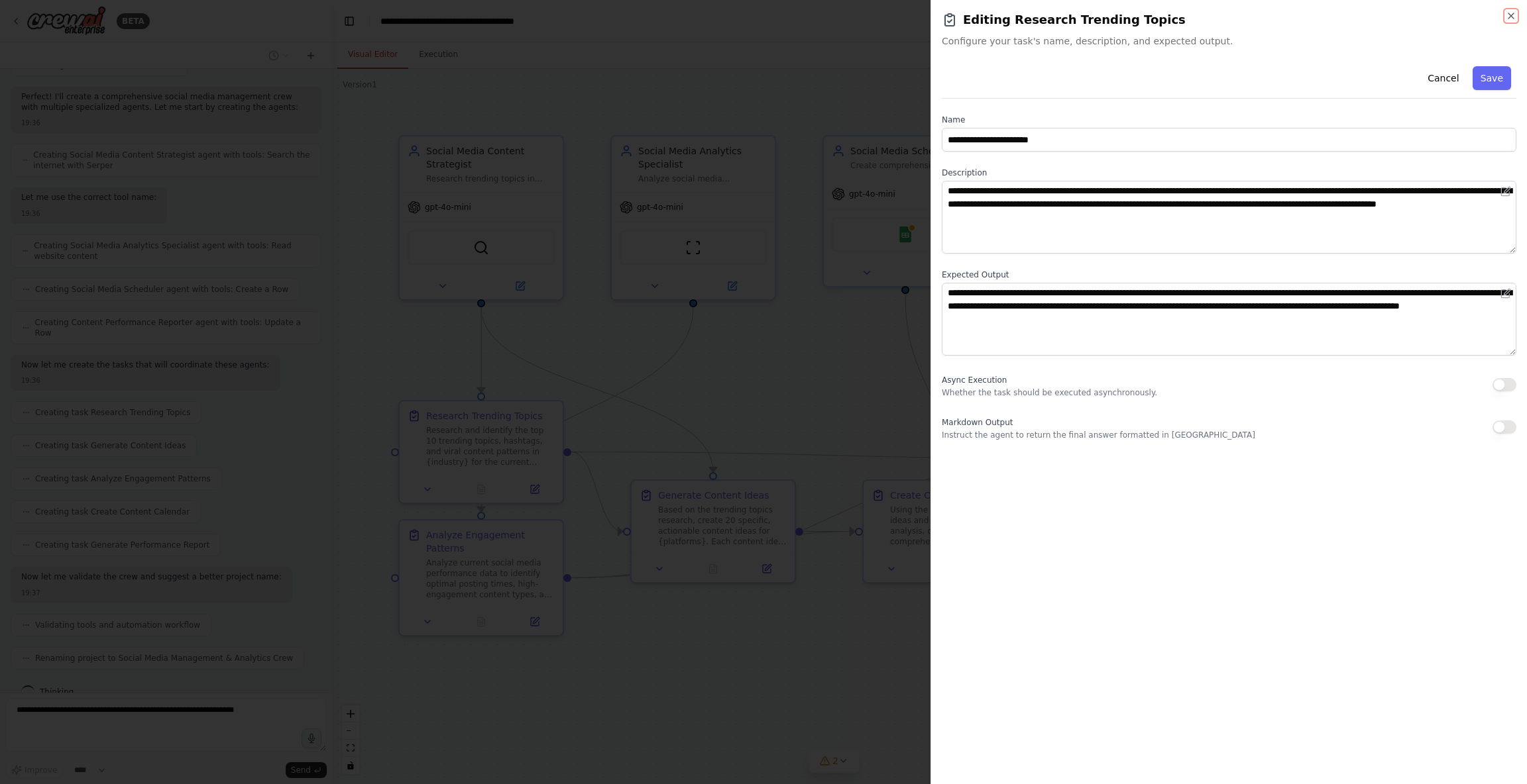
drag, startPoint x: 1514, startPoint y: 12, endPoint x: 852, endPoint y: 273, distance: 711.6
click at [1514, 12] on icon "button" at bounding box center [1511, 16] width 11 height 11
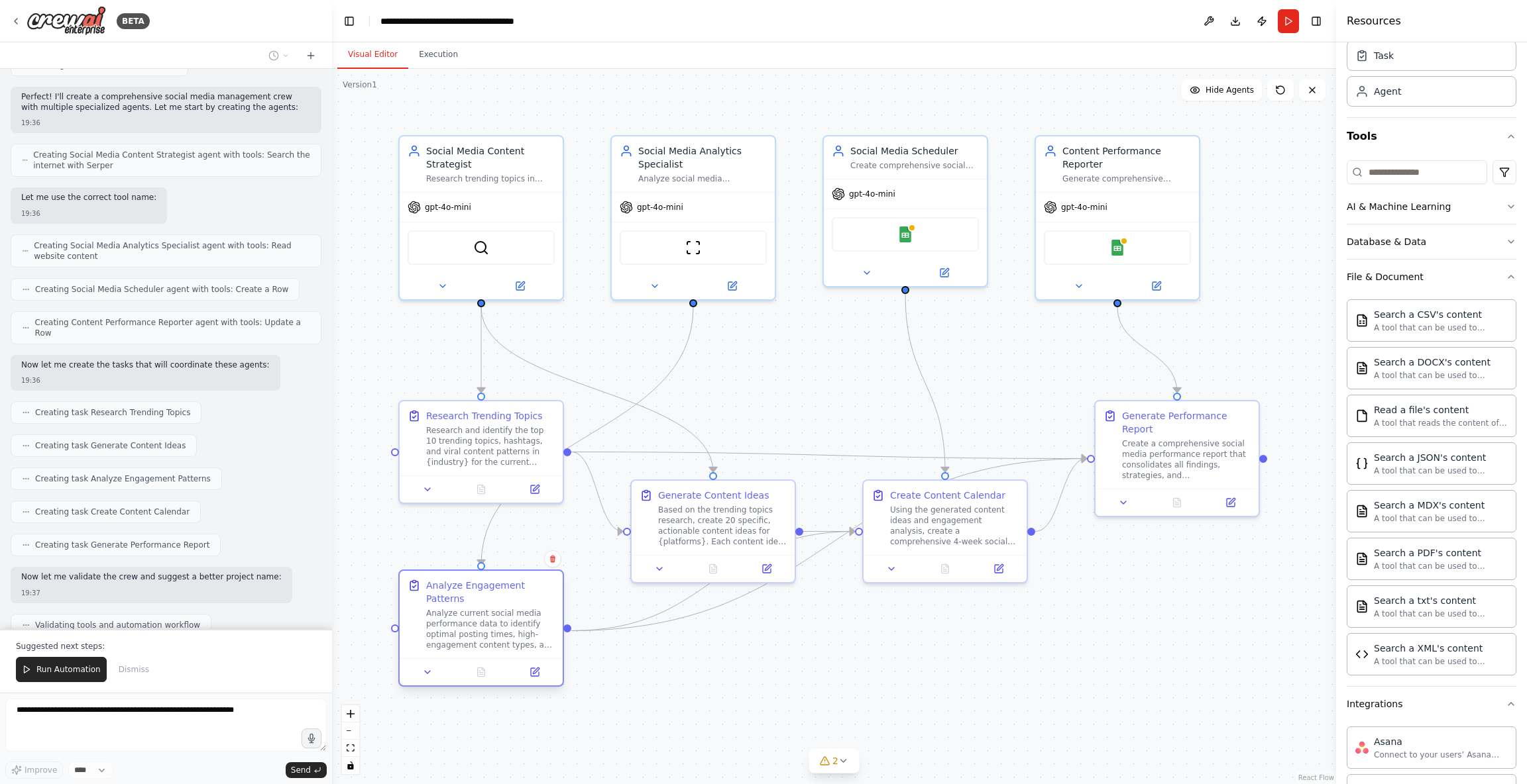
drag, startPoint x: 479, startPoint y: 590, endPoint x: 480, endPoint y: 625, distance: 35.0
click at [480, 625] on div "Analyze current social media performance data to identify optimal posting times…" at bounding box center [490, 629] width 129 height 42
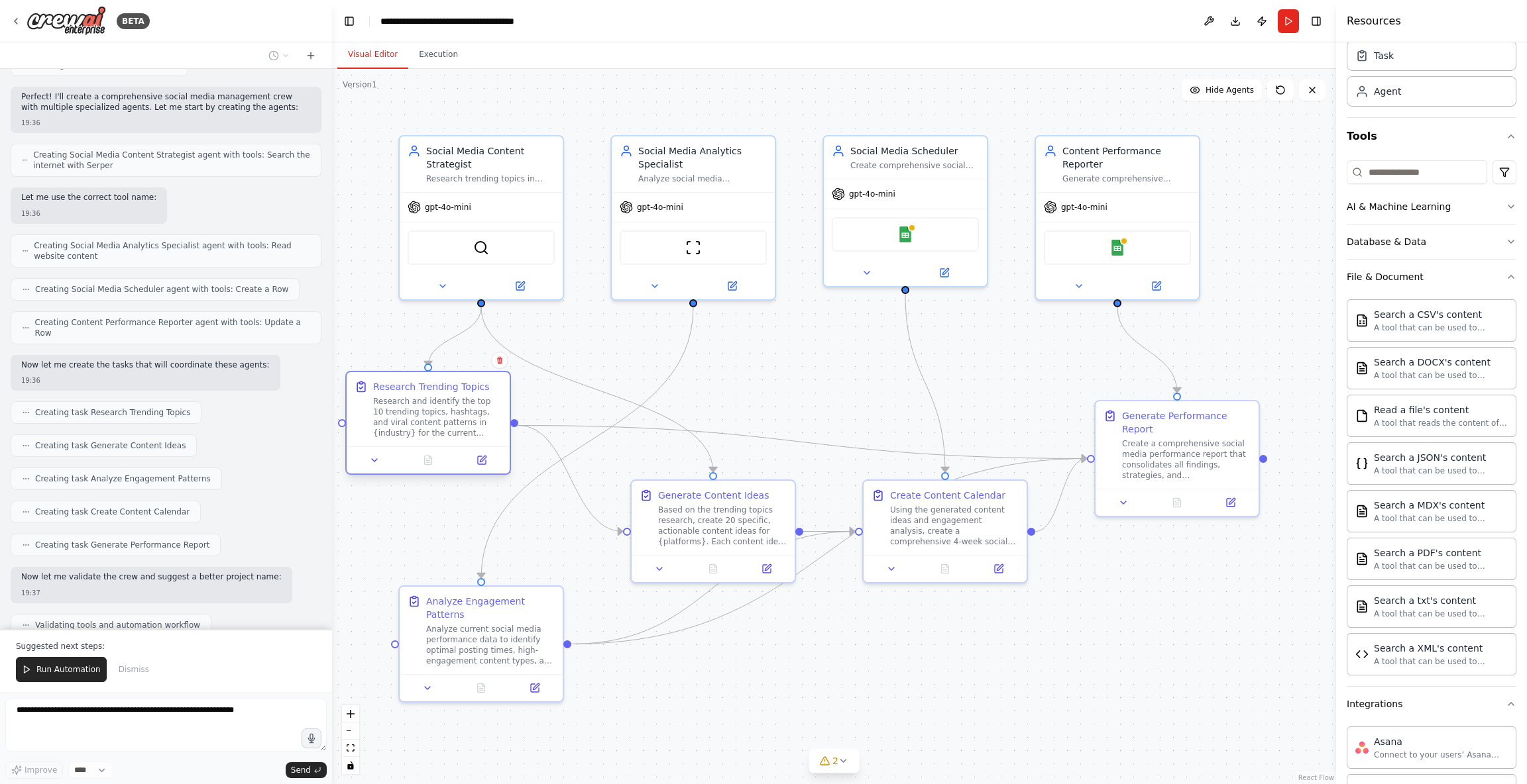
drag, startPoint x: 482, startPoint y: 455, endPoint x: 443, endPoint y: 435, distance: 43.8
click at [443, 435] on div "Research and identify the top 10 trending topics, hashtags, and viral content p…" at bounding box center [437, 416] width 129 height 42
drag, startPoint x: 682, startPoint y: 520, endPoint x: 642, endPoint y: 469, distance: 64.8
click at [642, 469] on div "Based on the trending topics research, create 20 specific, actionable content i…" at bounding box center [676, 470] width 129 height 42
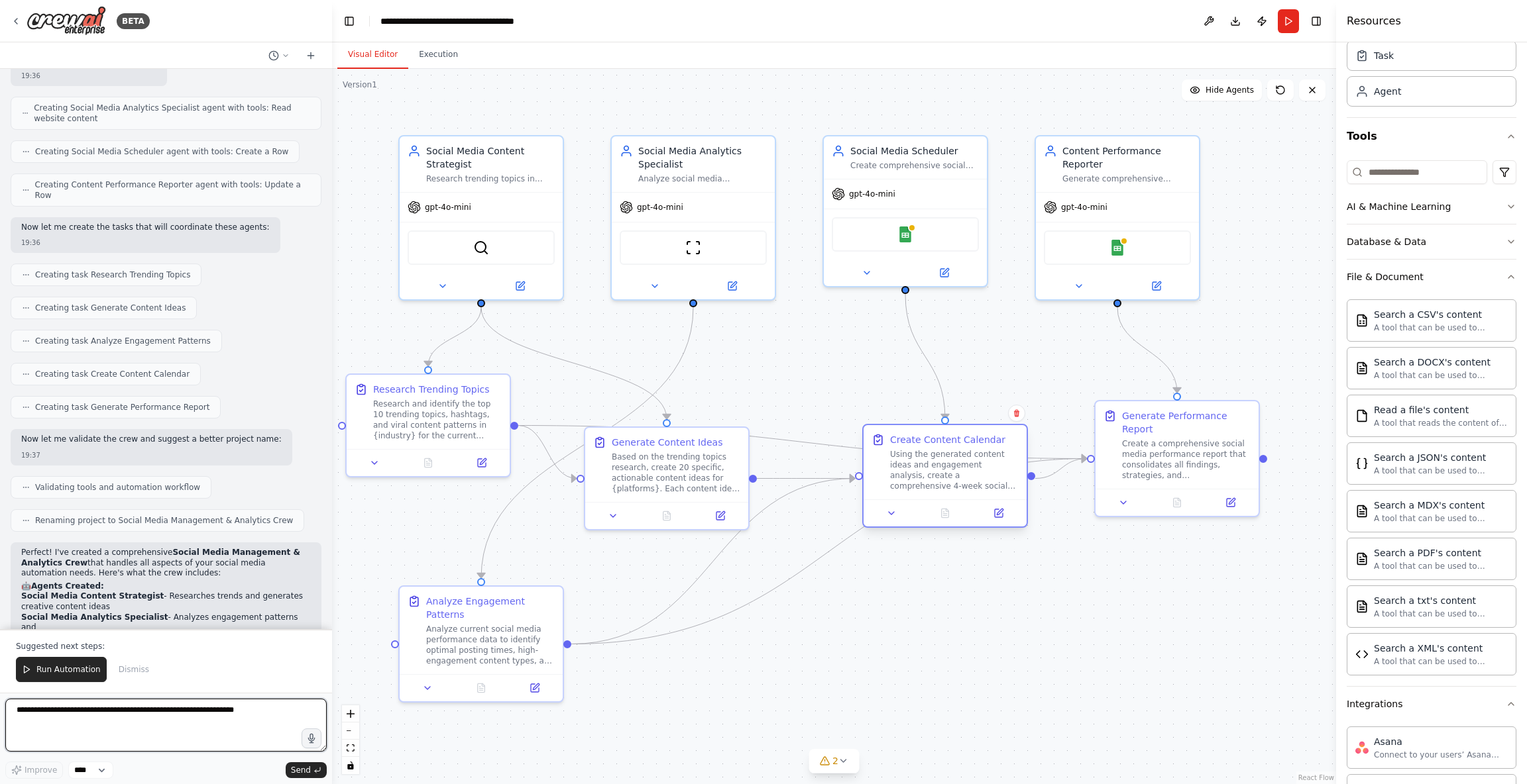
drag, startPoint x: 893, startPoint y: 502, endPoint x: 939, endPoint y: 467, distance: 57.8
click at [941, 464] on div "Using the generated content ideas and engagement analysis, create a comprehensi…" at bounding box center [954, 470] width 129 height 42
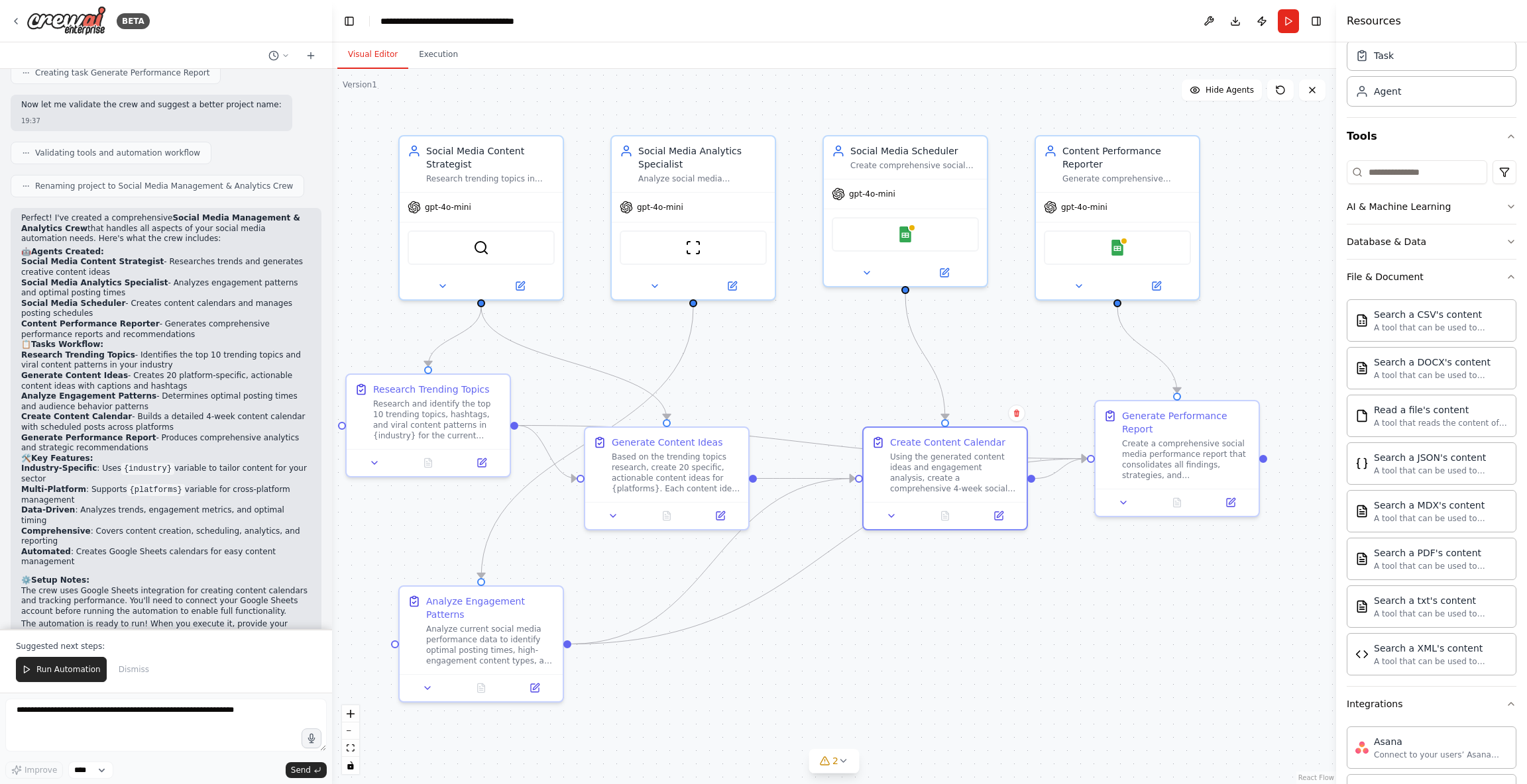
scroll to position [1389, 0]
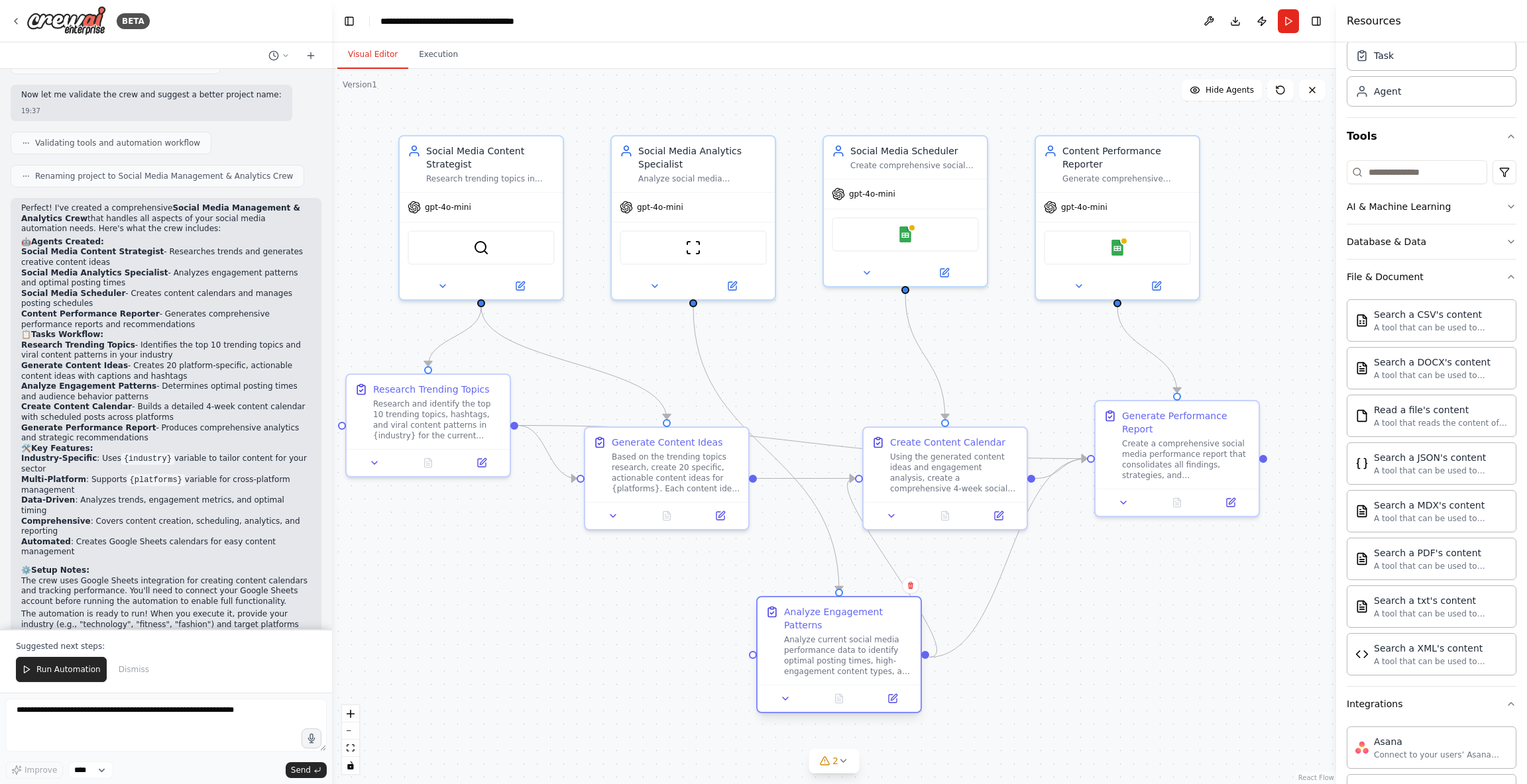
drag, startPoint x: 585, startPoint y: 612, endPoint x: 869, endPoint y: 619, distance: 284.1
click at [869, 619] on div "Analyze Engagement Patterns" at bounding box center [849, 619] width 129 height 27
drag, startPoint x: 579, startPoint y: 479, endPoint x: 749, endPoint y: 656, distance: 245.4
click at [749, 656] on div ".deletable-edge-delete-btn { width: 20px; height: 20px; border: 0px solid #ffff…" at bounding box center [833, 426] width 1004 height 715
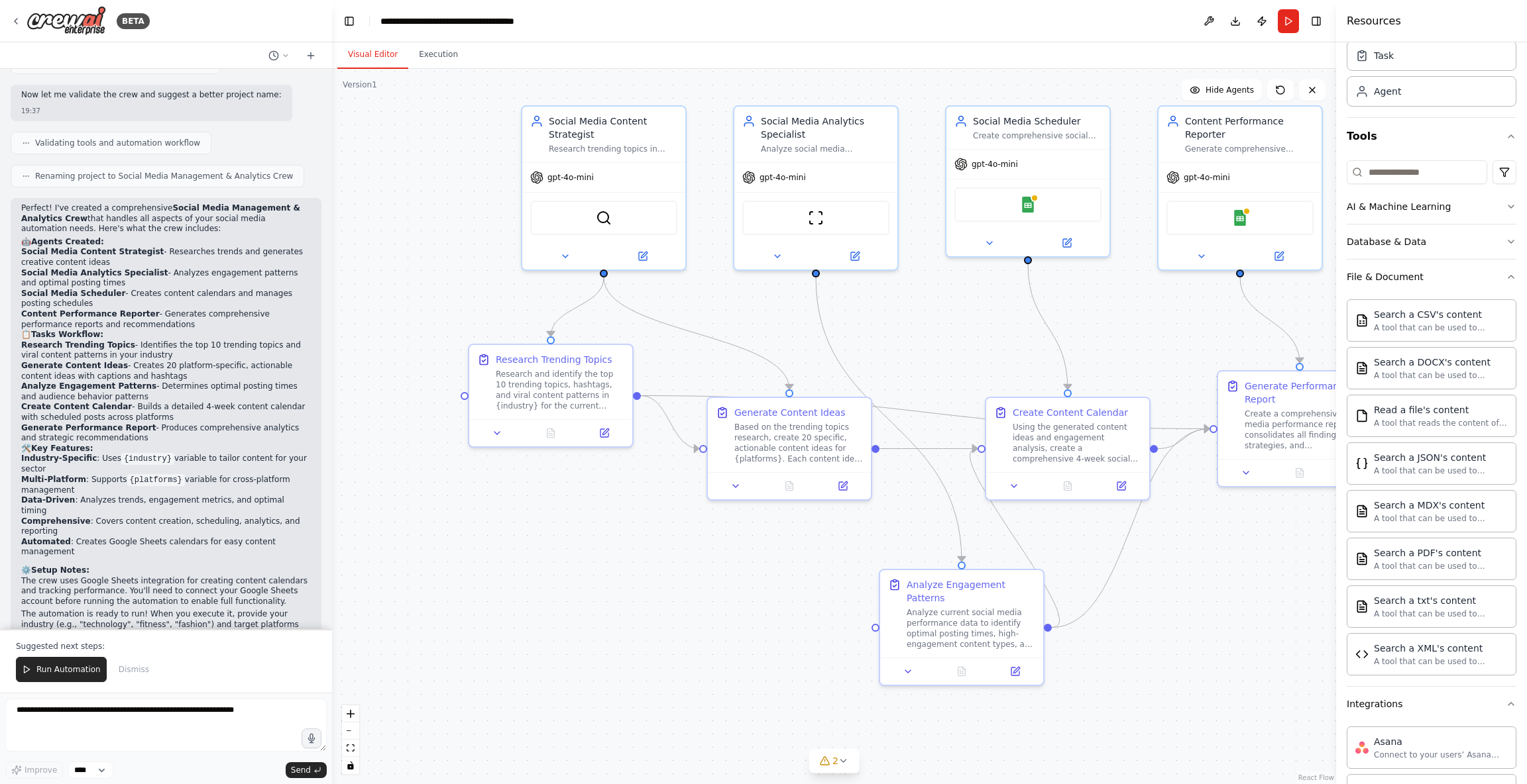
drag, startPoint x: 647, startPoint y: 578, endPoint x: 874, endPoint y: 631, distance: 233.1
click at [874, 631] on div ".deletable-edge-delete-btn { width: 20px; height: 20px; border: 0px solid #ffff…" at bounding box center [833, 426] width 1004 height 715
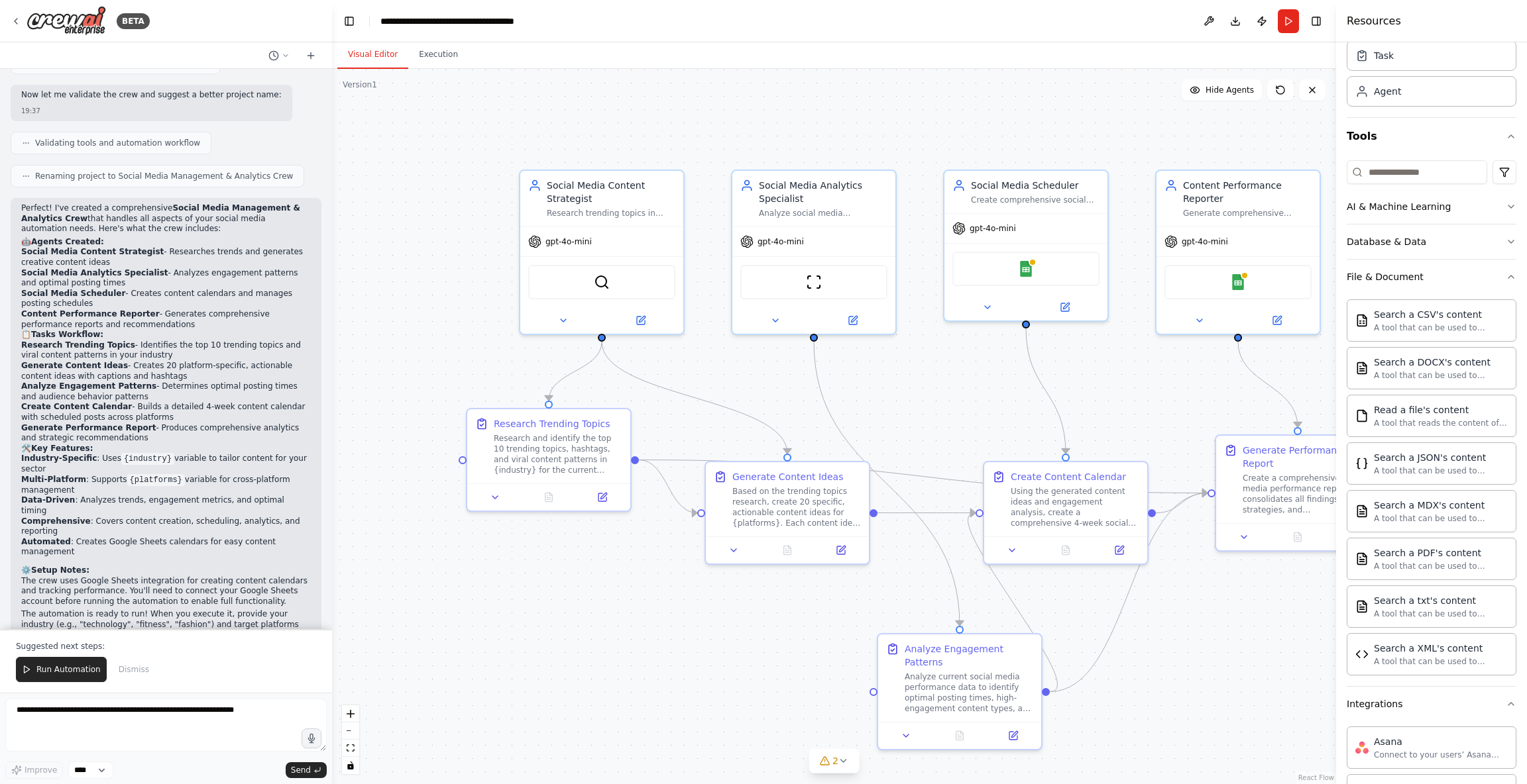
drag, startPoint x: 935, startPoint y: 383, endPoint x: 917, endPoint y: 386, distance: 18.2
click at [934, 384] on div ".deletable-edge-delete-btn { width: 20px; height: 20px; border: 0px solid #ffff…" at bounding box center [833, 426] width 1004 height 715
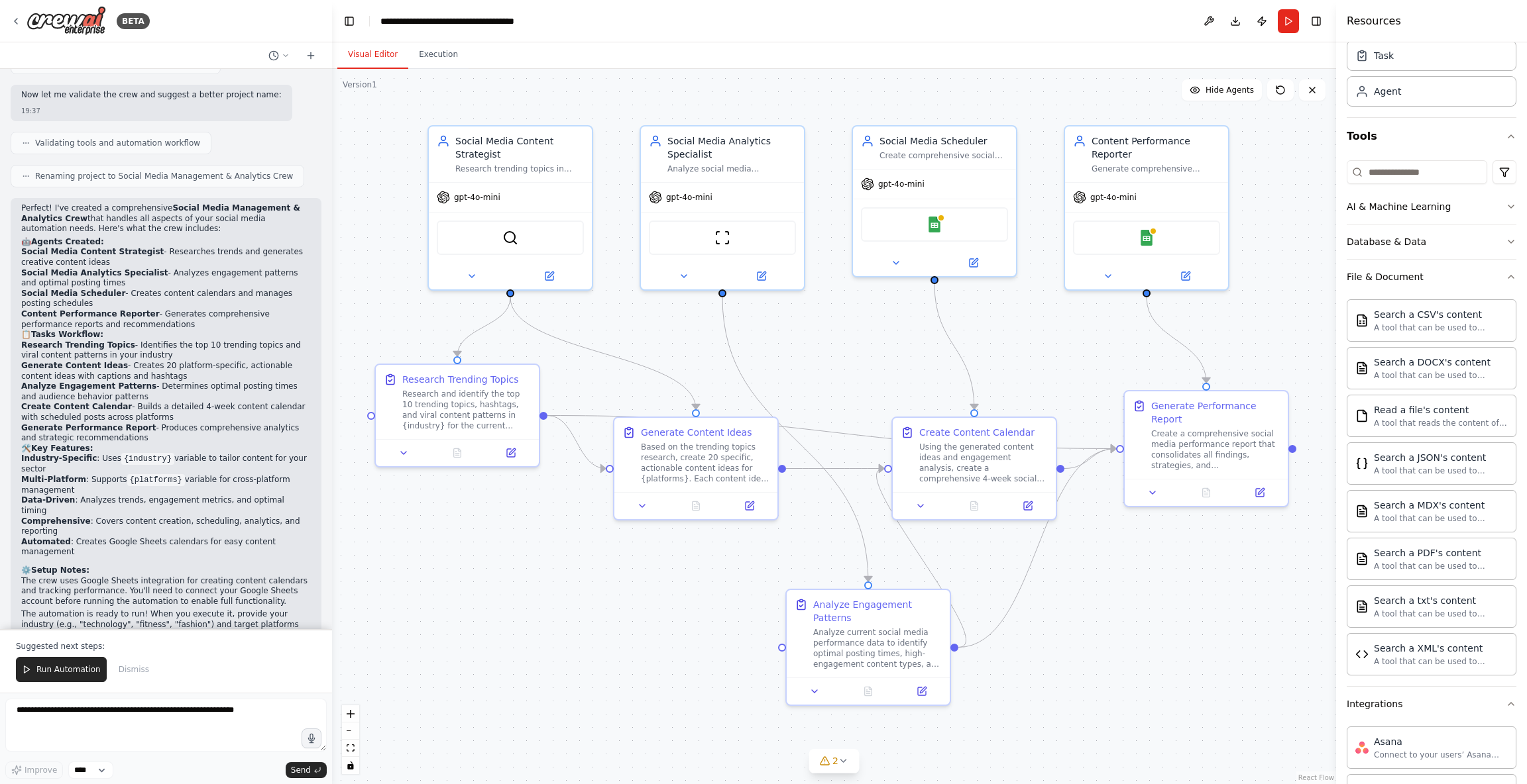
drag, startPoint x: 923, startPoint y: 374, endPoint x: 828, endPoint y: 335, distance: 102.7
click at [828, 335] on div ".deletable-edge-delete-btn { width: 20px; height: 20px; border: 0px solid #ffff…" at bounding box center [833, 426] width 1004 height 715
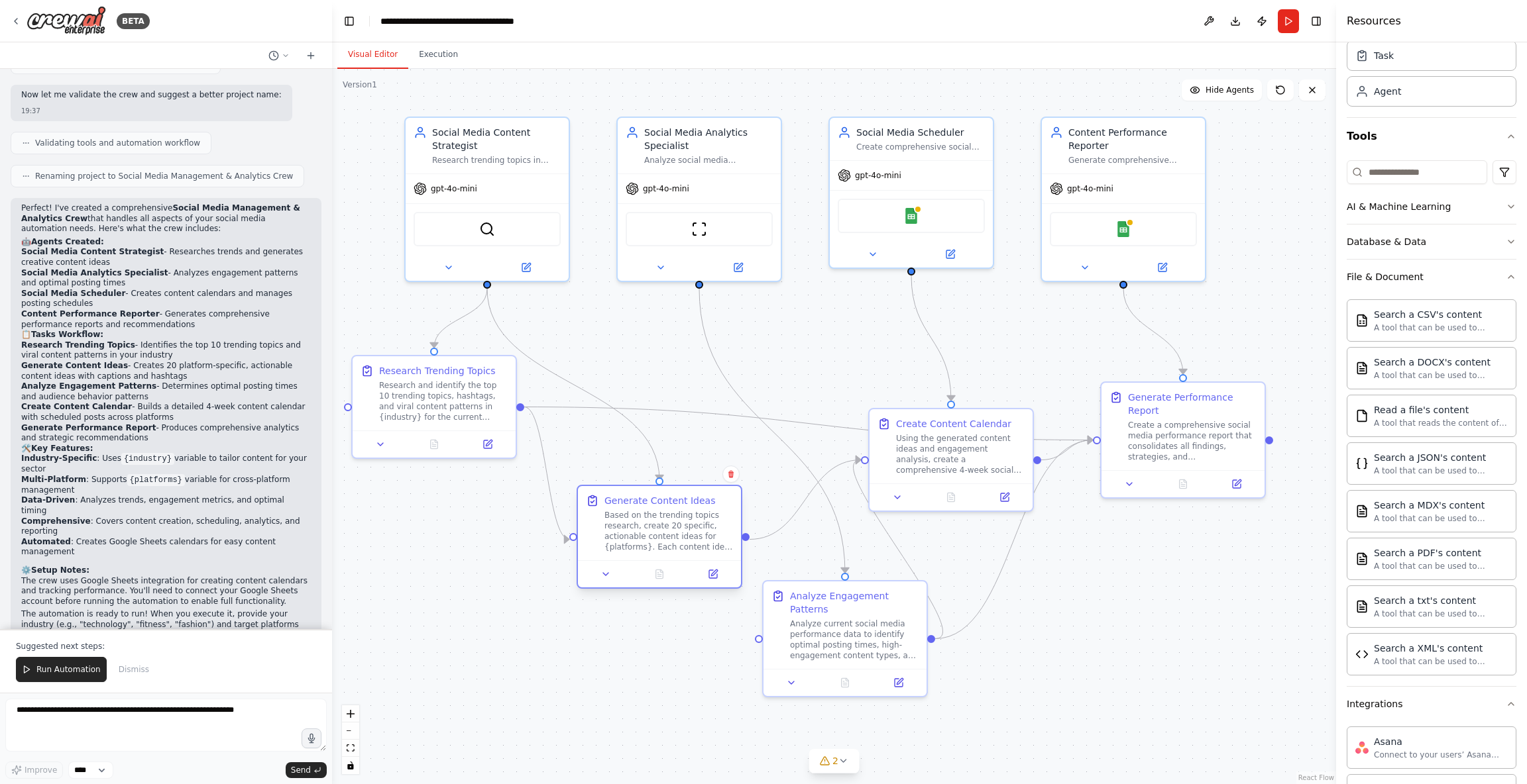
drag, startPoint x: 662, startPoint y: 488, endPoint x: 648, endPoint y: 553, distance: 66.5
click at [648, 553] on div "Generate Content Ideas Based on the trending topics research, create 20 specifi…" at bounding box center [659, 523] width 163 height 74
drag, startPoint x: 947, startPoint y: 450, endPoint x: 979, endPoint y: 430, distance: 37.7
click at [979, 430] on div "Using the generated content ideas and engagement analysis, create a comprehensi…" at bounding box center [973, 451] width 129 height 42
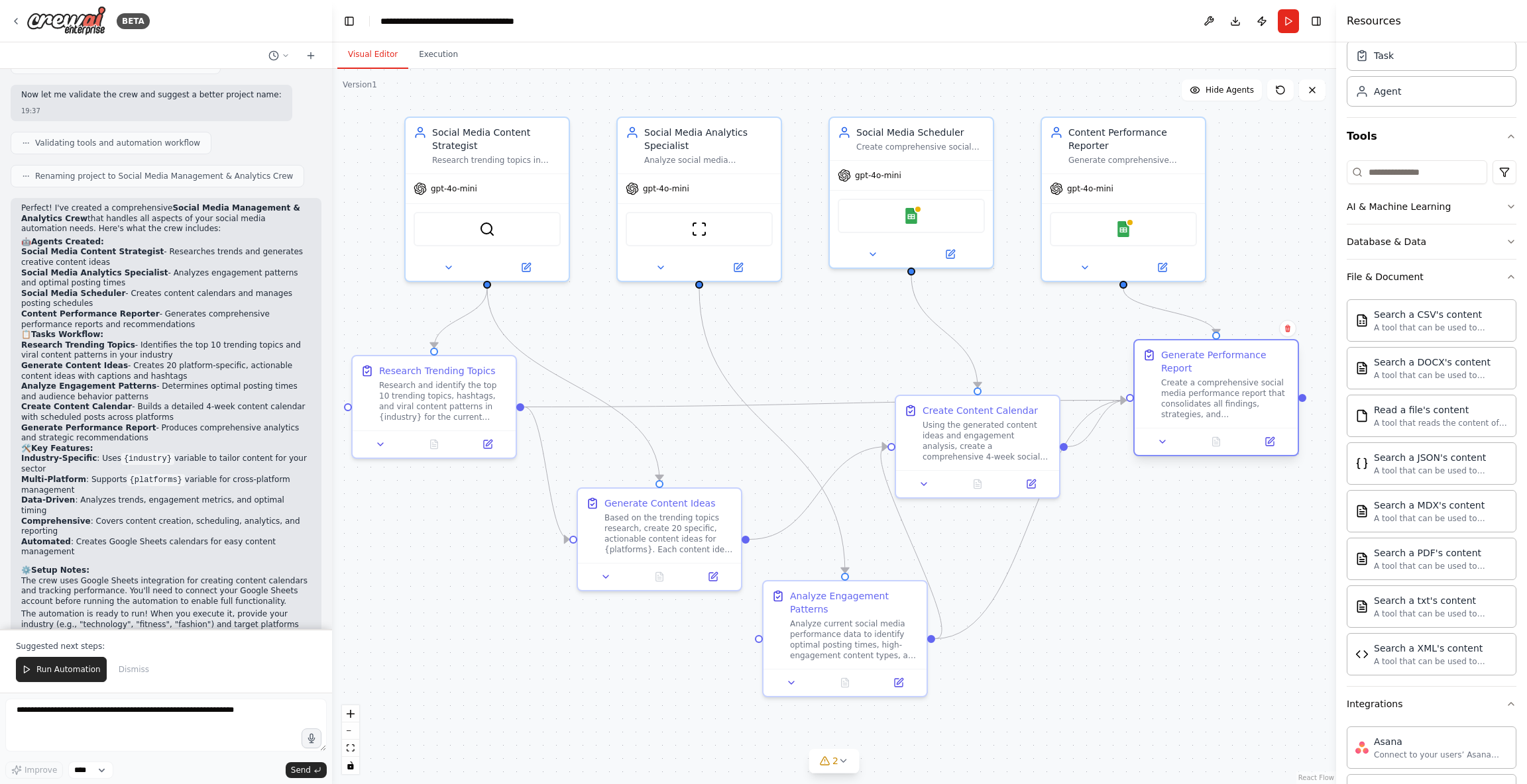
drag, startPoint x: 1227, startPoint y: 367, endPoint x: 1231, endPoint y: 361, distance: 7.2
click at [1231, 361] on div "Generate Performance Report Create a comprehensive social media performance rep…" at bounding box center [1225, 384] width 129 height 71
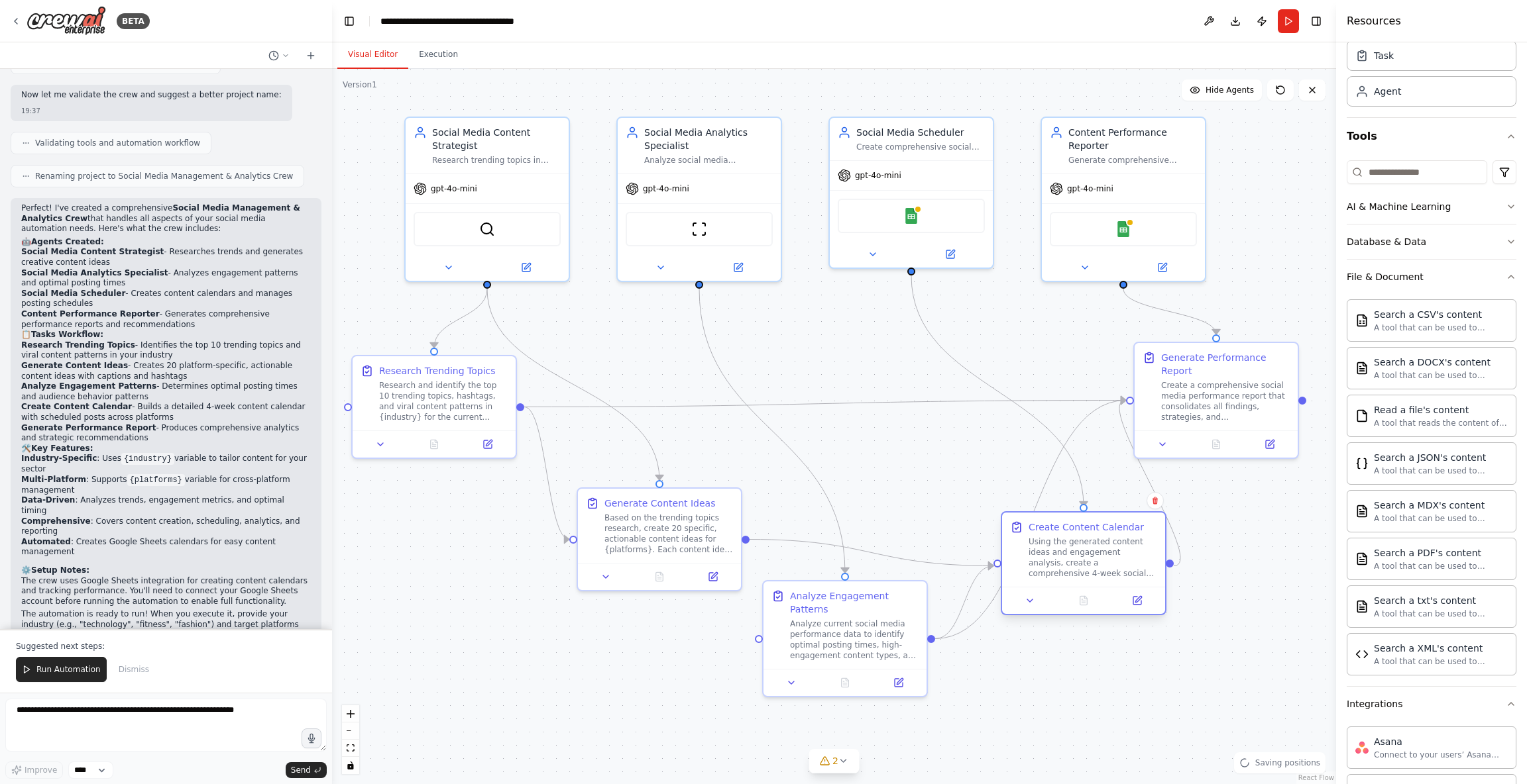
drag, startPoint x: 986, startPoint y: 430, endPoint x: 1032, endPoint y: 583, distance: 159.8
click at [1093, 545] on div "Using the generated content ideas and engagement analysis, create a comprehensi…" at bounding box center [1093, 557] width 129 height 42
drag, startPoint x: 842, startPoint y: 655, endPoint x: 866, endPoint y: 671, distance: 28.8
click at [866, 671] on div "Analyze current social media performance data to identify optimal posting times…" at bounding box center [881, 677] width 129 height 42
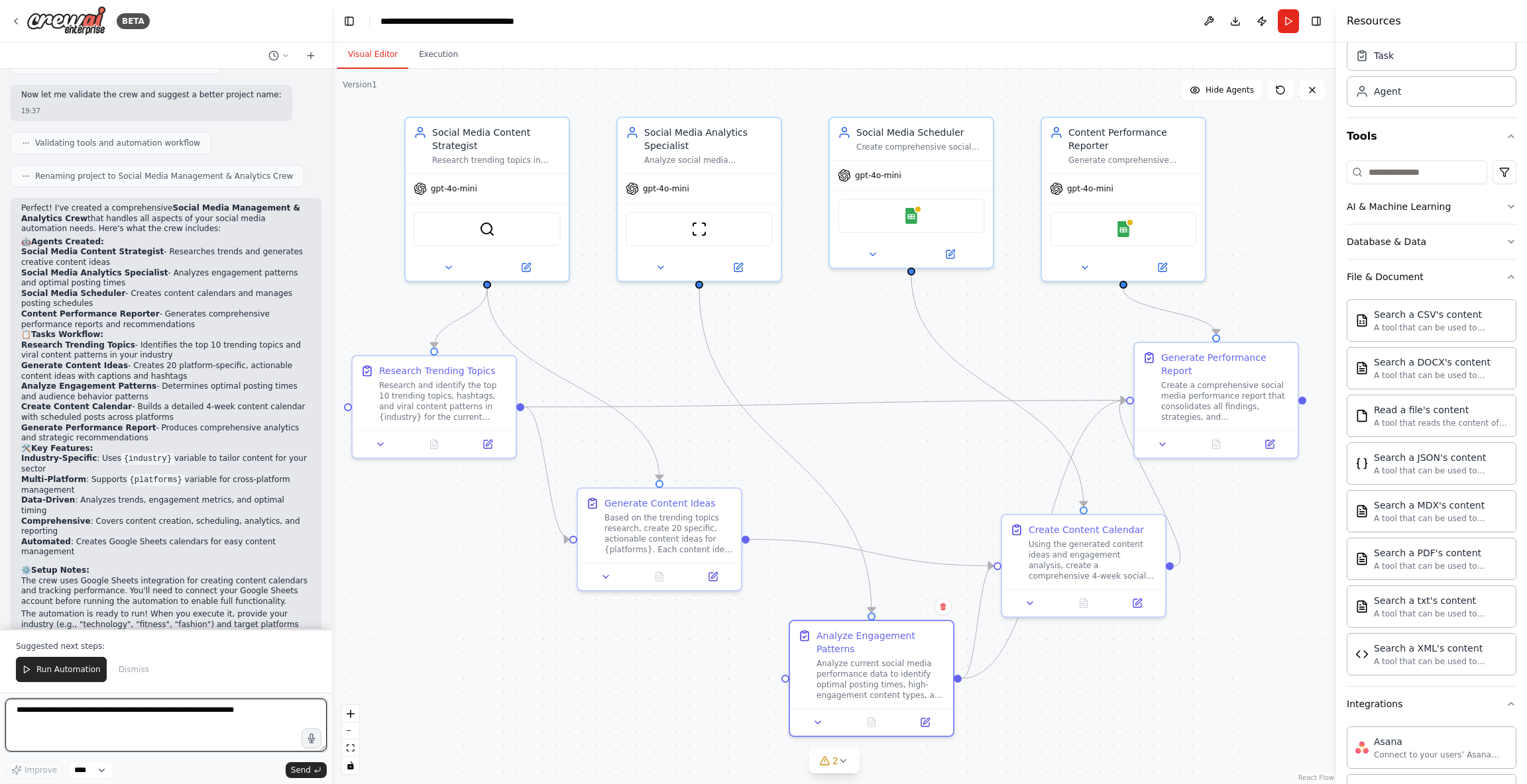
click at [159, 717] on textarea at bounding box center [166, 725] width 322 height 53
type textarea "**********"
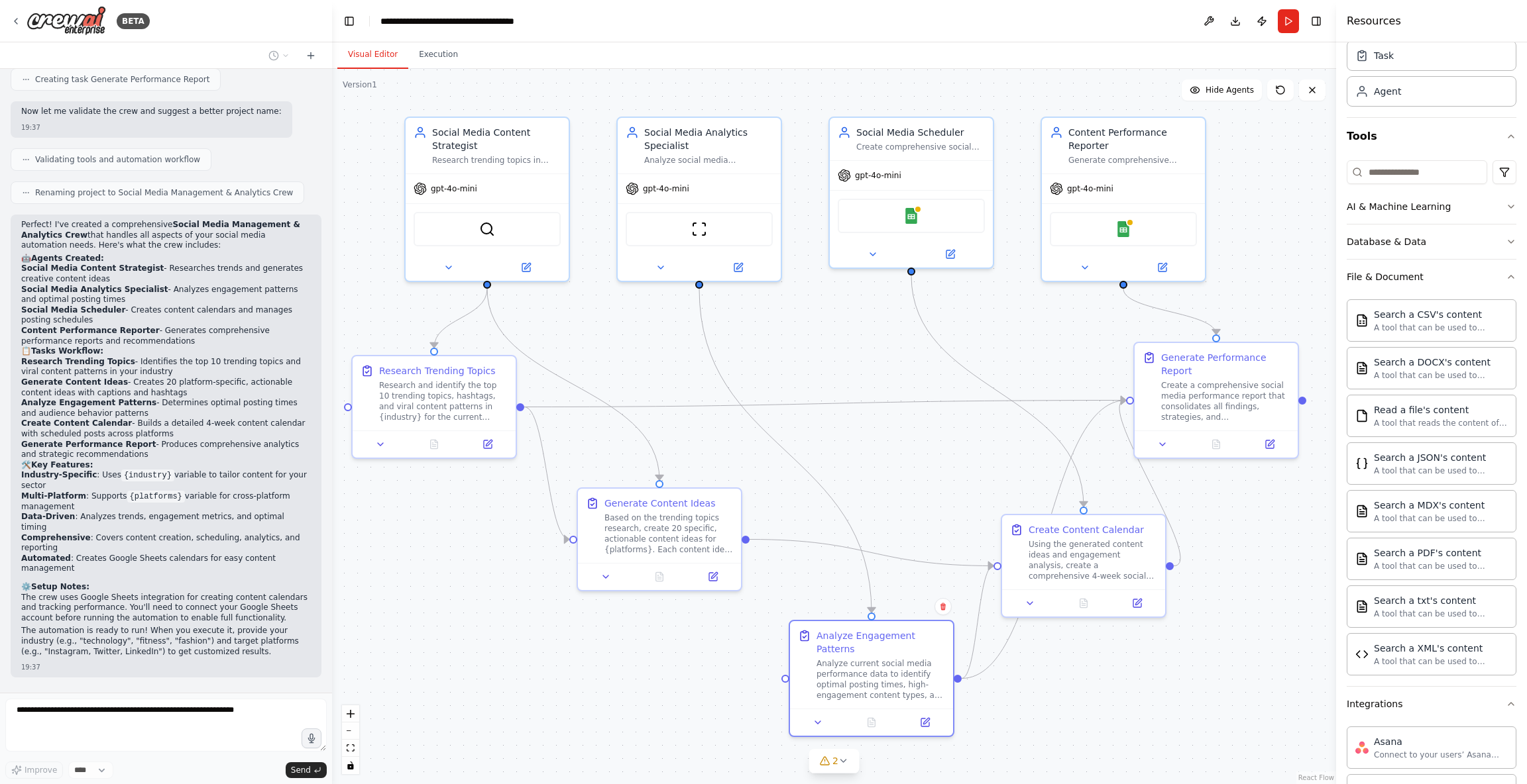
scroll to position [1406, 0]
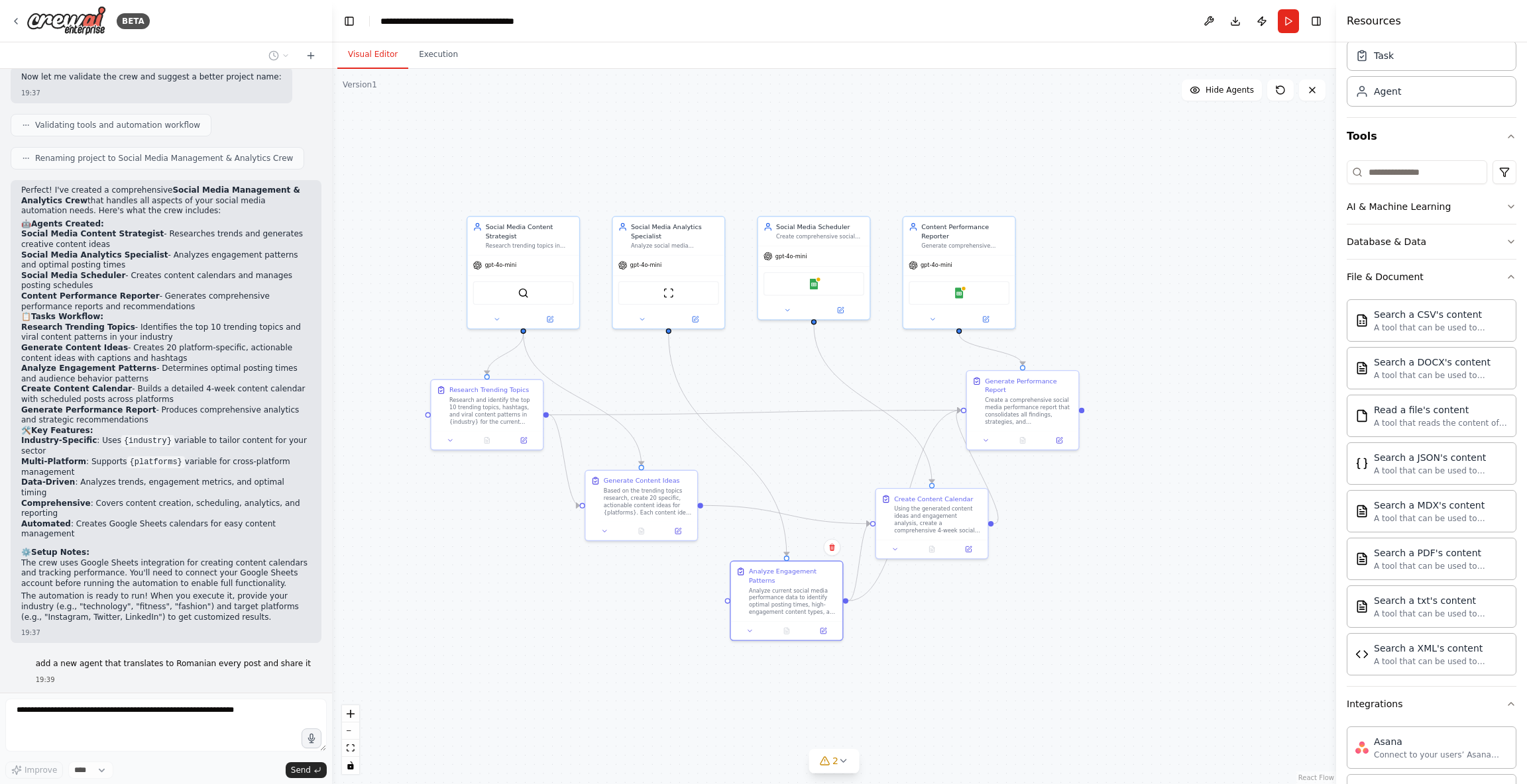
drag, startPoint x: 525, startPoint y: 550, endPoint x: 534, endPoint y: 537, distance: 15.8
click at [534, 537] on div ".deletable-edge-delete-btn { width: 20px; height: 20px; border: 0px solid #ffff…" at bounding box center [833, 426] width 1004 height 715
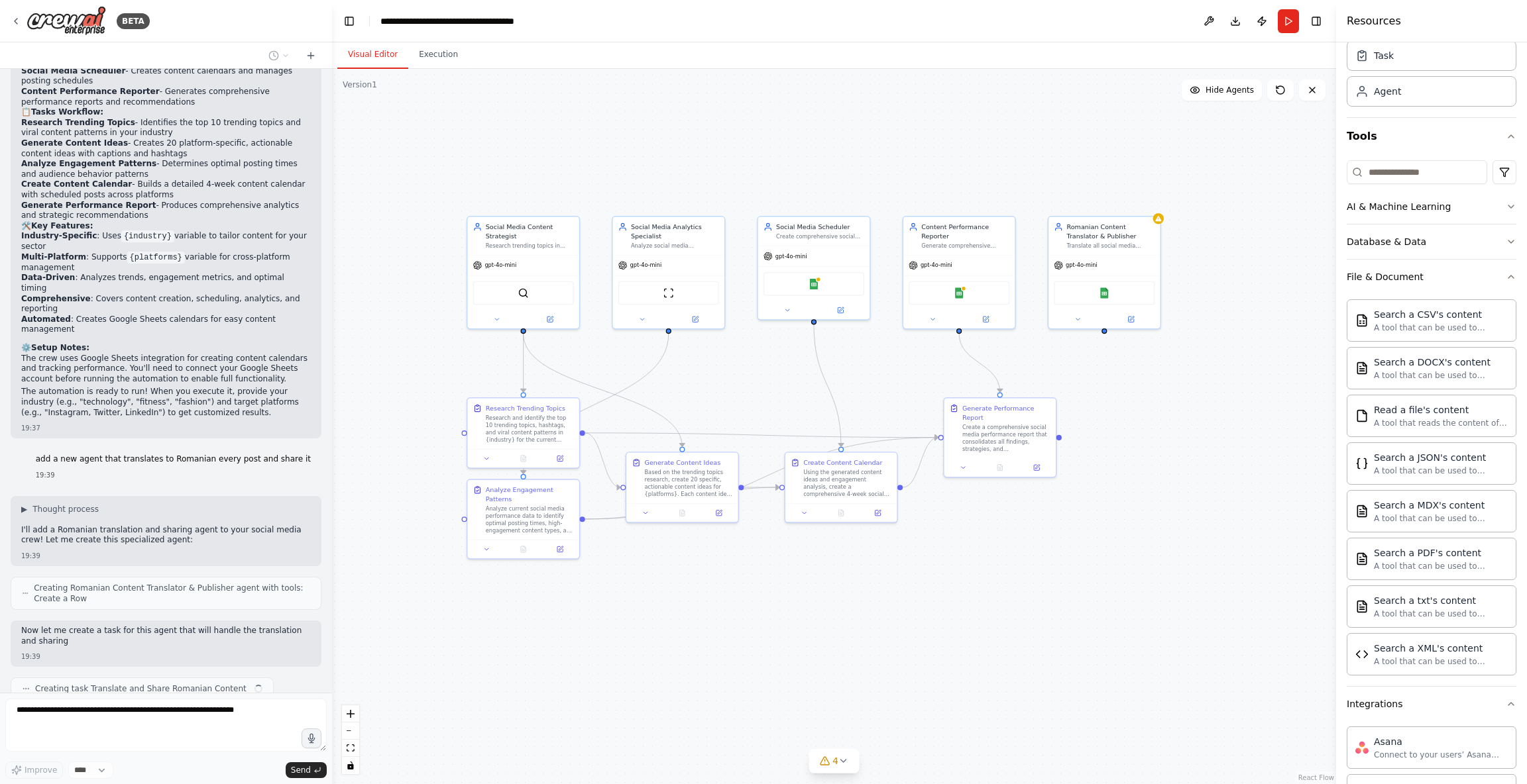
scroll to position [1621, 0]
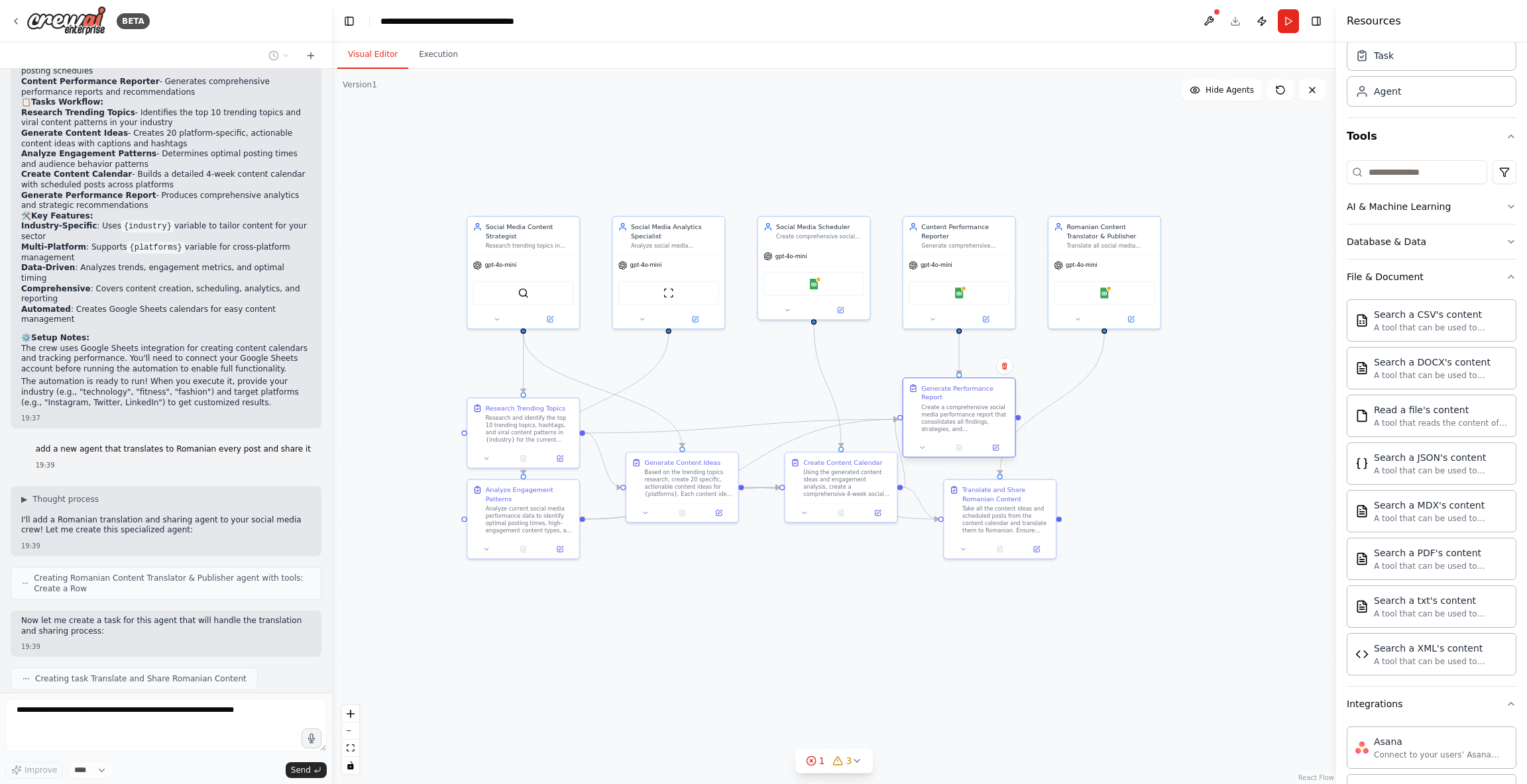
drag, startPoint x: 1015, startPoint y: 436, endPoint x: 956, endPoint y: 404, distance: 67.1
click at [950, 404] on div "Create a comprehensive social media performance report that consolidates all fi…" at bounding box center [965, 419] width 88 height 29
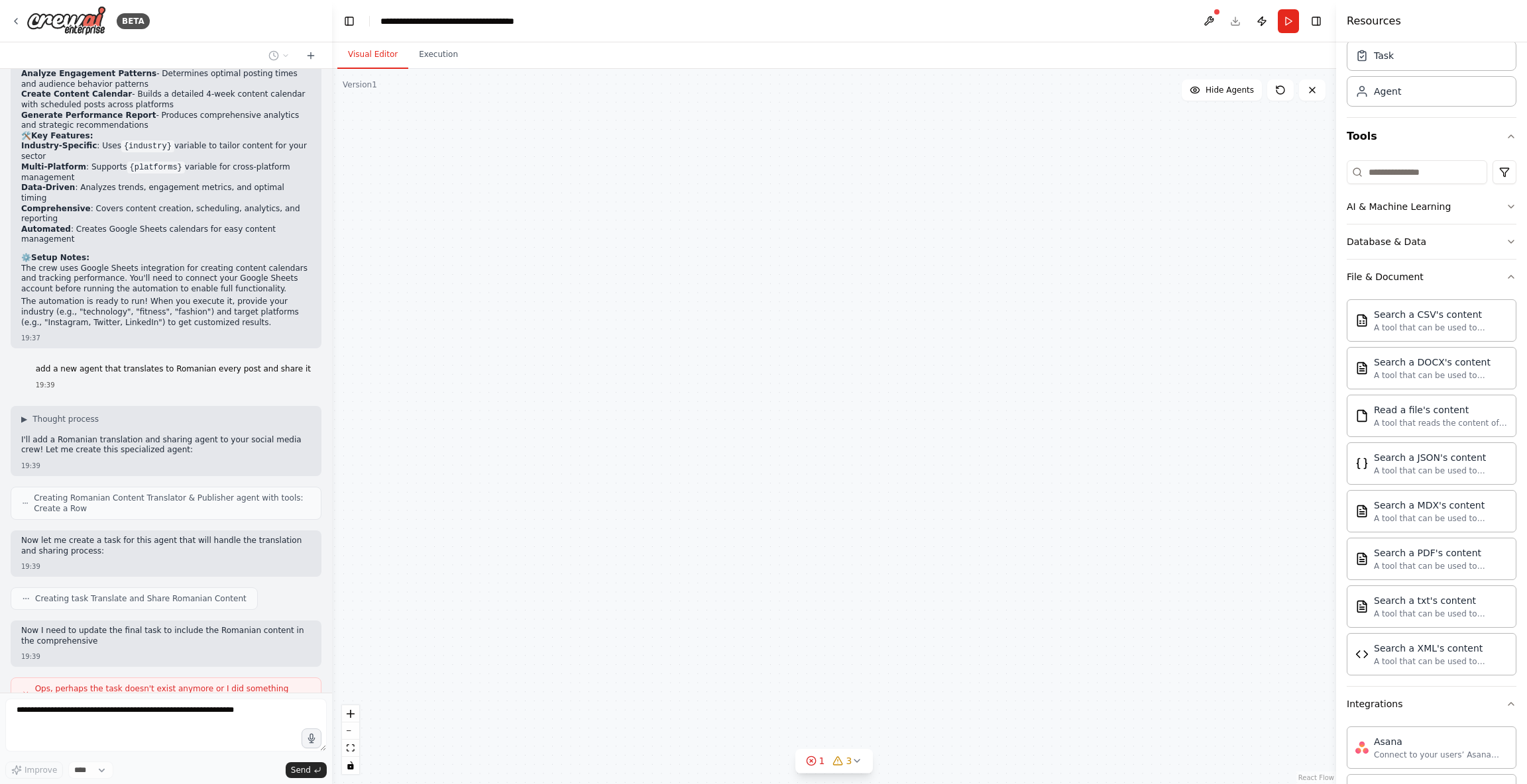
scroll to position [1711, 0]
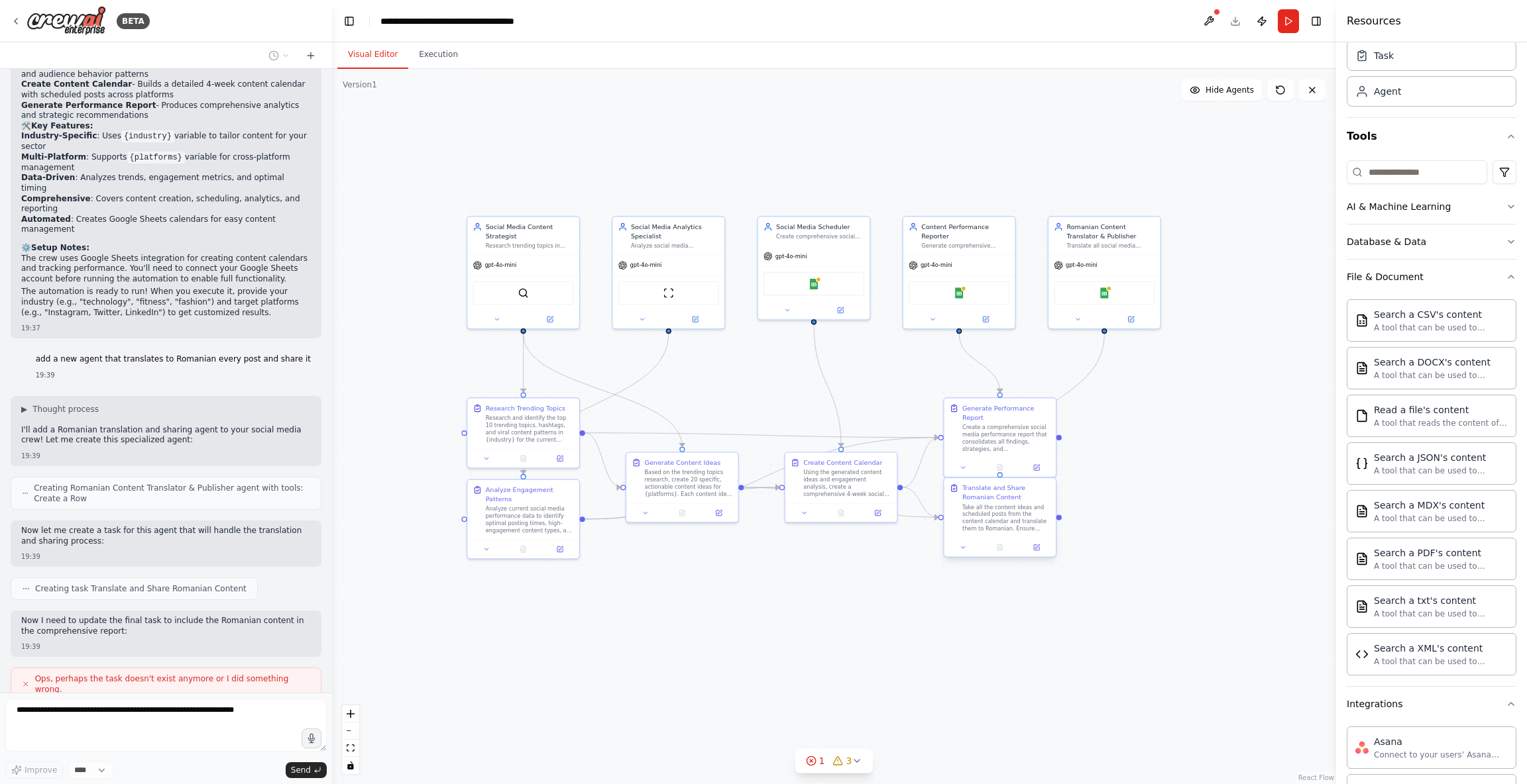
drag, startPoint x: 1136, startPoint y: 563, endPoint x: 1144, endPoint y: 566, distance: 8.5
click at [1156, 569] on div ".deletable-edge-delete-btn { width: 20px; height: 20px; border: 0px solid #ffff…" at bounding box center [833, 426] width 1004 height 715
drag, startPoint x: 1175, startPoint y: 580, endPoint x: 1178, endPoint y: 563, distance: 17.3
click at [1178, 563] on div "Take all the content ideas and scheduled posts from the content calendar and tr…" at bounding box center [1156, 564] width 88 height 29
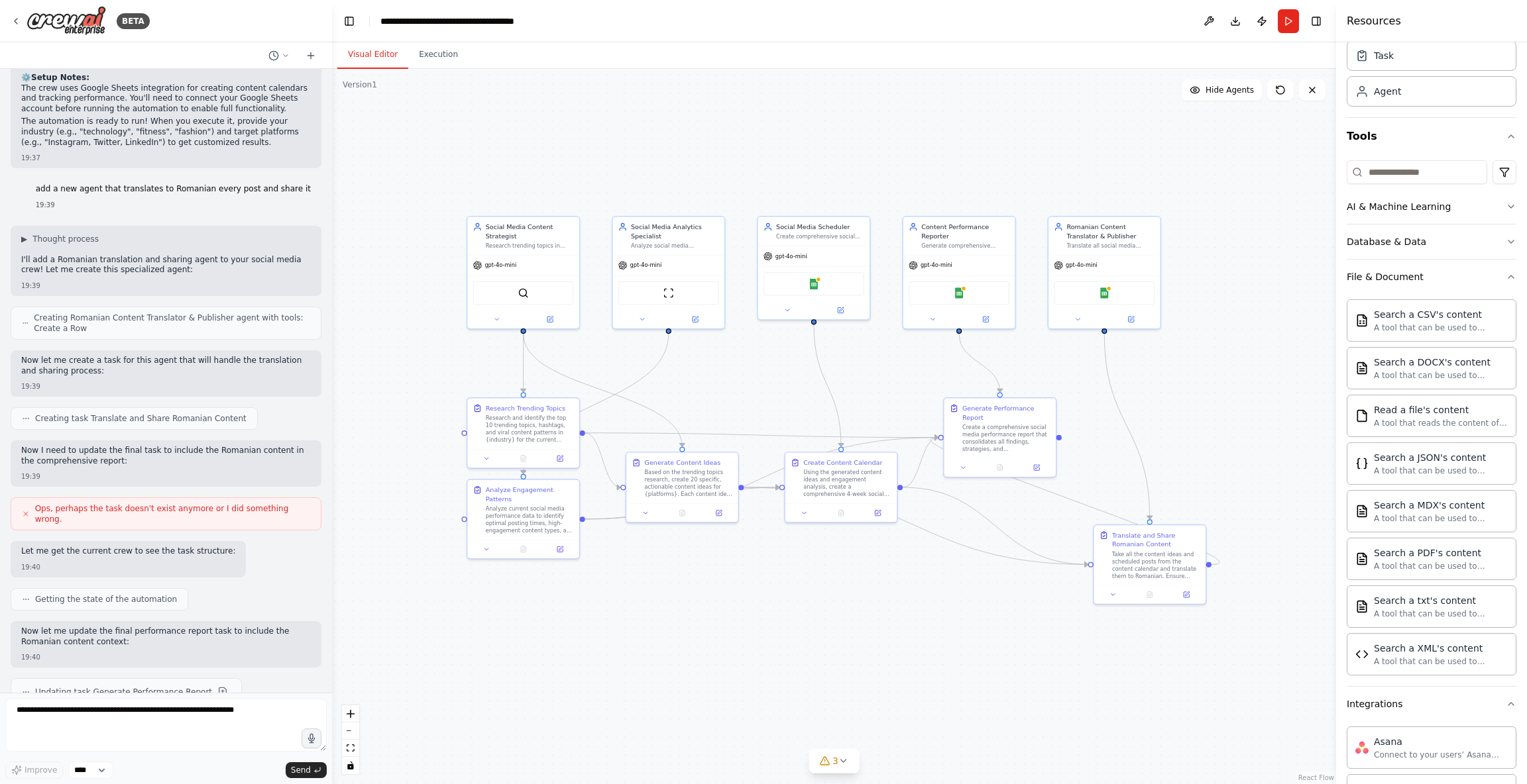
scroll to position [1967, 0]
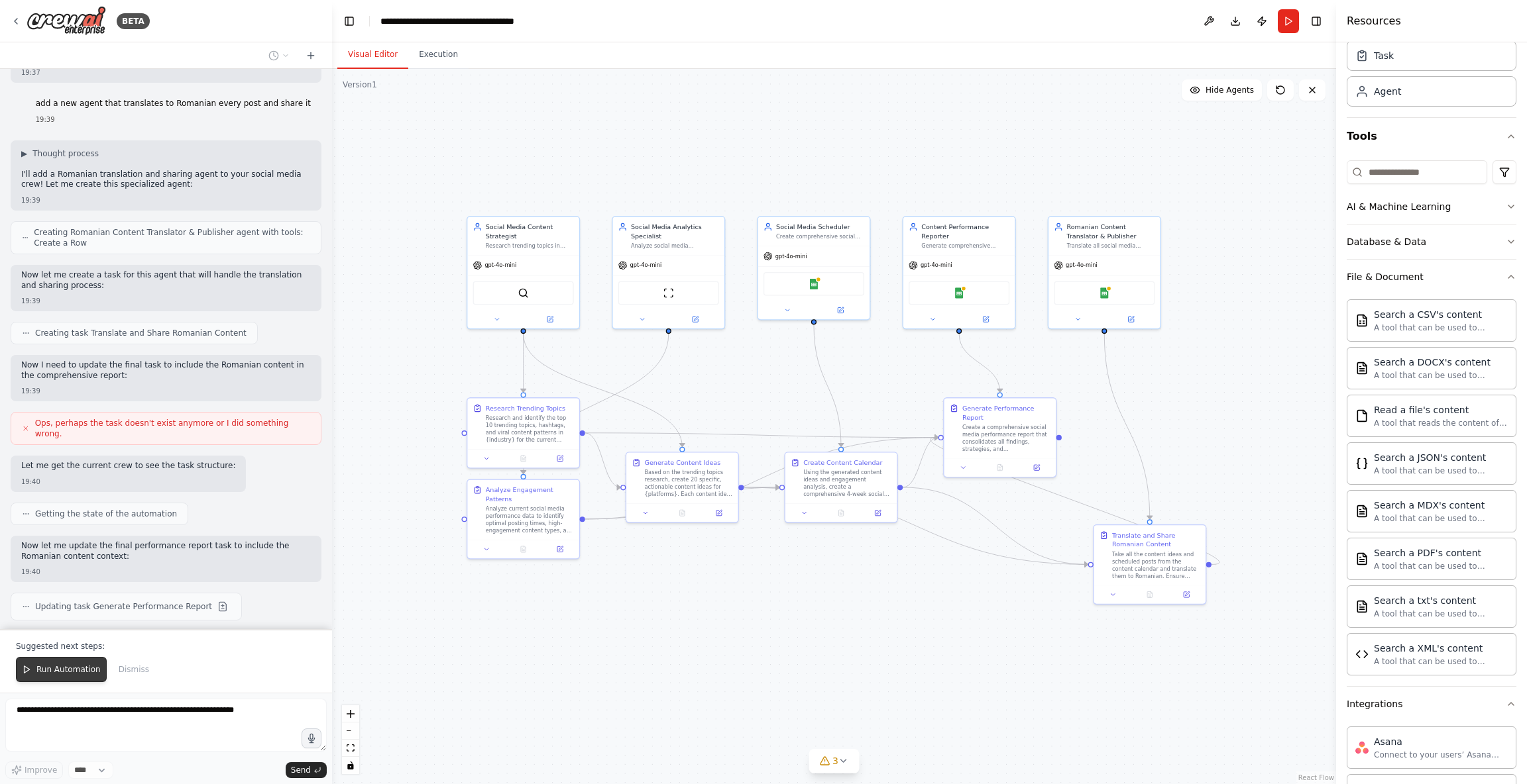
click at [34, 662] on button "Run Automation" at bounding box center [61, 669] width 91 height 25
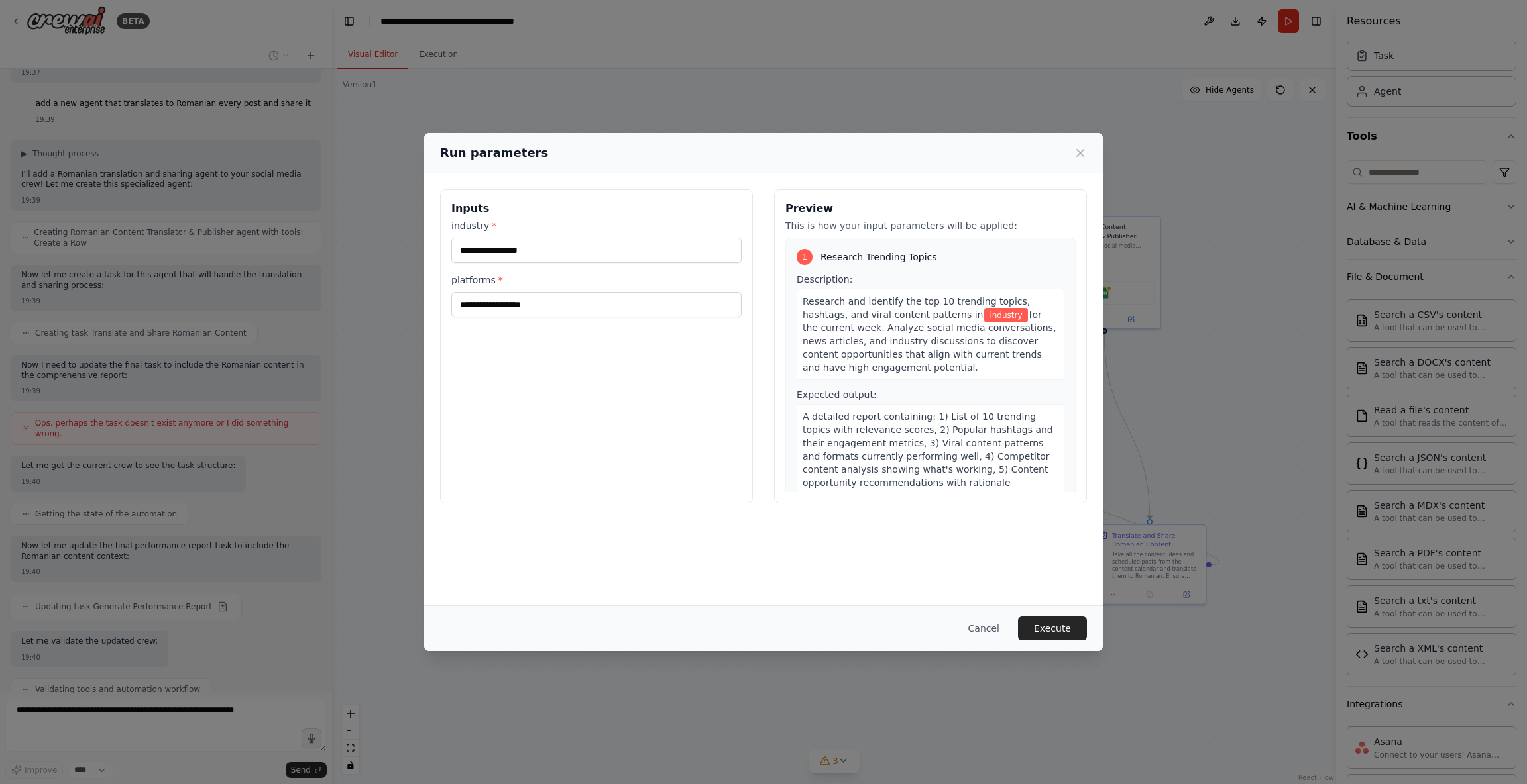
click at [996, 634] on button "Cancel" at bounding box center [983, 629] width 52 height 24
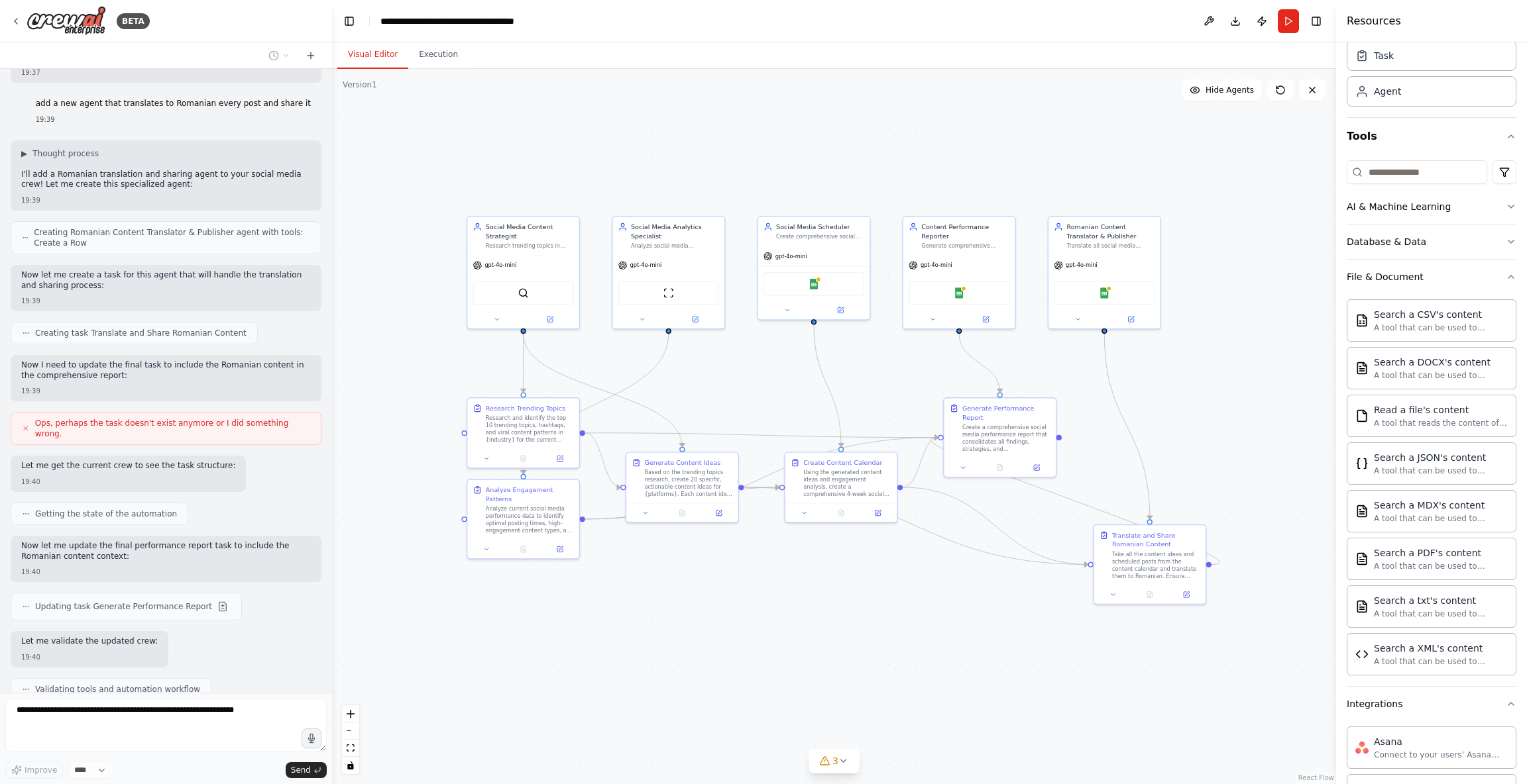
click at [814, 612] on div ".deletable-edge-delete-btn { width: 20px; height: 20px; border: 0px solid #ffff…" at bounding box center [833, 426] width 1004 height 715
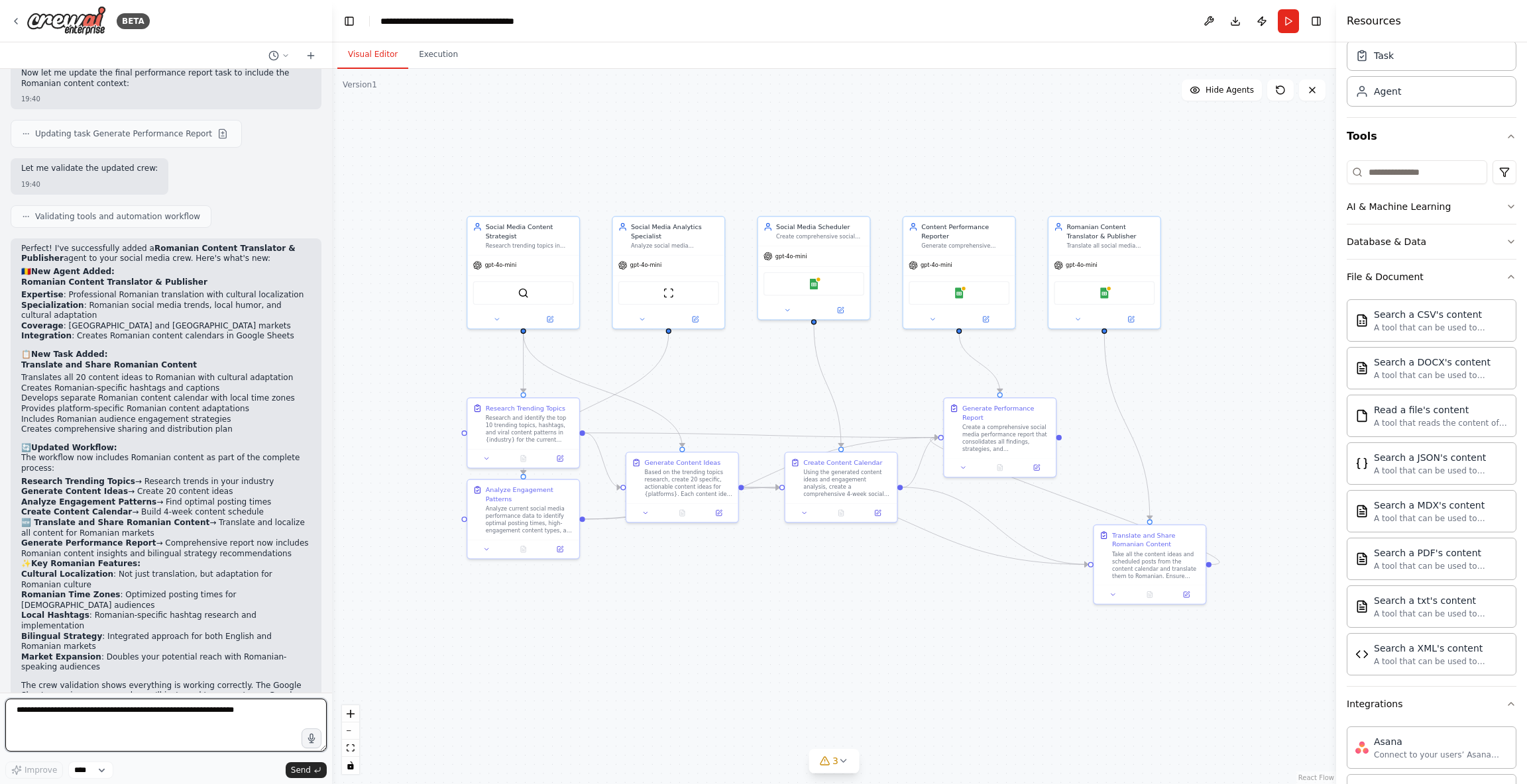
scroll to position [2450, 0]
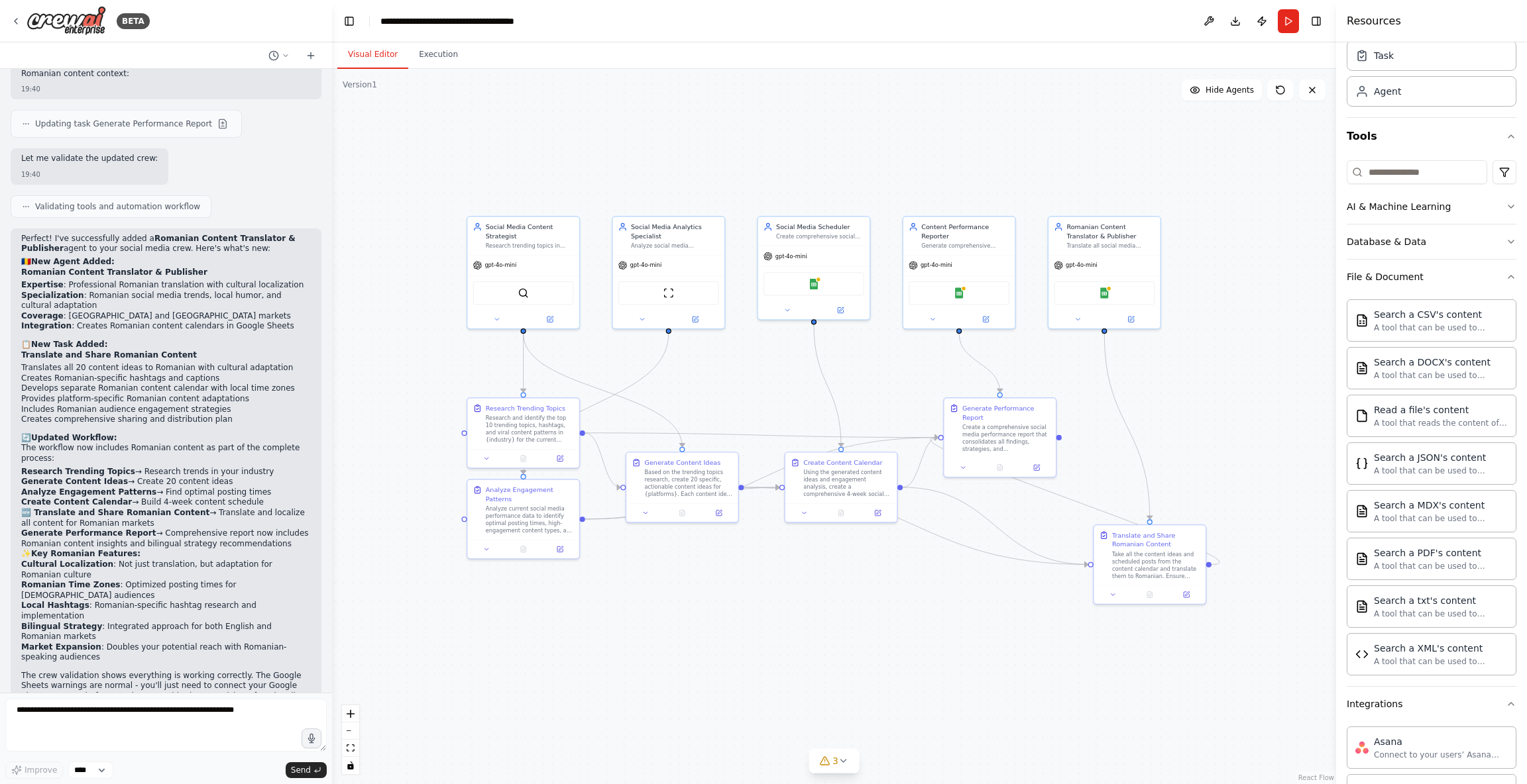
click at [1018, 138] on div ".deletable-edge-delete-btn { width: 20px; height: 20px; border: 0px solid #ffff…" at bounding box center [833, 426] width 1004 height 715
